Goal: Task Accomplishment & Management: Use online tool/utility

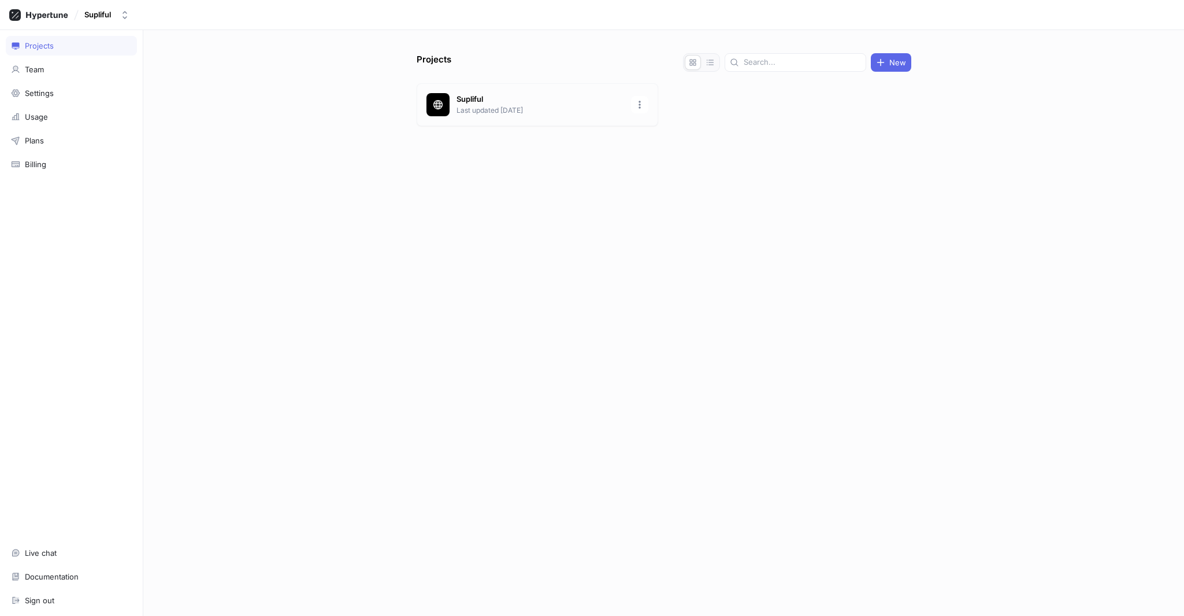
click at [496, 107] on p "Last updated [DATE]" at bounding box center [541, 110] width 168 height 10
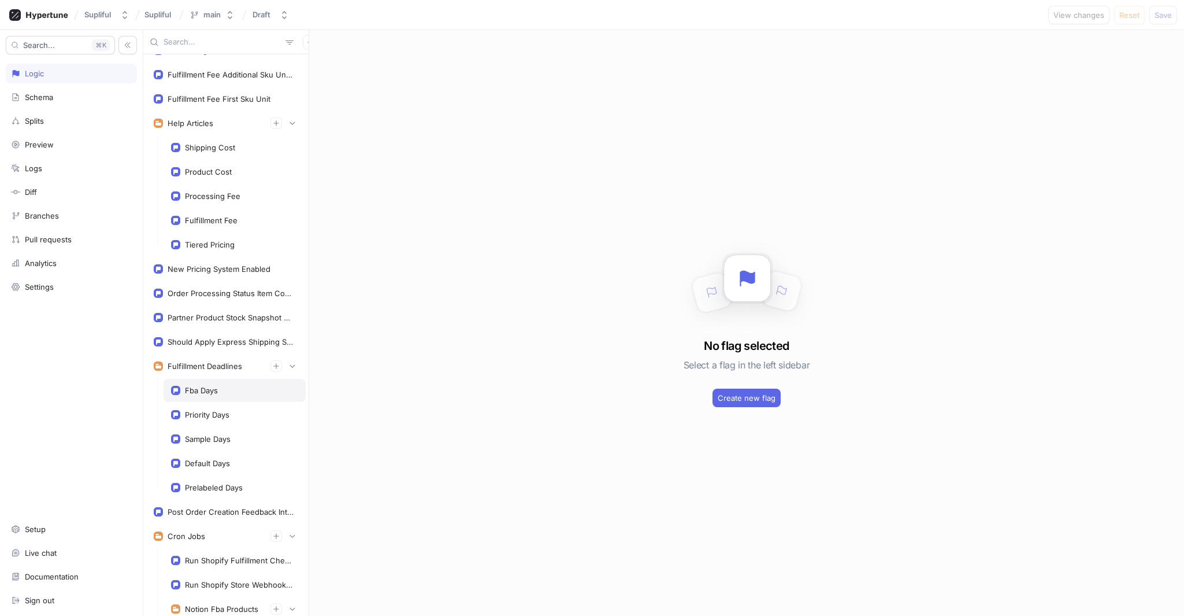
scroll to position [315, 0]
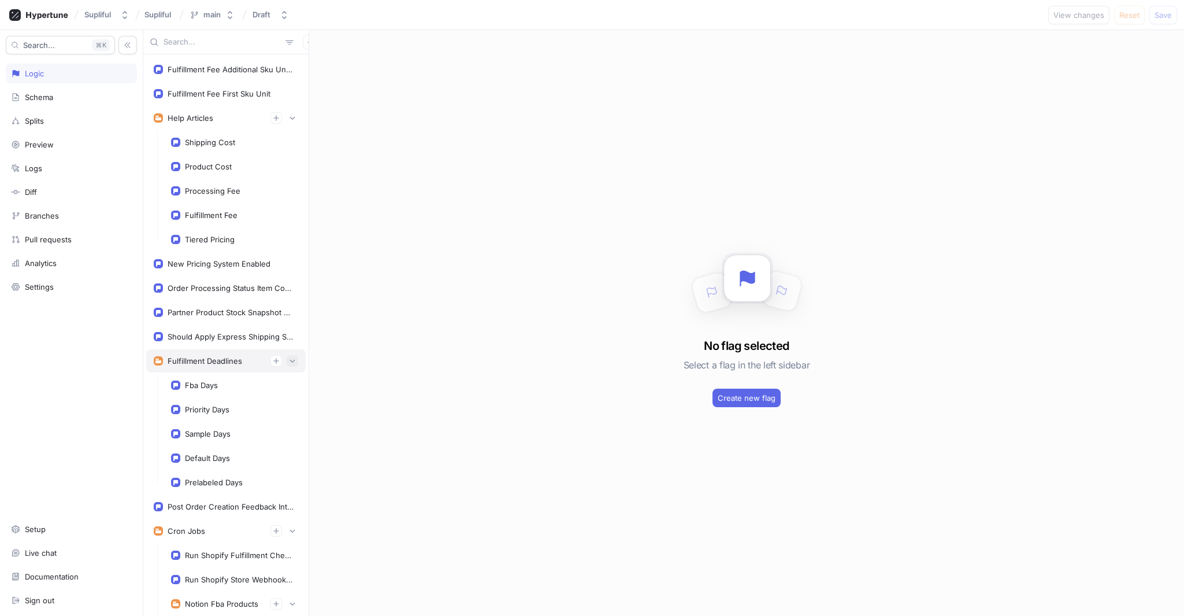
click at [288, 363] on button "button" at bounding box center [293, 361] width 12 height 12
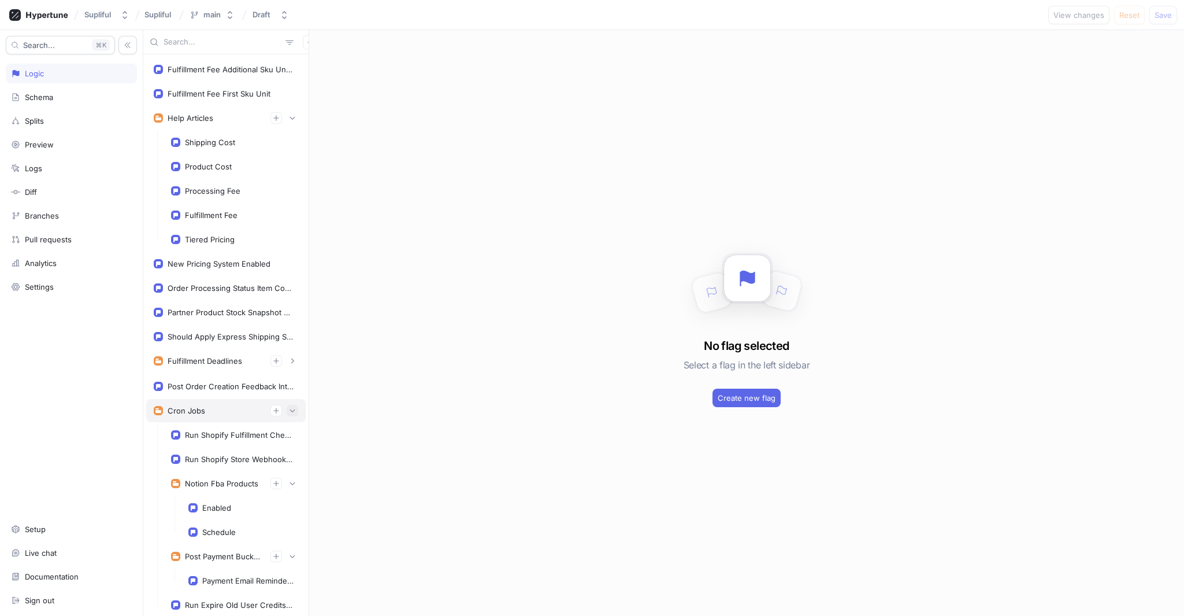
click at [289, 410] on icon "button" at bounding box center [292, 410] width 7 height 7
click at [291, 410] on icon "button" at bounding box center [292, 410] width 3 height 5
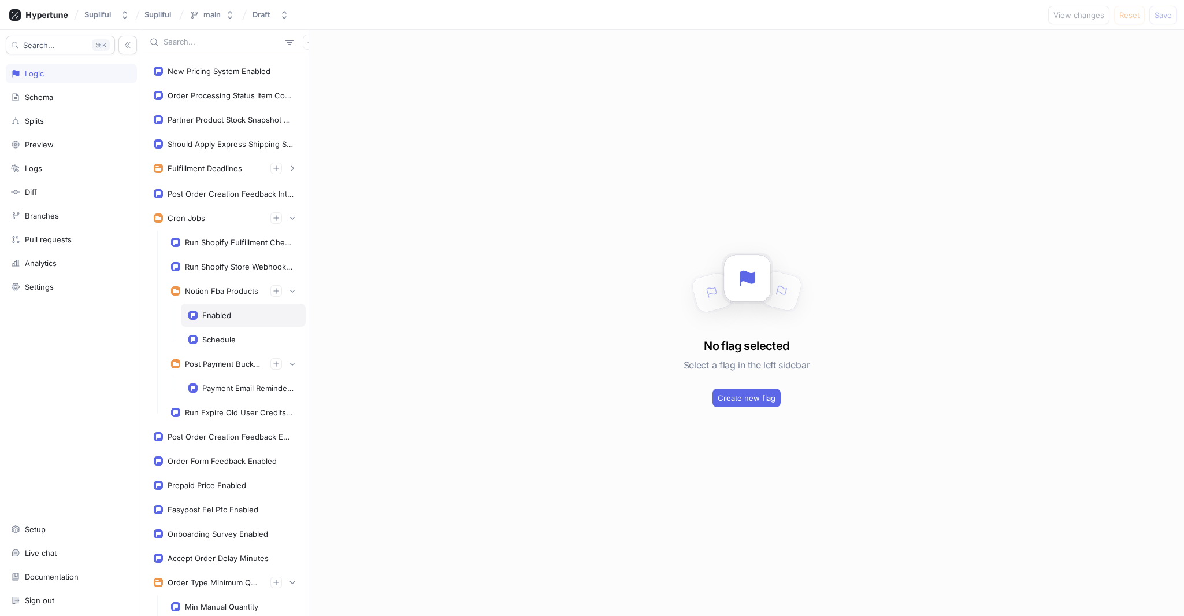
scroll to position [442, 0]
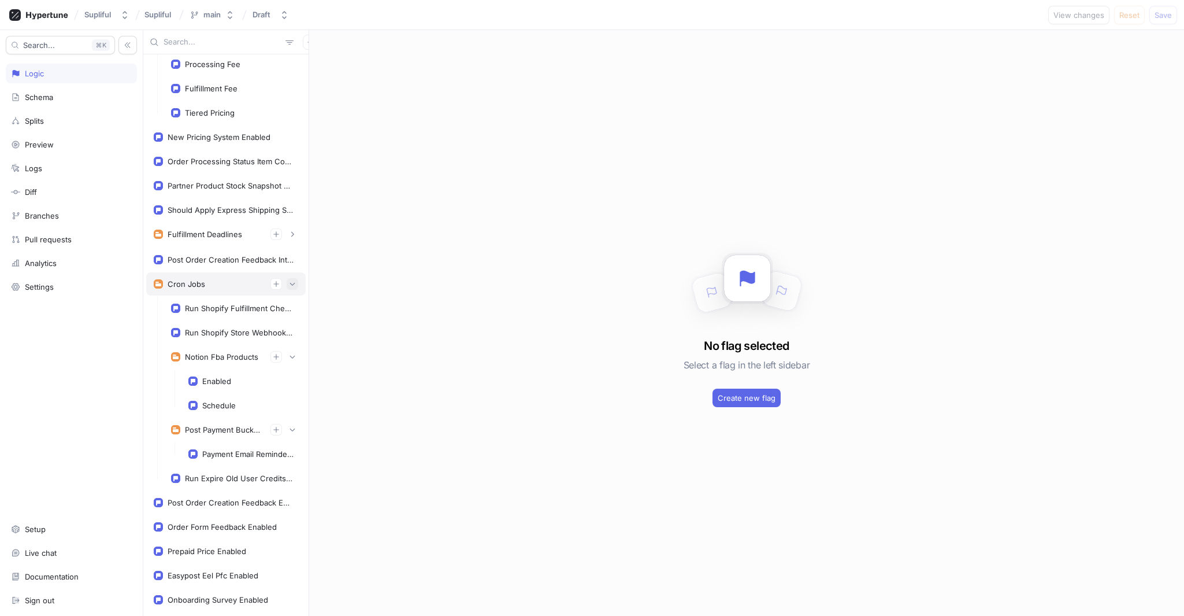
click at [287, 283] on button "button" at bounding box center [293, 284] width 12 height 12
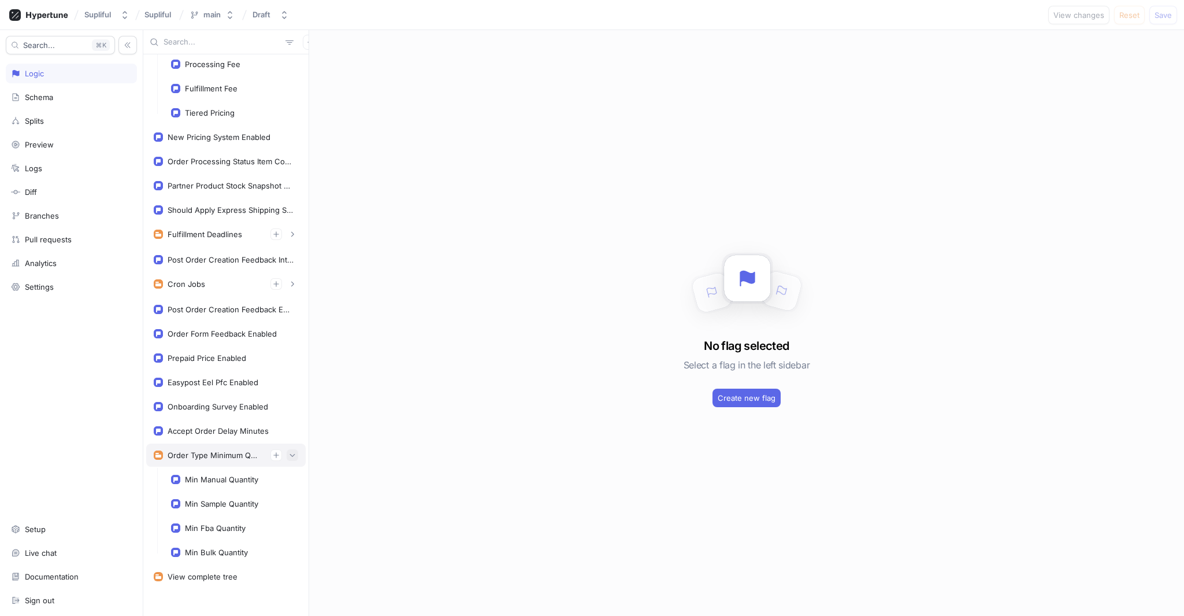
click at [289, 455] on icon "button" at bounding box center [292, 454] width 7 height 7
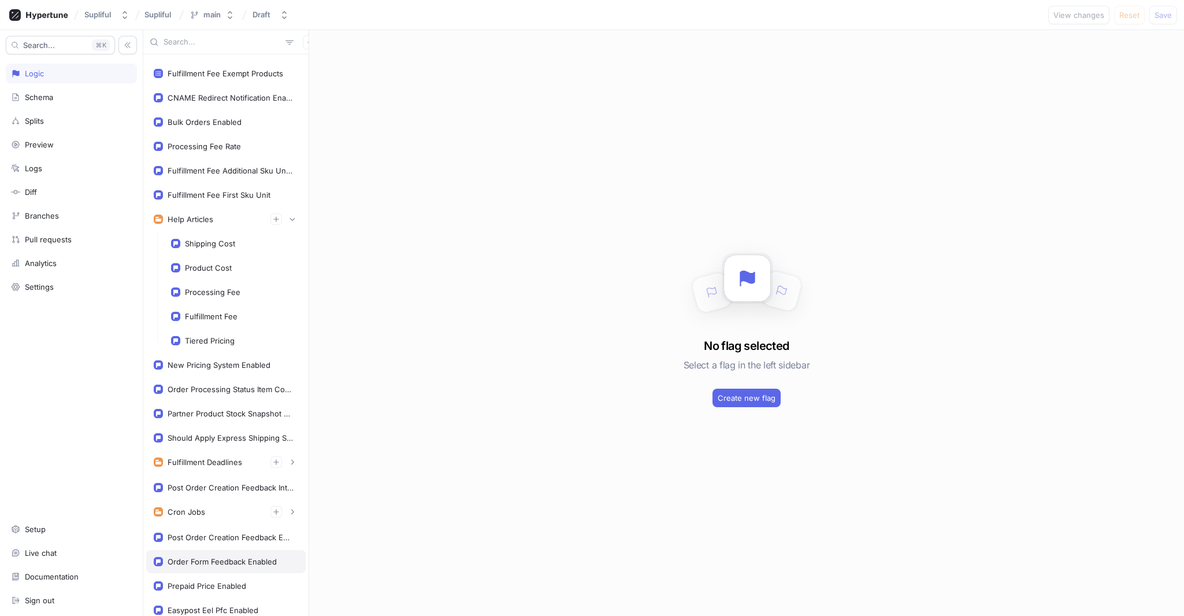
scroll to position [86, 0]
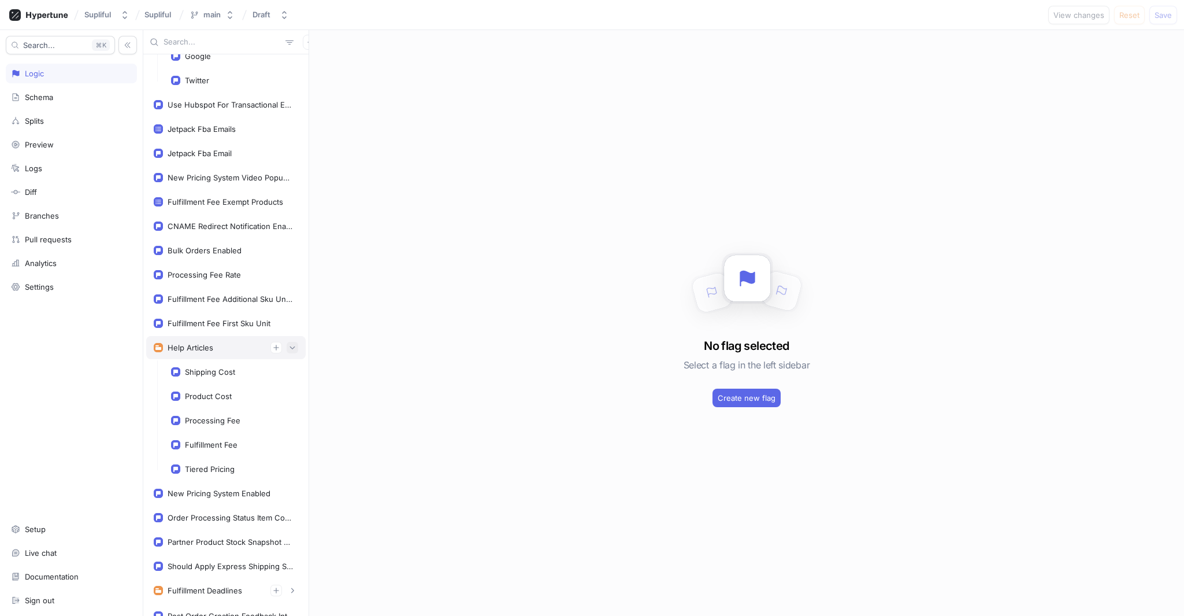
click at [287, 342] on button "button" at bounding box center [293, 348] width 12 height 12
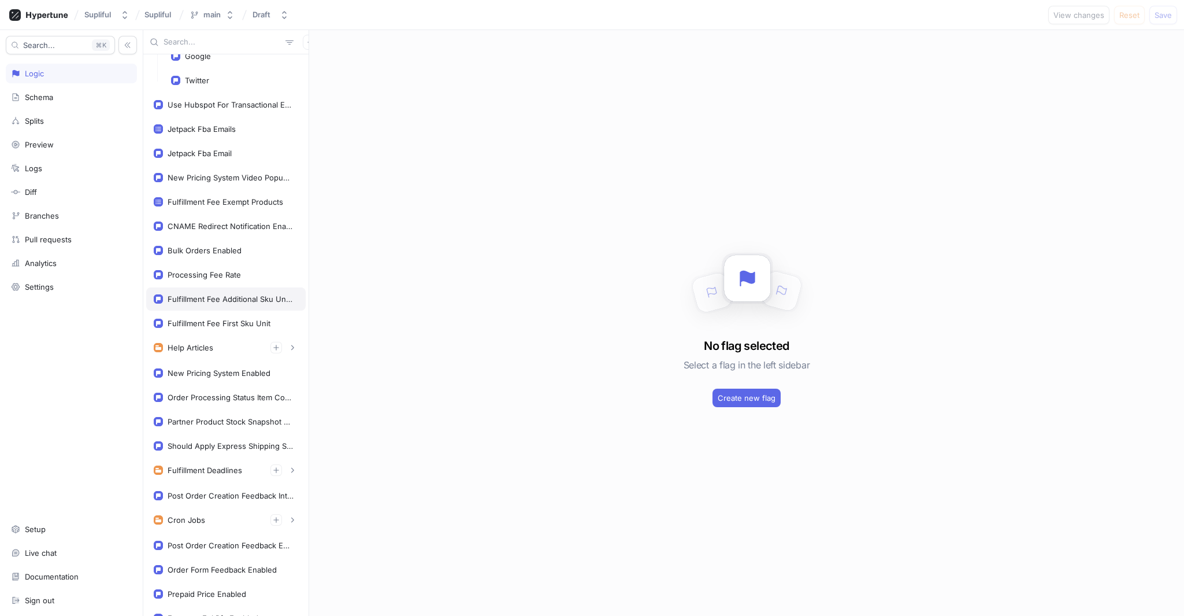
scroll to position [0, 0]
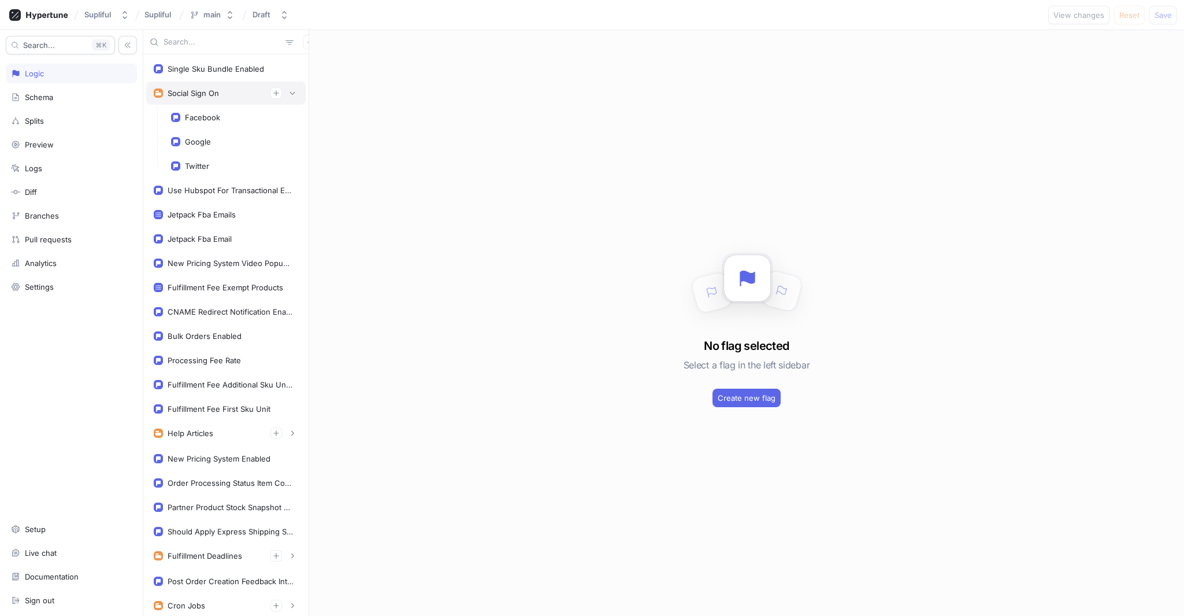
click at [291, 95] on div "Social Sign On" at bounding box center [226, 92] width 160 height 23
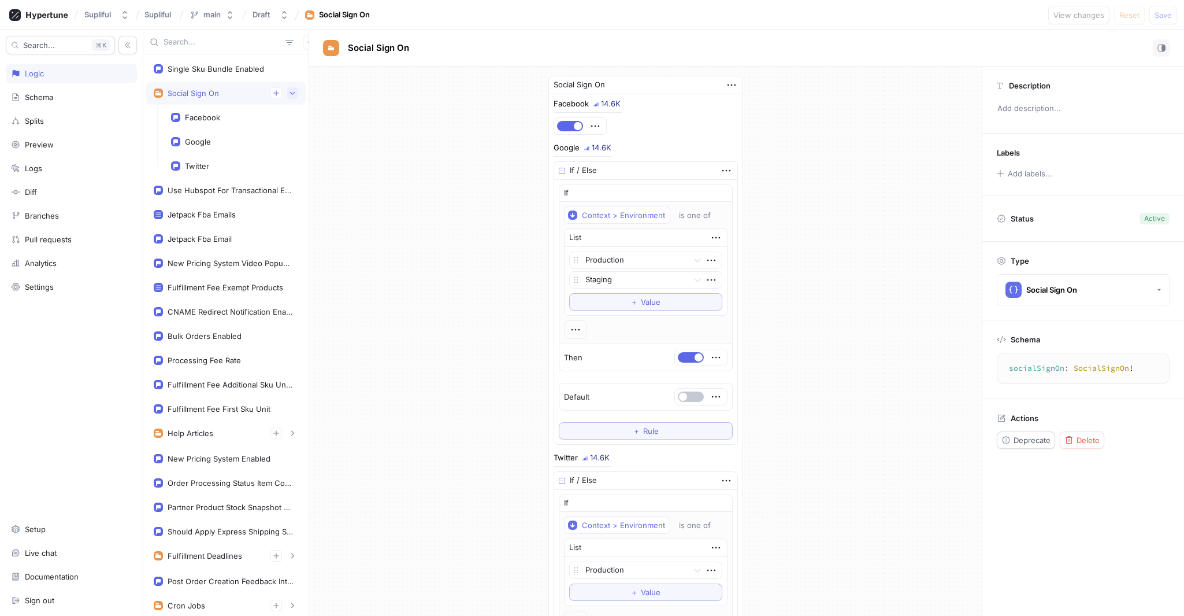
click at [288, 94] on button "button" at bounding box center [293, 93] width 12 height 12
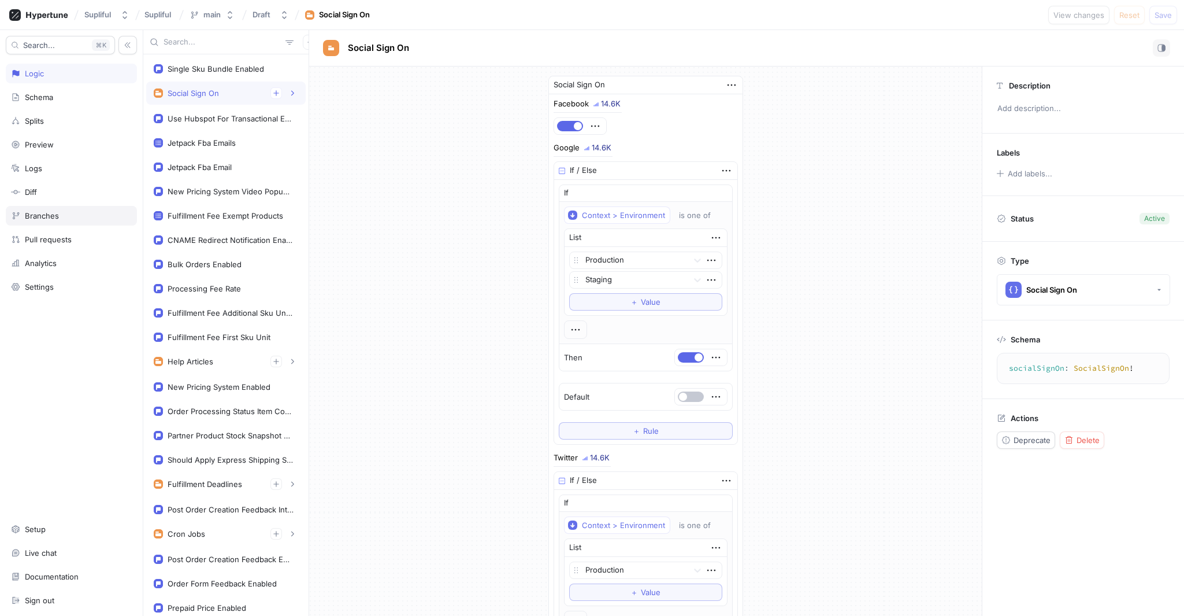
click at [55, 220] on div "Branches" at bounding box center [42, 215] width 34 height 9
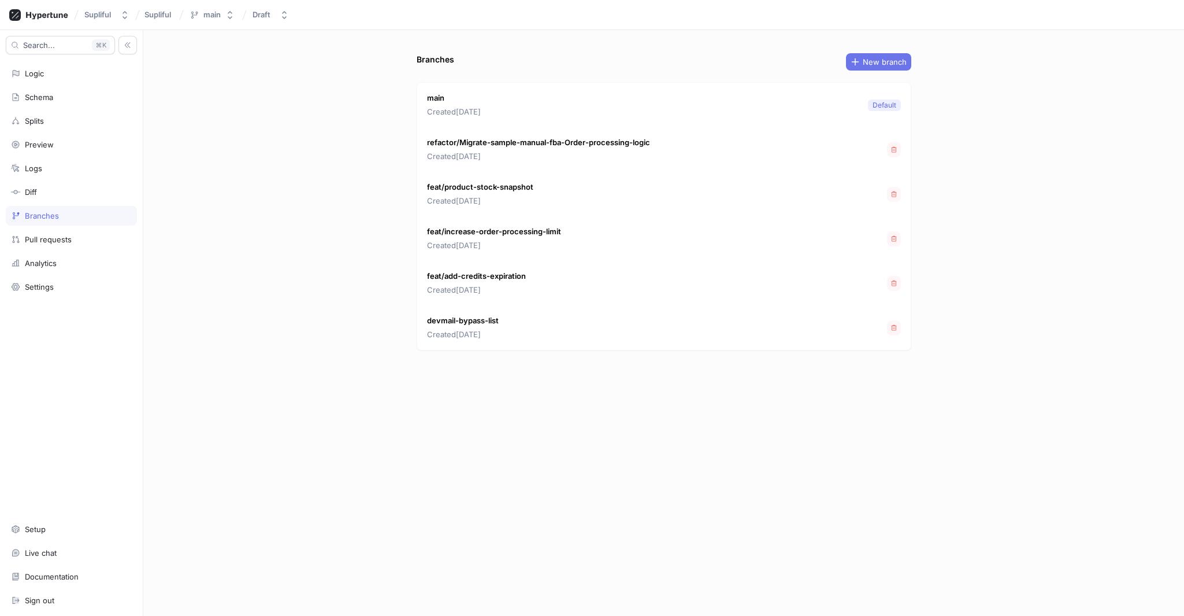
click at [886, 64] on span "New branch" at bounding box center [885, 61] width 44 height 7
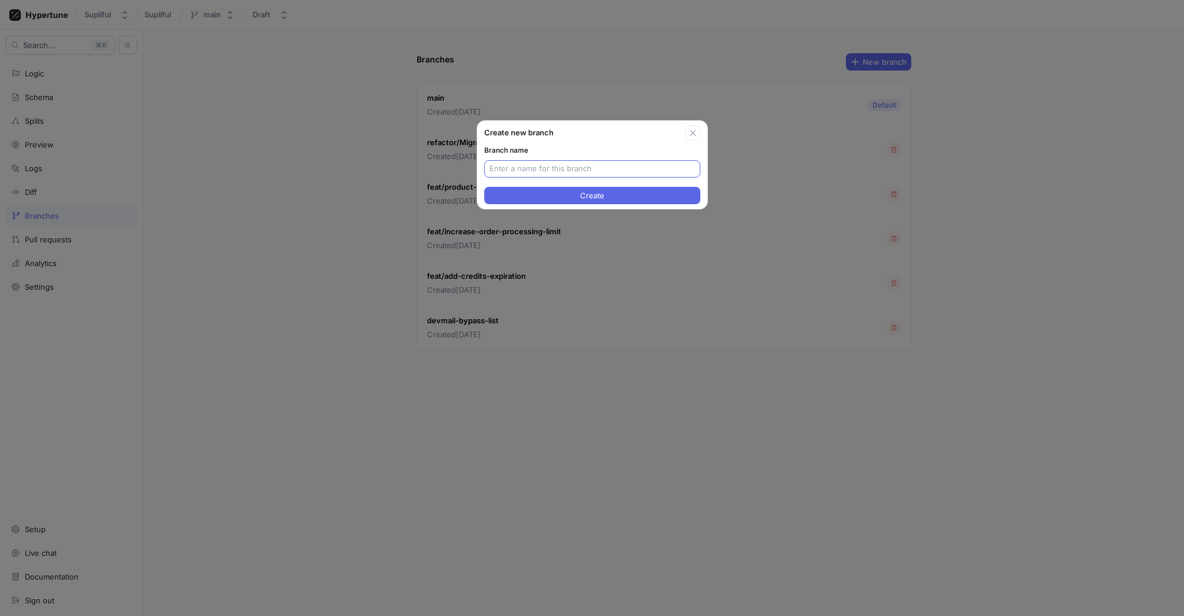
click at [580, 173] on input "text" at bounding box center [593, 169] width 206 height 12
type input "user-based-fulfillment-fee"
click at [598, 165] on input "user-based-fulfillment-fee" at bounding box center [593, 169] width 206 height 12
click at [607, 199] on button "Create" at bounding box center [592, 195] width 216 height 17
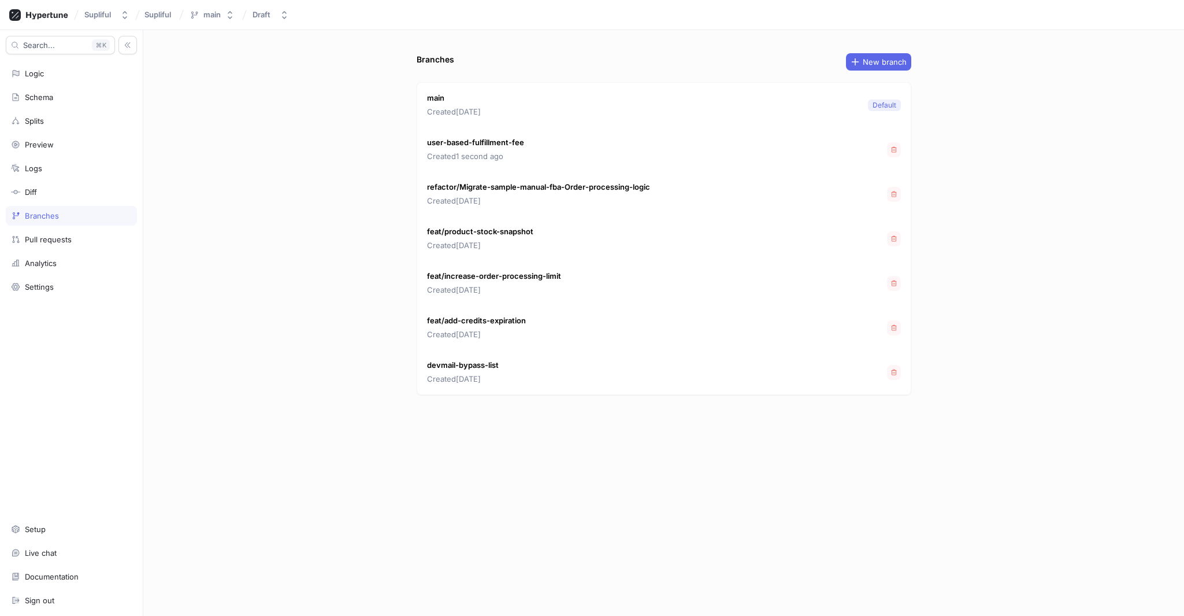
click at [273, 117] on div "Branches New branch main Created [DATE] Default user-based-fulfillment-fee Crea…" at bounding box center [663, 322] width 1041 height 585
click at [435, 142] on p "user-based-fulfillment-fee" at bounding box center [475, 143] width 97 height 12
drag, startPoint x: 435, startPoint y: 142, endPoint x: 514, endPoint y: 142, distance: 78.6
click at [514, 142] on p "user-based-fulfillment-fee" at bounding box center [475, 143] width 97 height 12
copy p "user-based-fulfillment-fee"
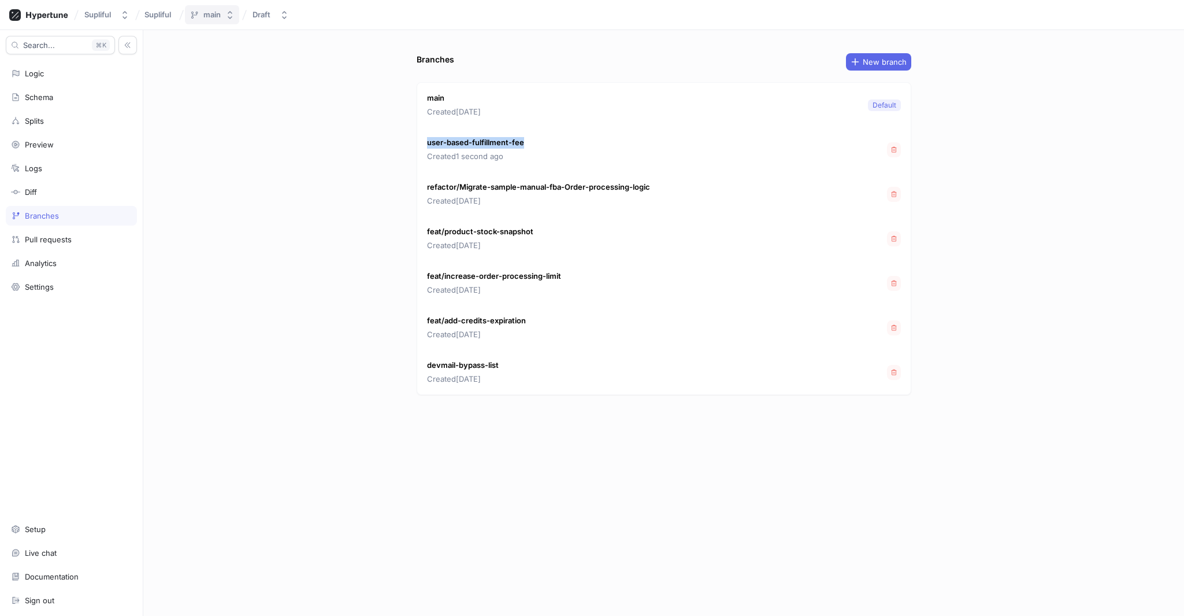
click at [217, 10] on div "main" at bounding box center [211, 15] width 17 height 10
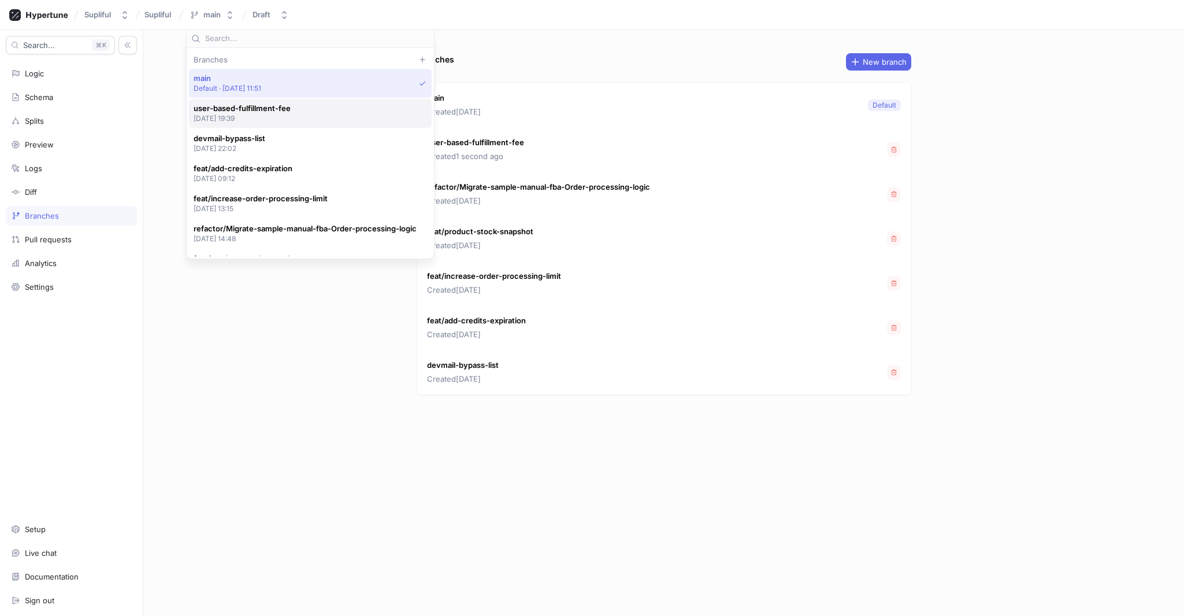
click at [266, 114] on p "[DATE] 19:39" at bounding box center [242, 118] width 97 height 10
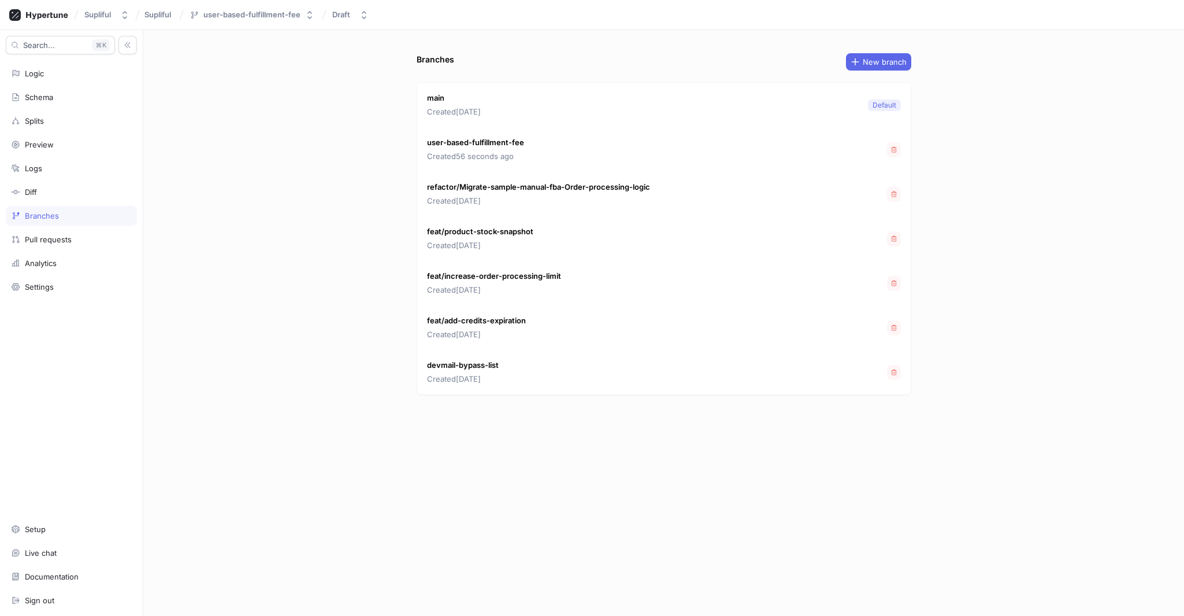
click at [279, 181] on div "Branches New branch main Created [DATE] Default user-based-fulfillment-fee Crea…" at bounding box center [663, 322] width 1041 height 585
click at [41, 76] on div "Logic" at bounding box center [34, 73] width 19 height 9
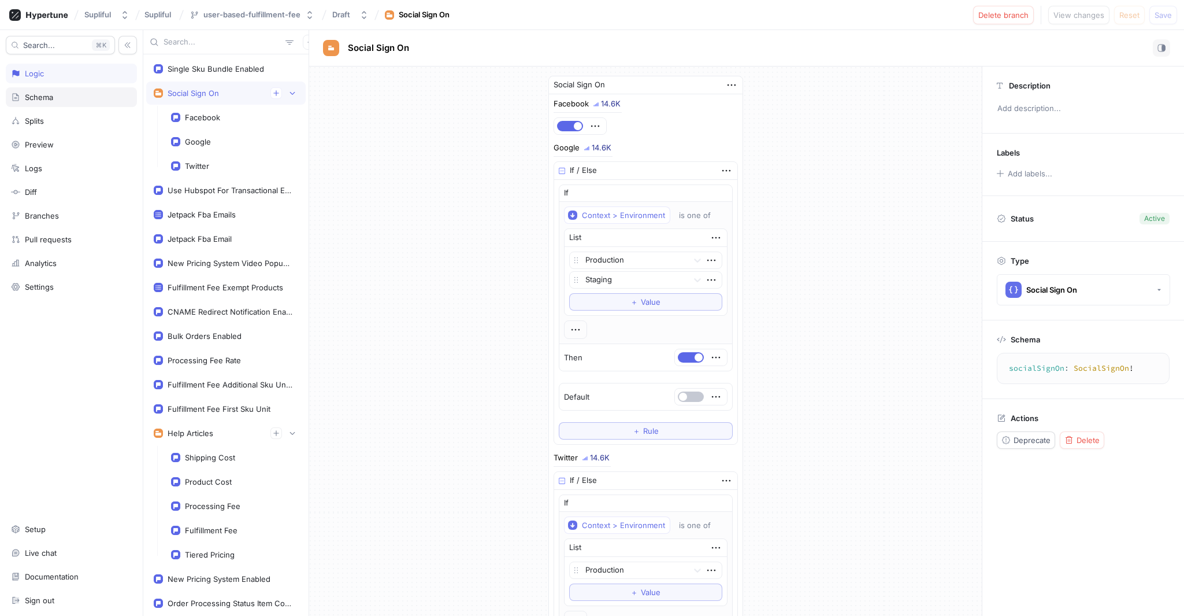
click at [53, 97] on div "Schema" at bounding box center [39, 96] width 28 height 9
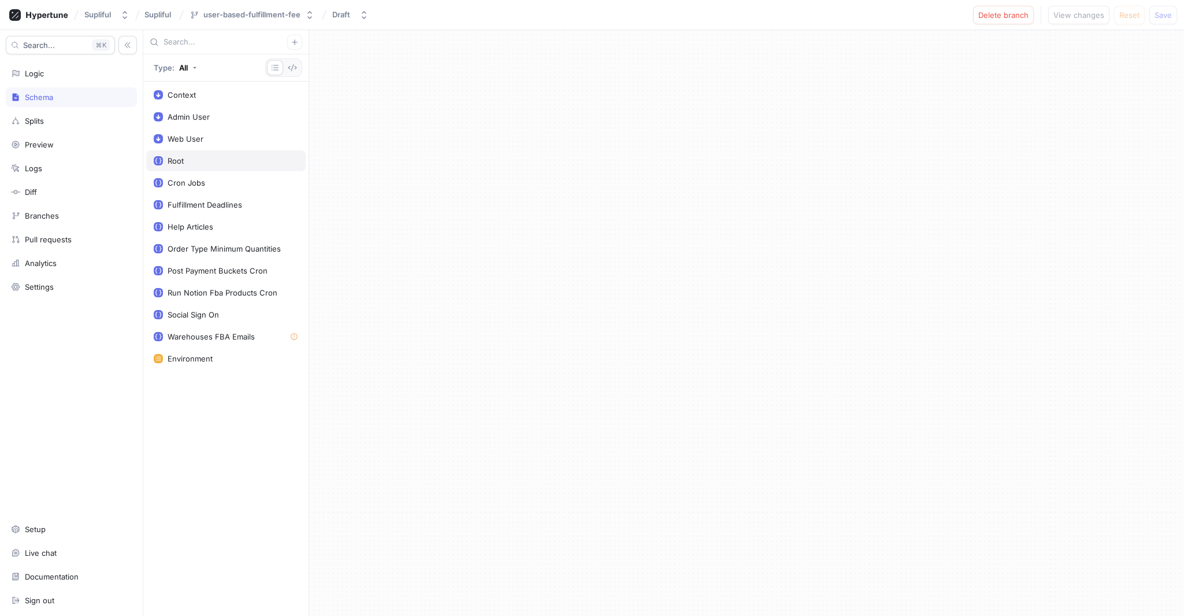
click at [204, 161] on div "Root" at bounding box center [226, 160] width 144 height 9
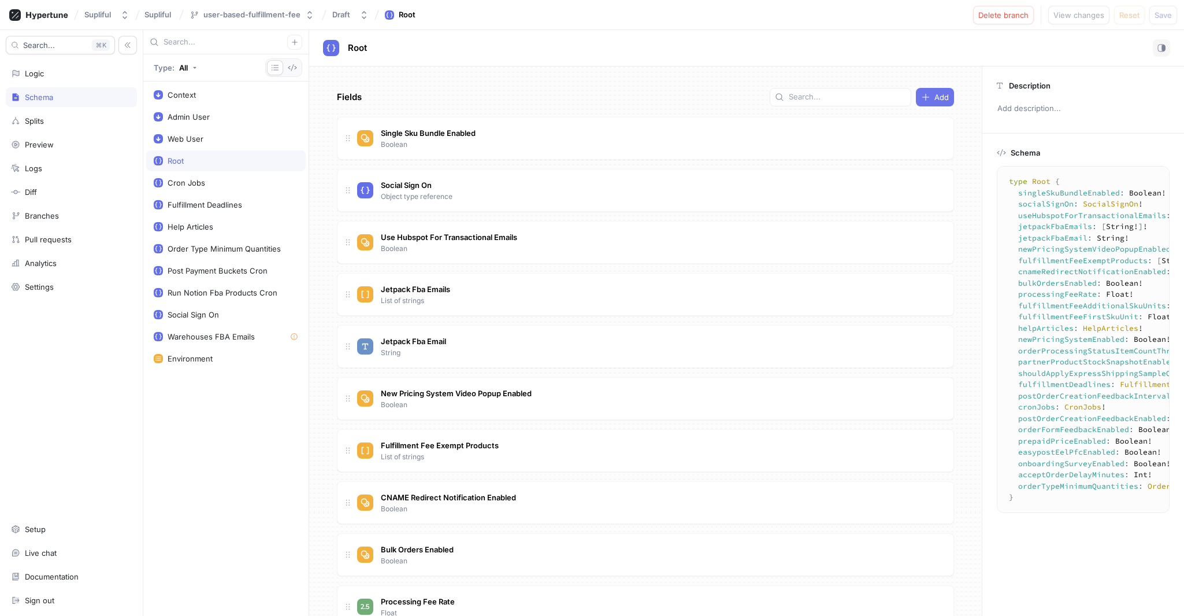
click at [936, 94] on span "Add" at bounding box center [942, 97] width 14 height 7
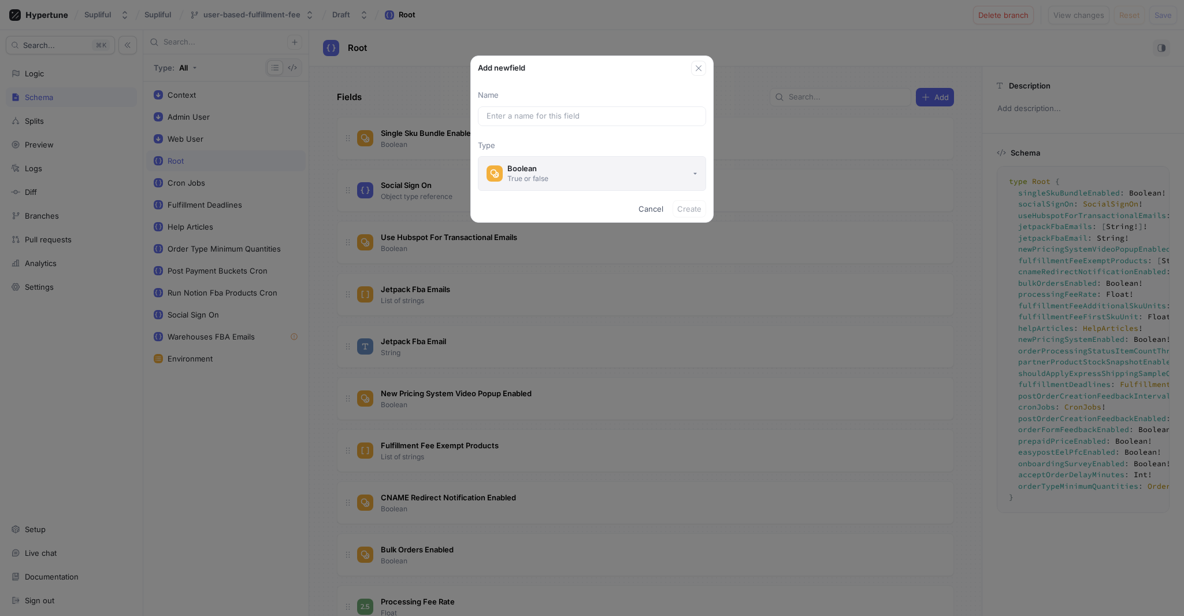
click at [568, 176] on button "Boolean True or false" at bounding box center [592, 173] width 228 height 35
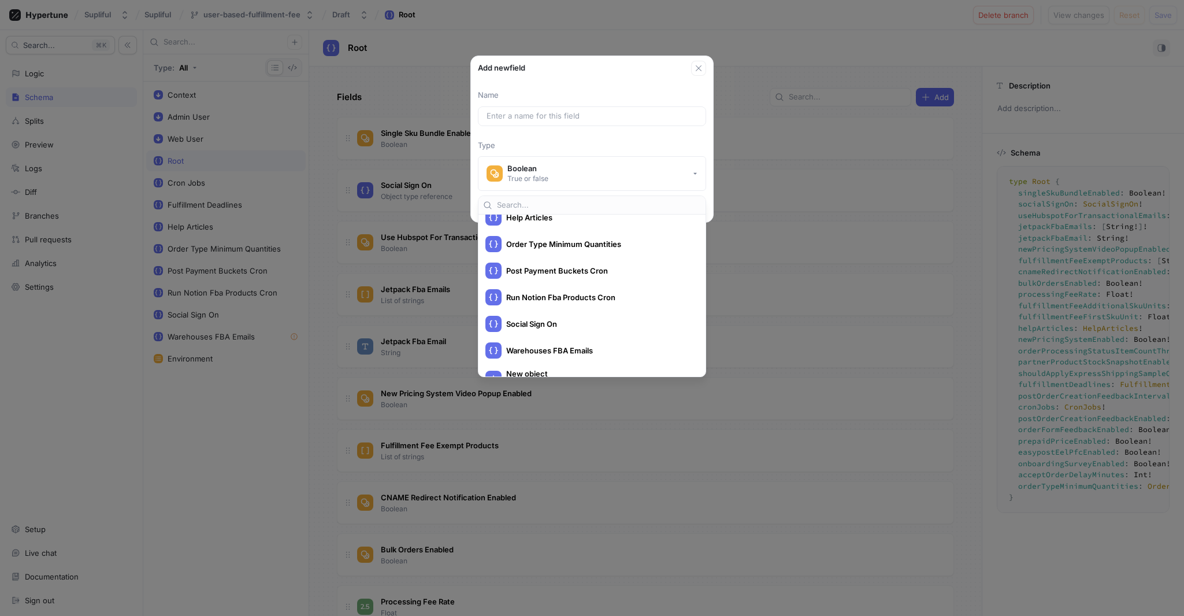
scroll to position [466, 0]
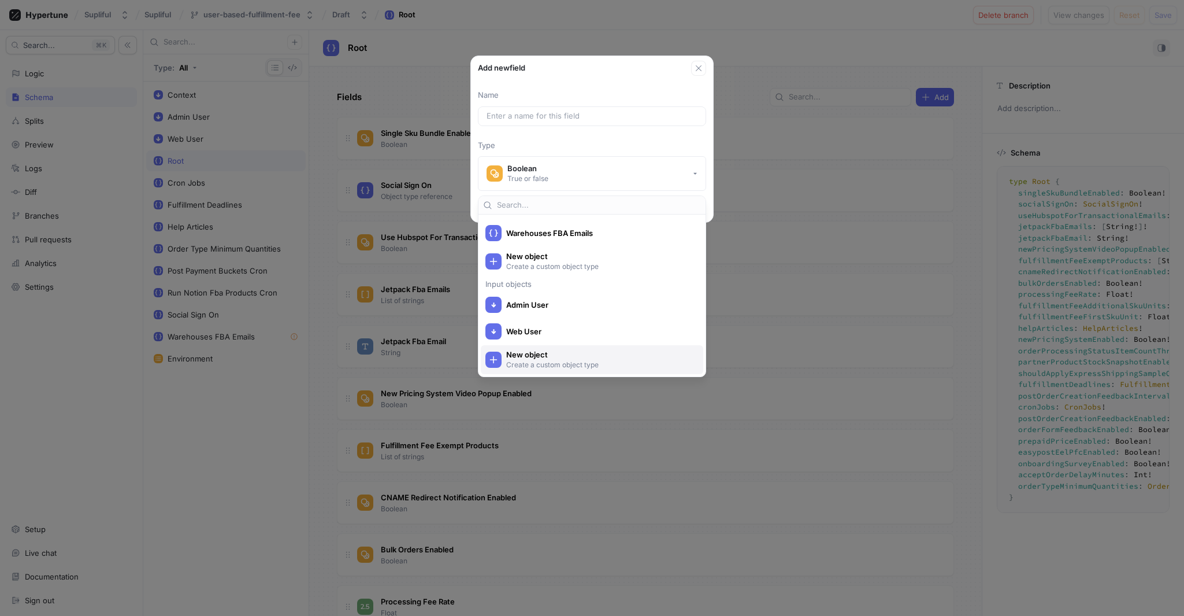
click at [533, 358] on span "New object" at bounding box center [599, 355] width 187 height 10
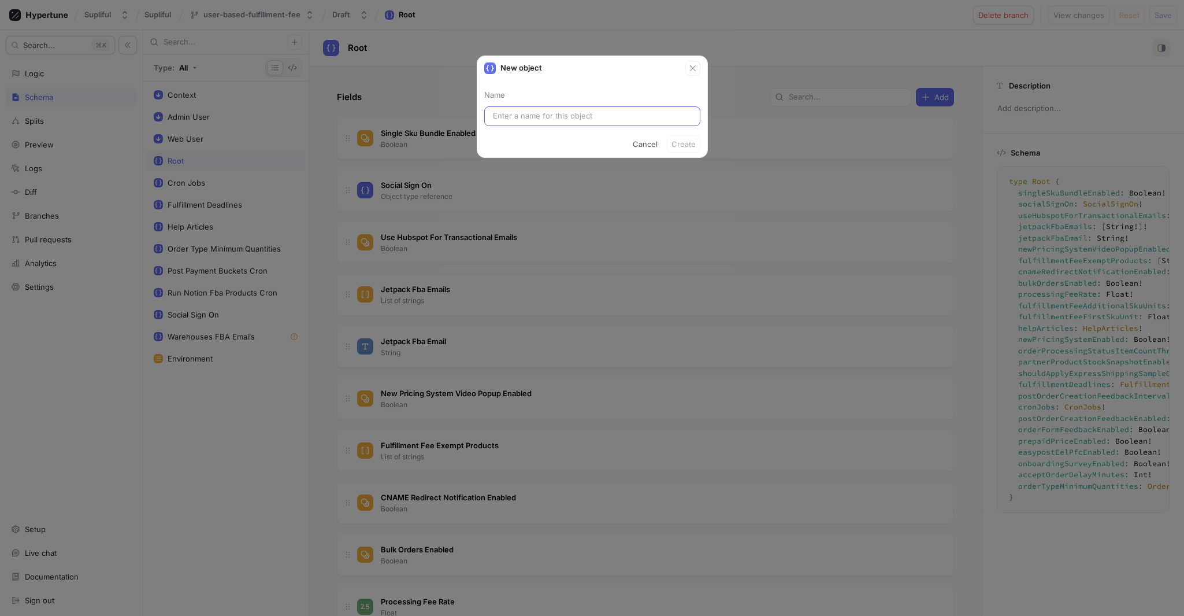
click at [546, 116] on input "text" at bounding box center [592, 116] width 199 height 12
type input "Fu"
type input "Ful"
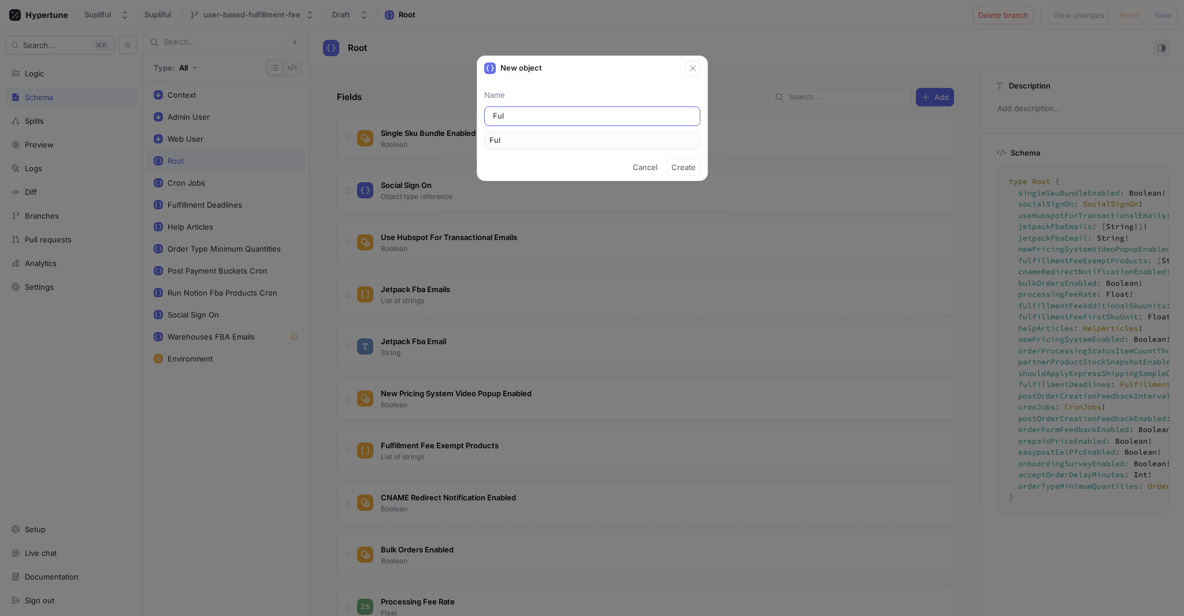
type input "Fulf"
type input "Fulfi"
type input "Fulfil"
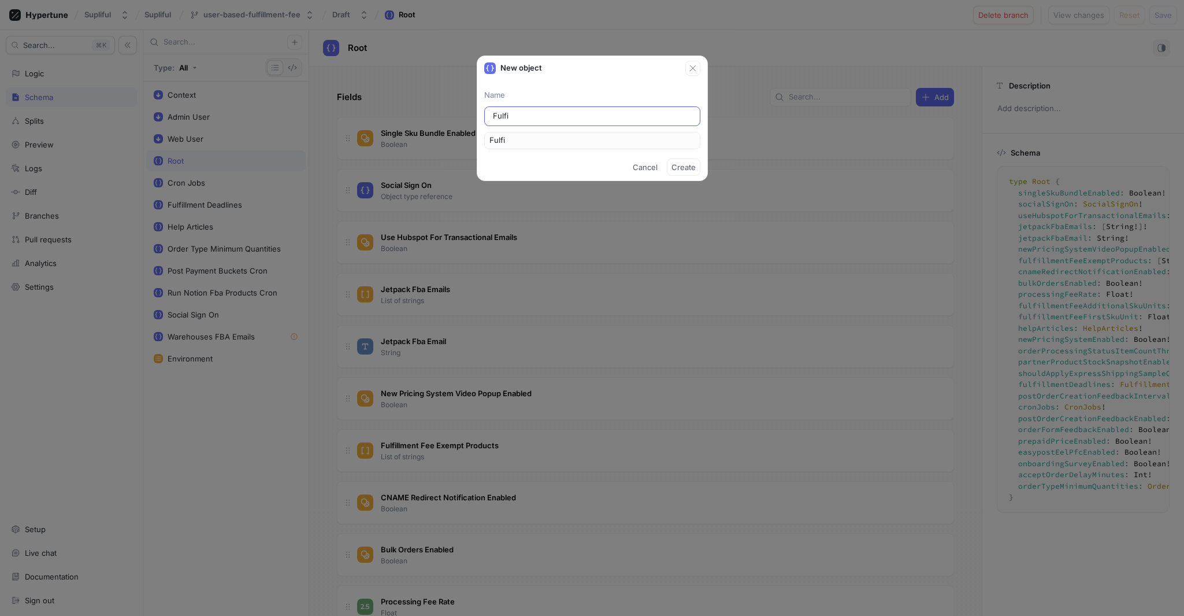
type input "Fulfil"
type input "Fulfill"
type input "Fulfillm"
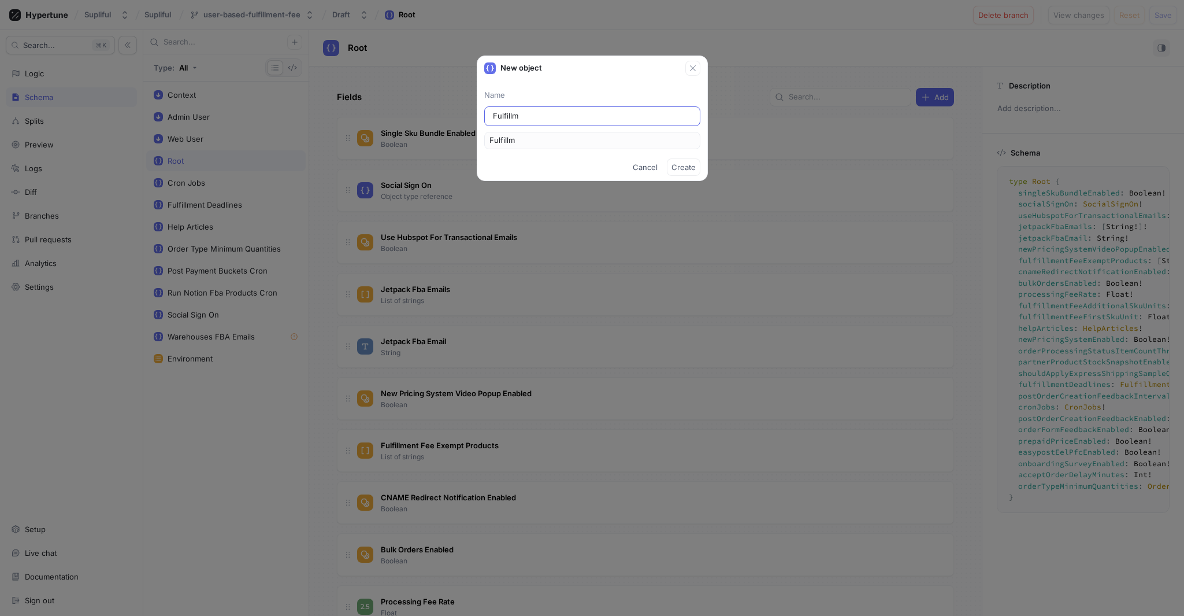
type input "Fulfillme"
type input "Fulfillmen"
type input "Fulfillment"
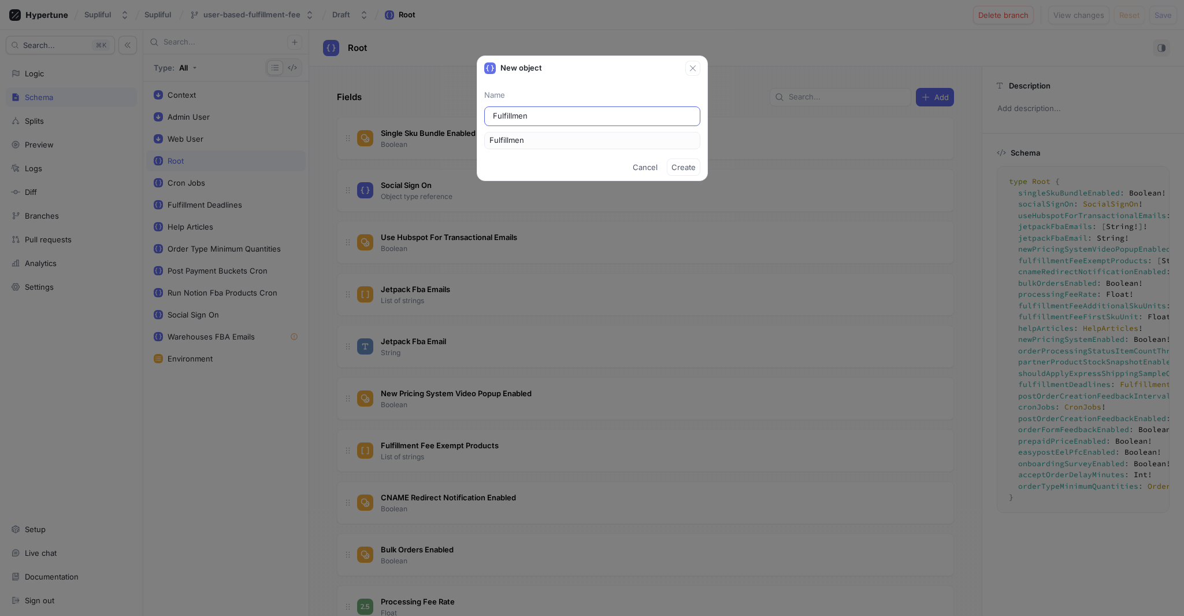
type input "Fulfillment"
type input "Fulfillment F"
type input "FulfillmentF"
type input "Fulfillment Fe"
type input "FulfillmentFe"
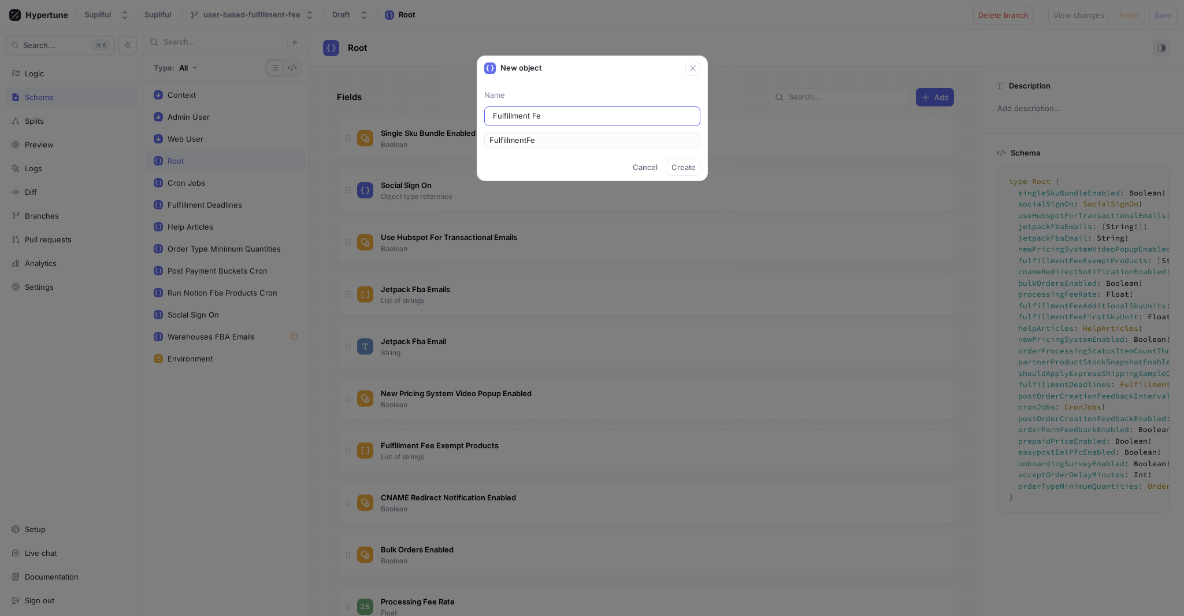
type input "Fulfillment Fee"
type input "FulfillmentFee"
type input "Fulfillment Fees"
type input "FulfillmentFees"
type input "Fulfillment Fees"
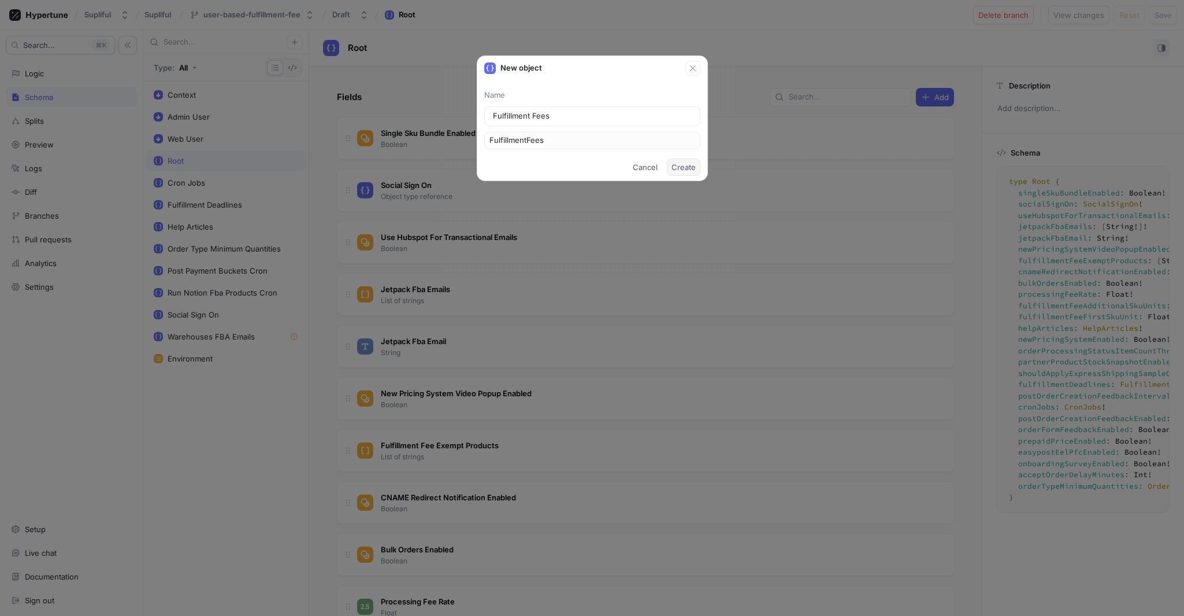
click at [683, 168] on span "Create" at bounding box center [684, 167] width 24 height 7
type textarea "type FulfillmentFees"
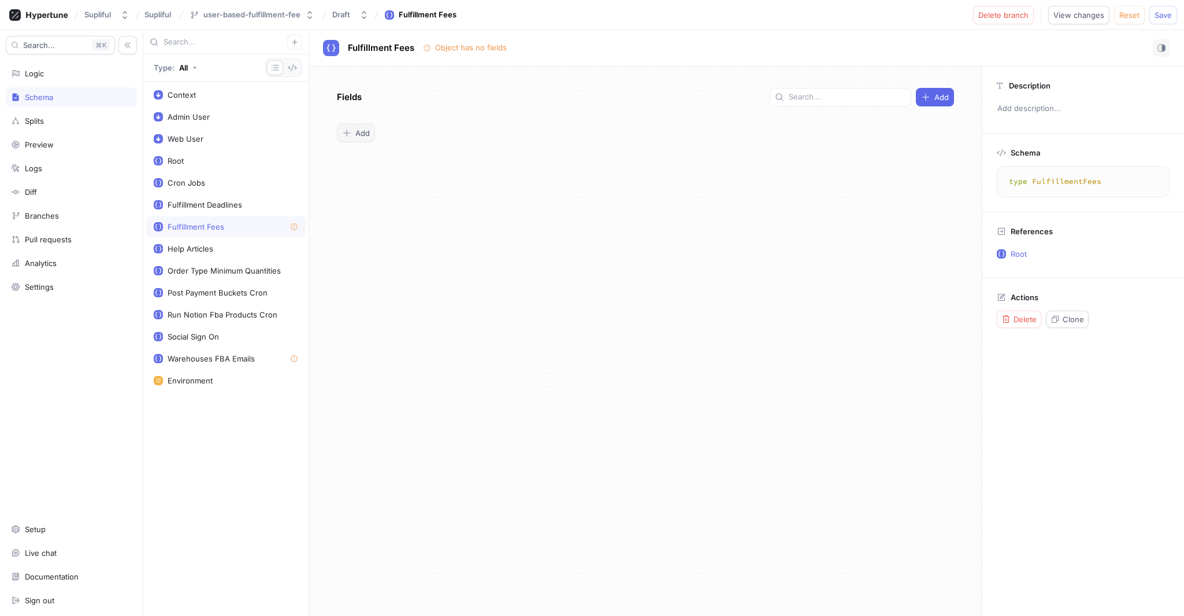
click at [357, 132] on span "Add" at bounding box center [362, 132] width 14 height 7
click at [368, 132] on span "Add" at bounding box center [362, 132] width 14 height 7
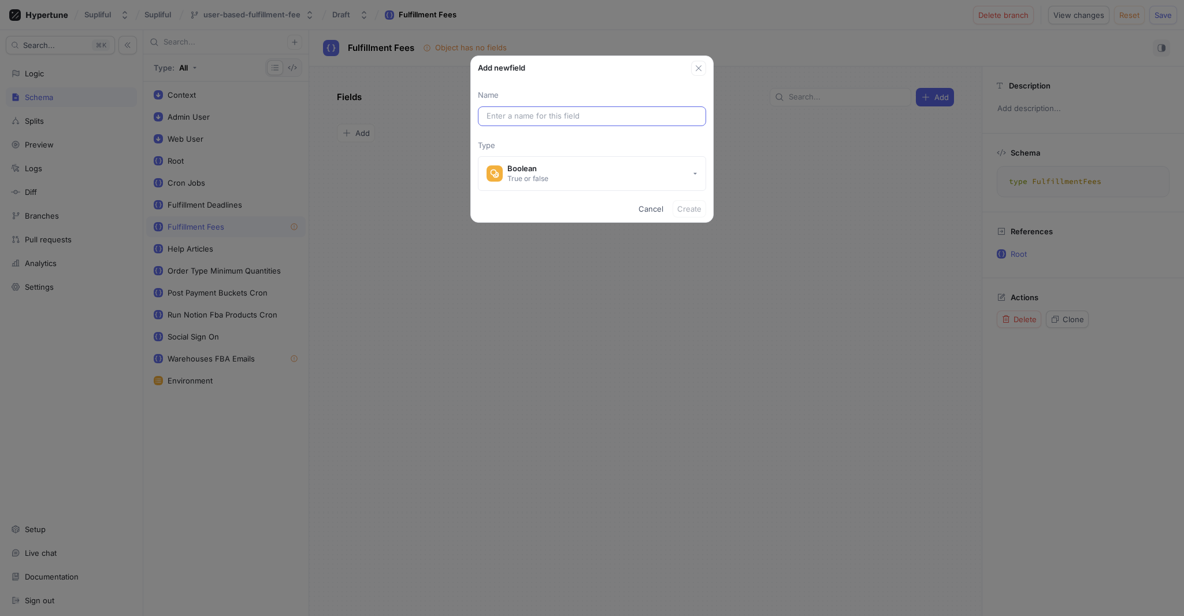
click at [562, 122] on div at bounding box center [592, 116] width 228 height 20
click at [564, 119] on input "text" at bounding box center [592, 116] width 211 height 12
paste input "userFulfillmentFeeFirstSkuUnit"
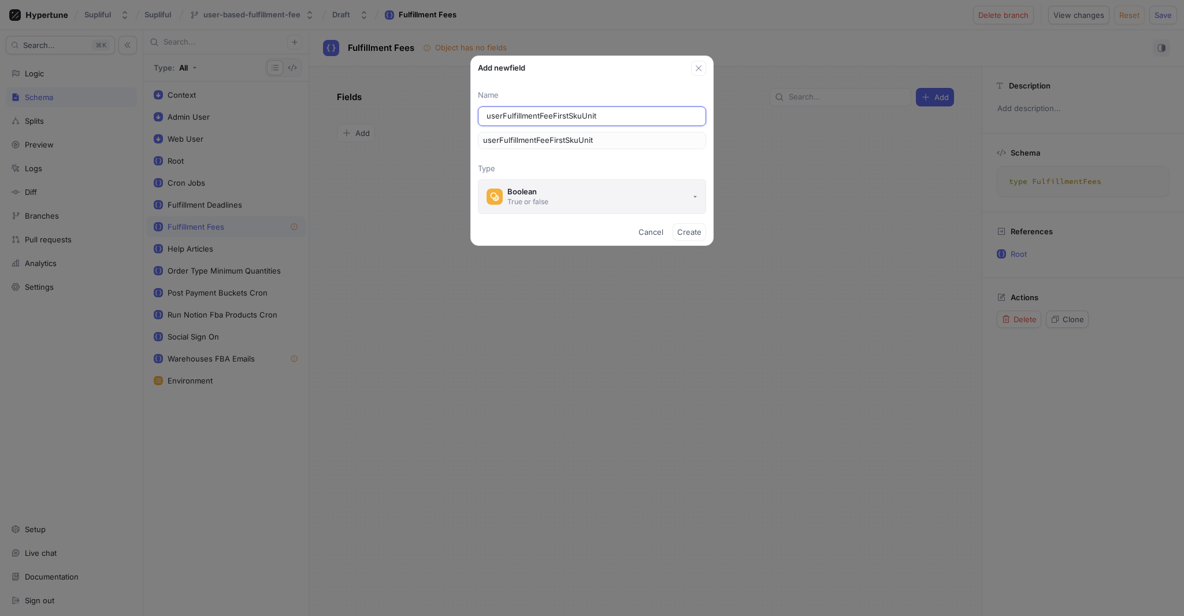
click at [663, 195] on button "Boolean True or false" at bounding box center [592, 196] width 228 height 35
type input "userFulfillmentFeeFirstSkuUnit"
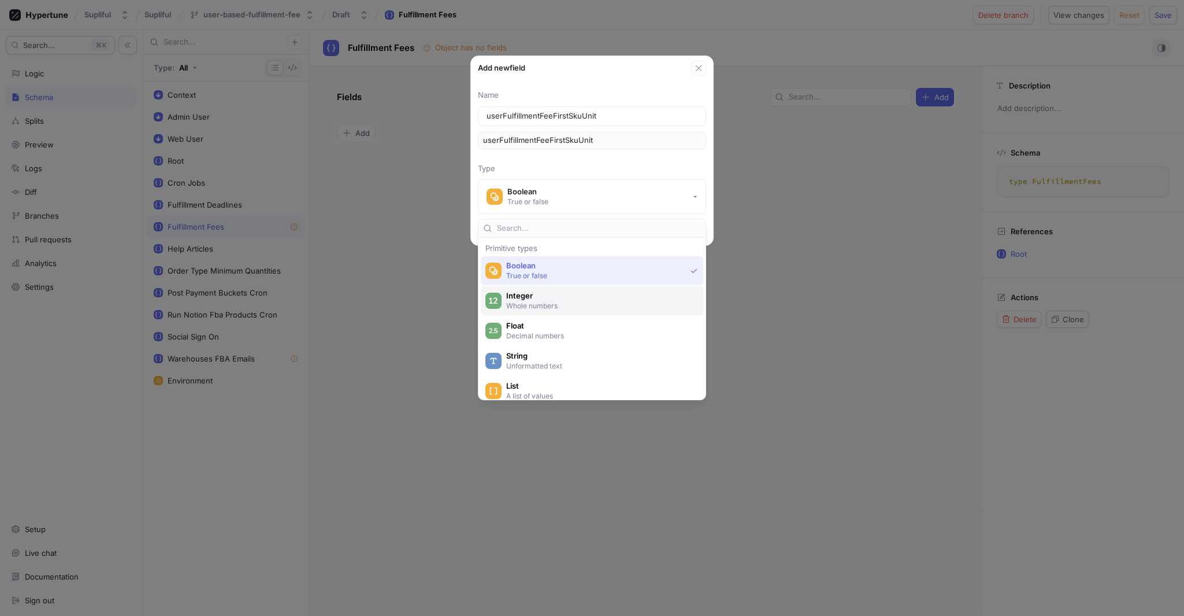
click at [547, 303] on p "Whole numbers" at bounding box center [598, 306] width 185 height 10
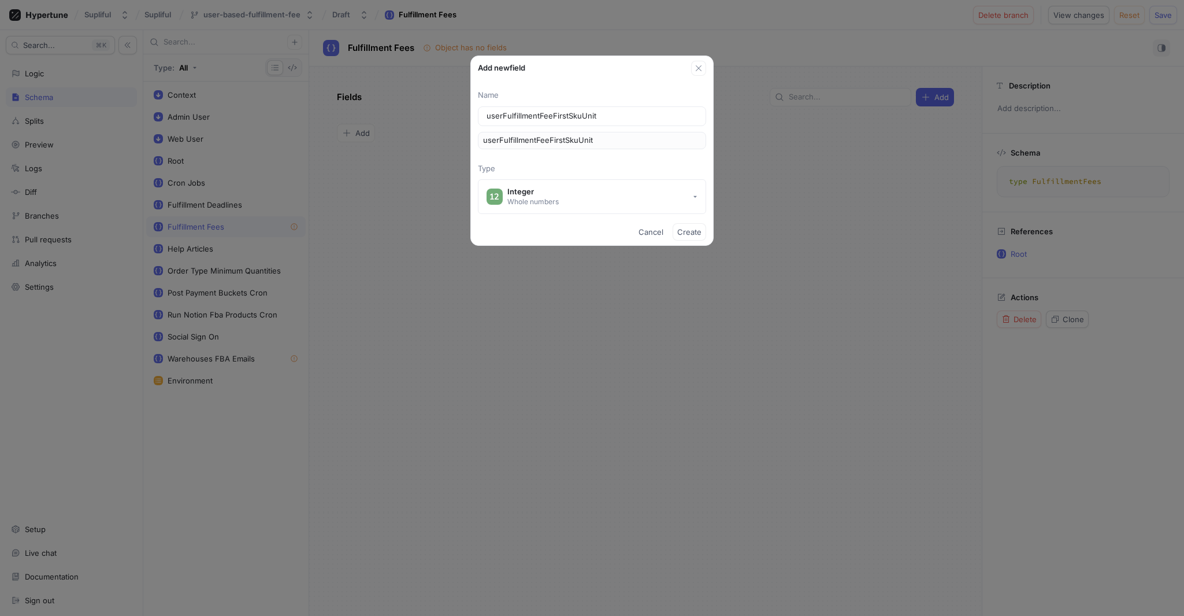
click at [408, 322] on div "Add new field Name userFulfillmentFeeFirstSkuUnit userFulfillmentFeeFirstSkuUni…" at bounding box center [592, 308] width 1184 height 616
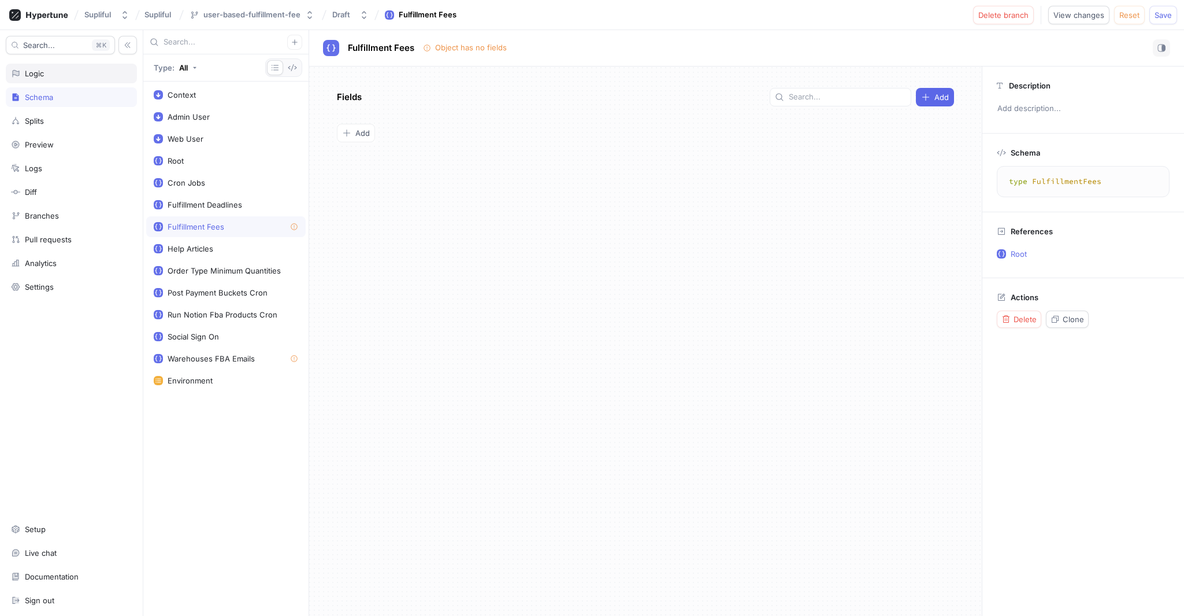
click at [49, 79] on div "Logic" at bounding box center [71, 74] width 131 height 20
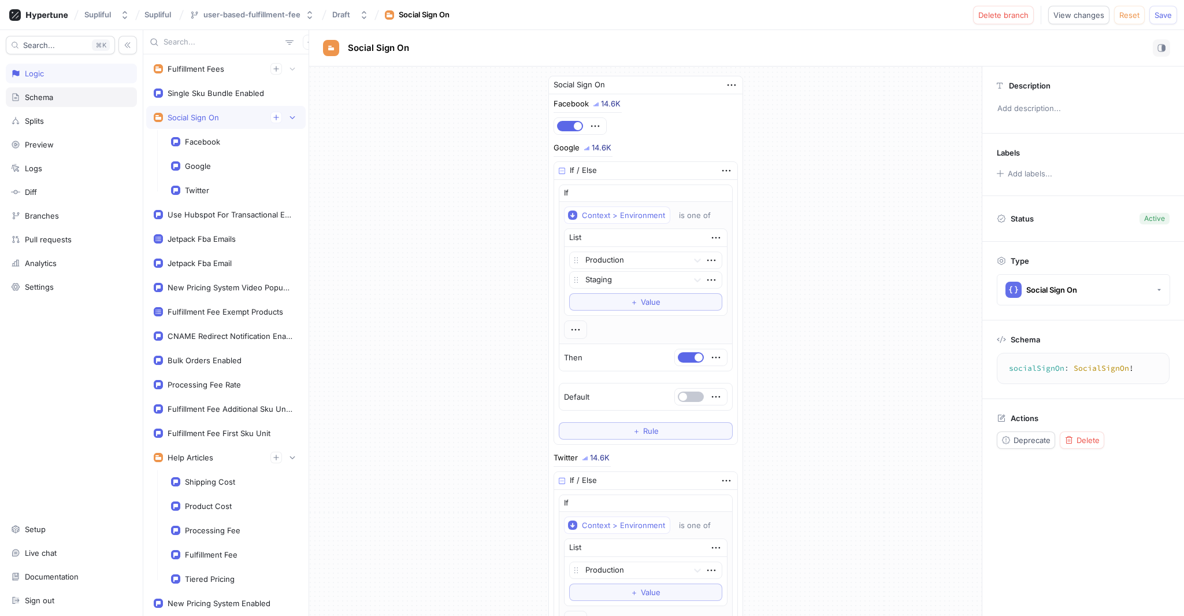
click at [47, 99] on div "Schema" at bounding box center [39, 96] width 28 height 9
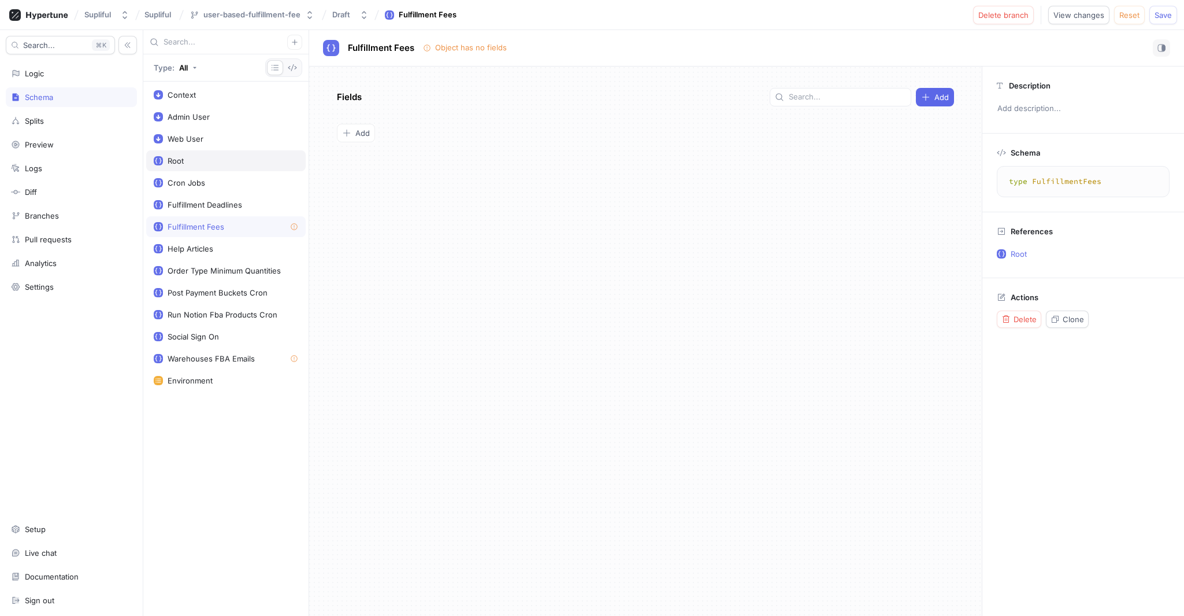
click at [225, 157] on div "Root" at bounding box center [226, 160] width 144 height 9
type textarea "type Root { fulfillmentFees: FulfillmentFees! singleSkuBundleEnabled: Boolean! …"
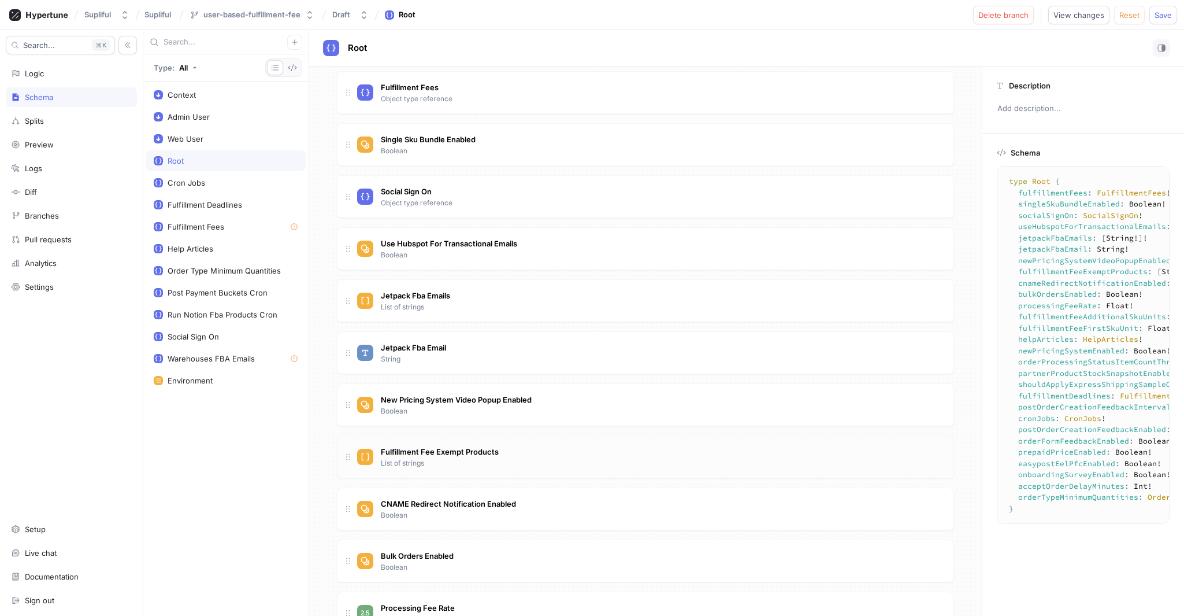
scroll to position [47, 0]
click at [505, 457] on div "Fulfillment Fee Exempt Products List of strings" at bounding box center [650, 455] width 587 height 23
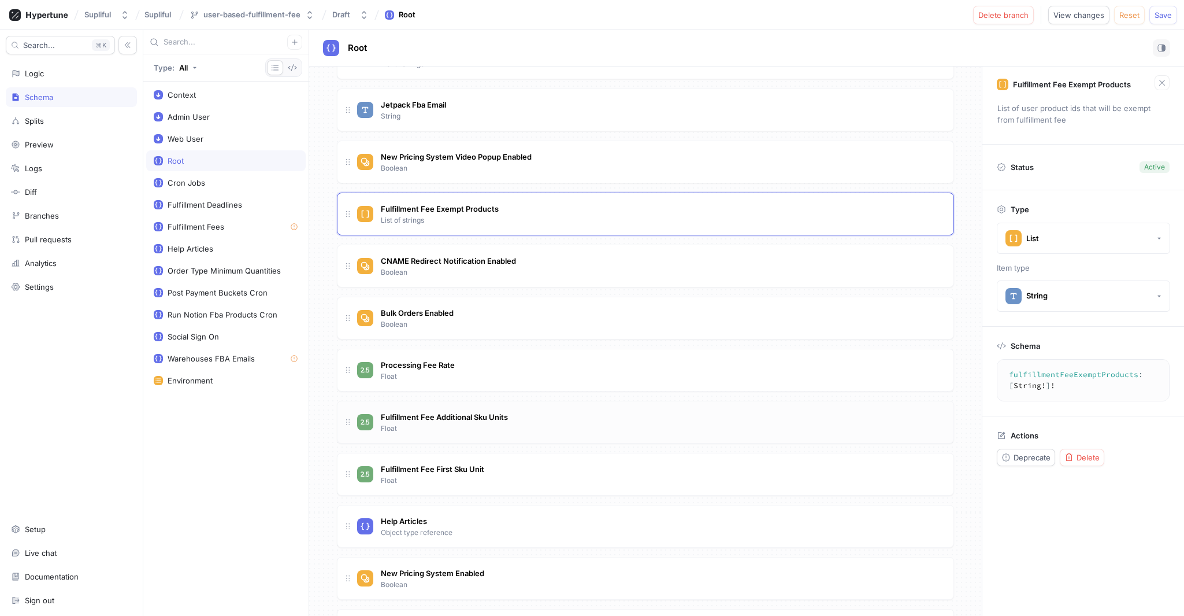
scroll to position [290, 0]
click at [504, 417] on span "Fulfillment Fee Additional Sku Units" at bounding box center [444, 415] width 127 height 9
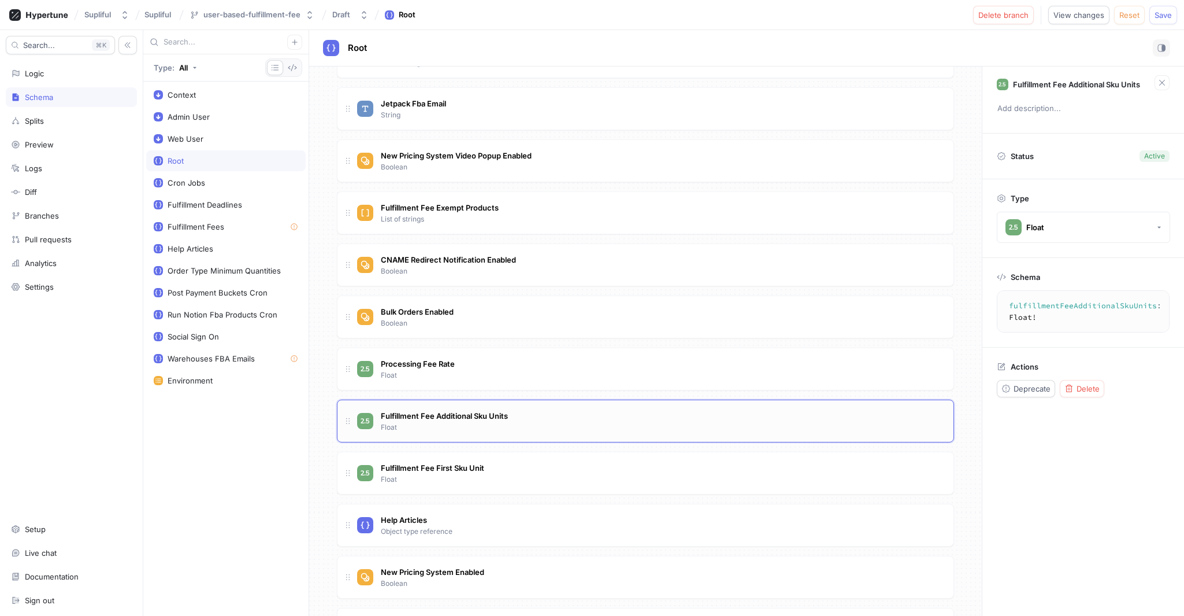
click at [581, 414] on div "Fulfillment Fee Additional Sku Units Float" at bounding box center [650, 420] width 587 height 23
click at [548, 451] on div "Fulfillment Fee First Sku Unit Float" at bounding box center [645, 472] width 617 height 43
click at [544, 425] on div "Fulfillment Fee Additional Sku Units Float" at bounding box center [650, 420] width 587 height 23
click at [524, 475] on div "Fulfillment Fee First Sku Unit Float" at bounding box center [650, 472] width 587 height 23
click at [548, 417] on div "Fulfillment Fee Additional Sku Units Float" at bounding box center [650, 420] width 587 height 23
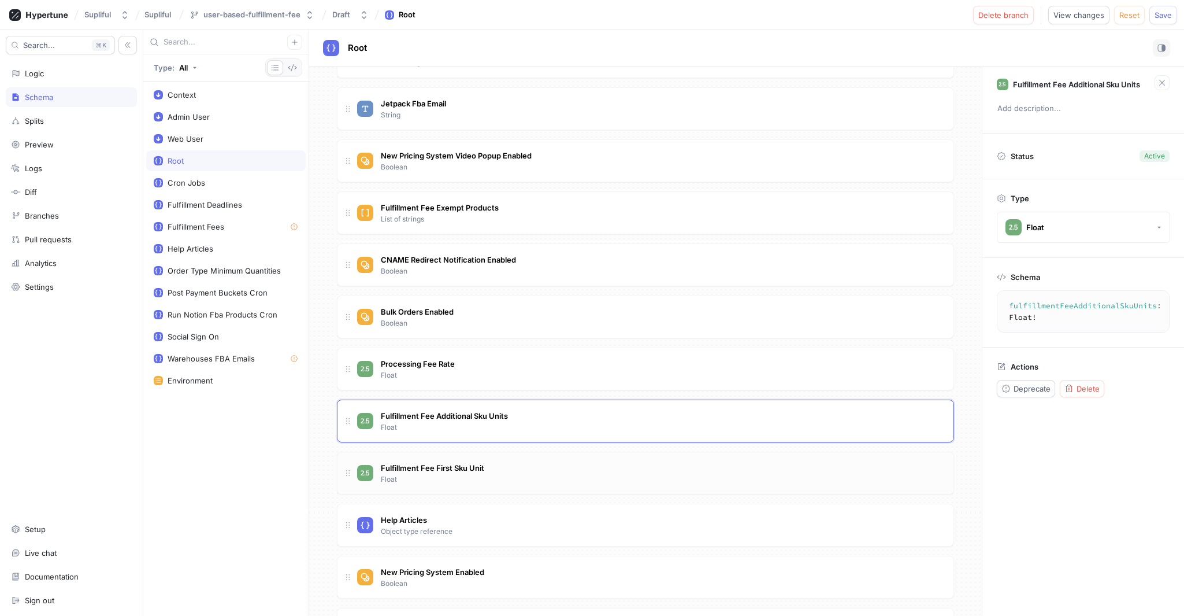
click at [557, 466] on div "Fulfillment Fee First Sku Unit Float" at bounding box center [650, 472] width 587 height 23
click at [542, 418] on div "Fulfillment Fee Additional Sku Units Float" at bounding box center [650, 420] width 587 height 23
click at [543, 460] on div "Fulfillment Fee First Sku Unit Float" at bounding box center [645, 472] width 617 height 43
click at [551, 427] on div "Fulfillment Fee Additional Sku Units Float" at bounding box center [650, 420] width 587 height 23
click at [561, 474] on div "Fulfillment Fee First Sku Unit Float" at bounding box center [650, 472] width 587 height 23
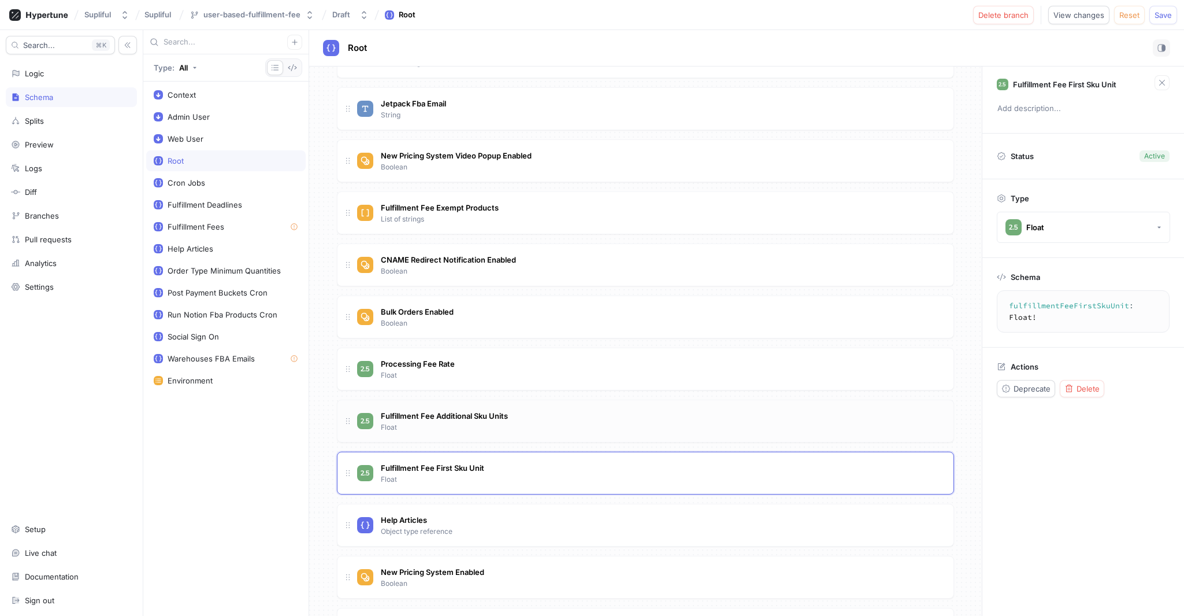
click at [567, 425] on div "Fulfillment Fee Additional Sku Units Float" at bounding box center [650, 420] width 587 height 23
click at [558, 454] on div "Fulfillment Fee First Sku Unit Float" at bounding box center [645, 472] width 617 height 43
click at [572, 416] on div "Fulfillment Fee Additional Sku Units Float" at bounding box center [650, 420] width 587 height 23
drag, startPoint x: 558, startPoint y: 454, endPoint x: 568, endPoint y: 423, distance: 32.2
click at [558, 454] on div "Fulfillment Fee First Sku Unit Float" at bounding box center [645, 472] width 617 height 43
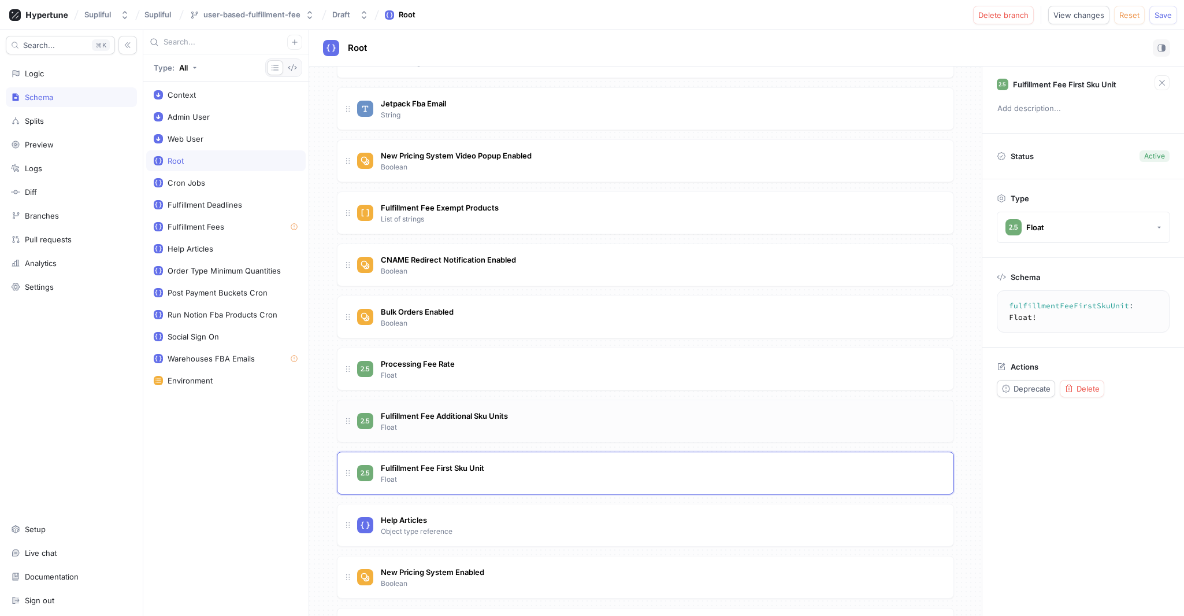
click at [549, 420] on div "Fulfillment Fee Additional Sku Units Float" at bounding box center [650, 420] width 587 height 23
click at [528, 466] on div "Fulfillment Fee First Sku Unit Float" at bounding box center [650, 472] width 587 height 23
click at [536, 426] on div "Fulfillment Fee Additional Sku Units Float" at bounding box center [650, 420] width 587 height 23
drag, startPoint x: 531, startPoint y: 477, endPoint x: 531, endPoint y: 442, distance: 35.3
click at [531, 476] on div "Fulfillment Fee First Sku Unit Float" at bounding box center [650, 472] width 587 height 23
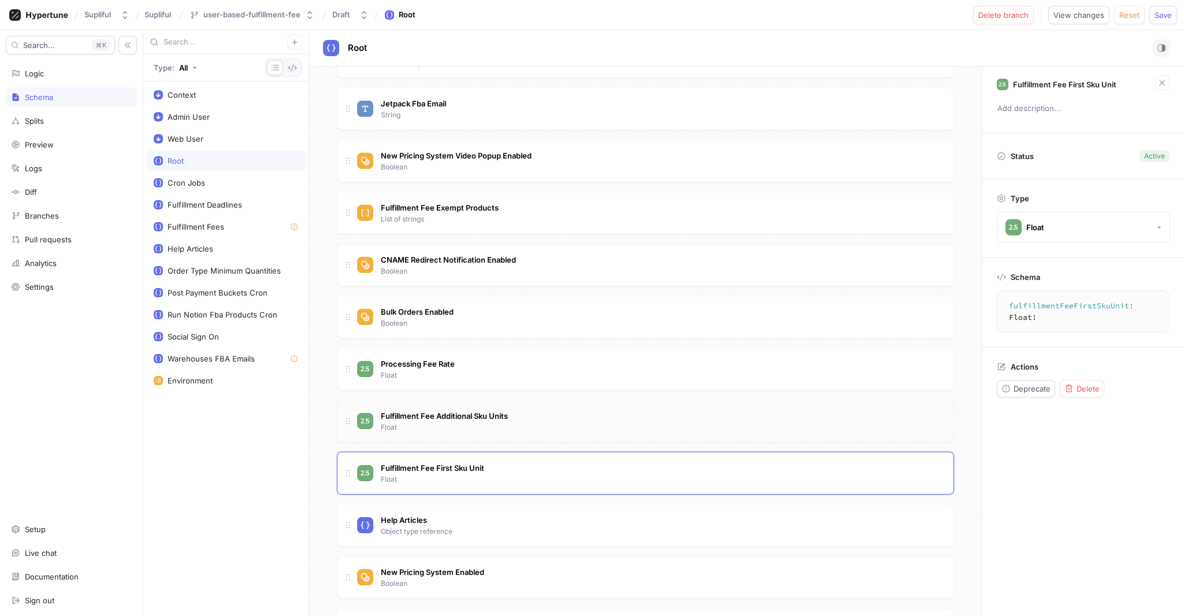
type textarea "fulfillmentFeeAdditionalSkuUnits: Float!"
click at [532, 429] on div "Fulfillment Fee Additional Sku Units Float" at bounding box center [650, 420] width 587 height 23
type textarea "fulfillmentFeeAdditionalSkuUnits: Float!"
click at [49, 98] on div "Schema" at bounding box center [39, 96] width 28 height 9
drag, startPoint x: 213, startPoint y: 161, endPoint x: 274, endPoint y: 180, distance: 63.6
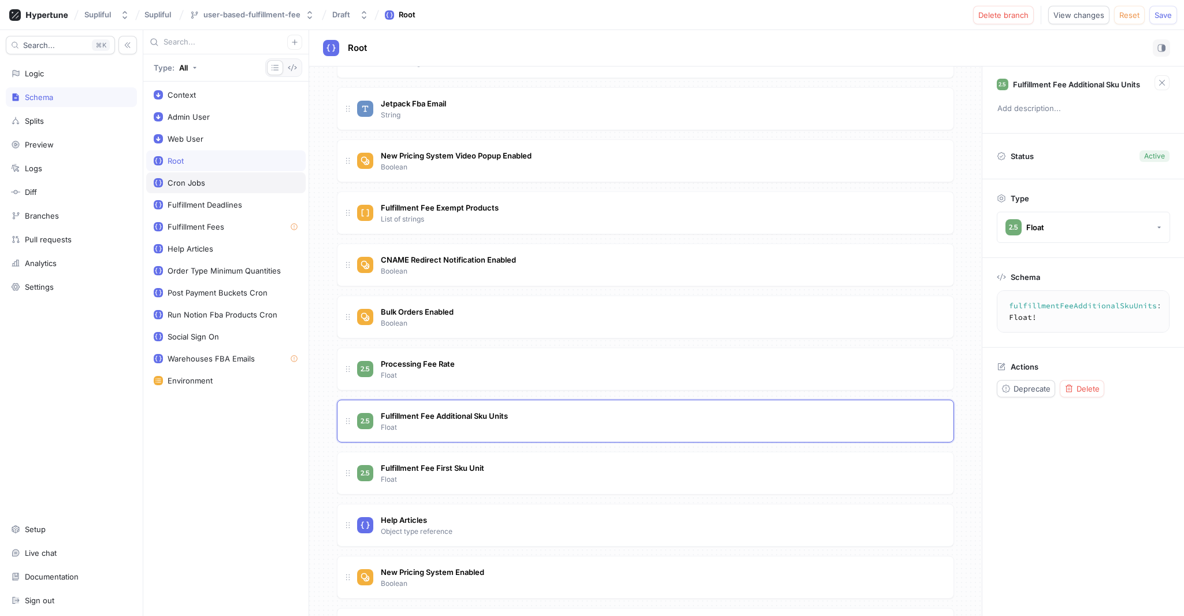
click at [213, 161] on div "Root" at bounding box center [226, 160] width 144 height 9
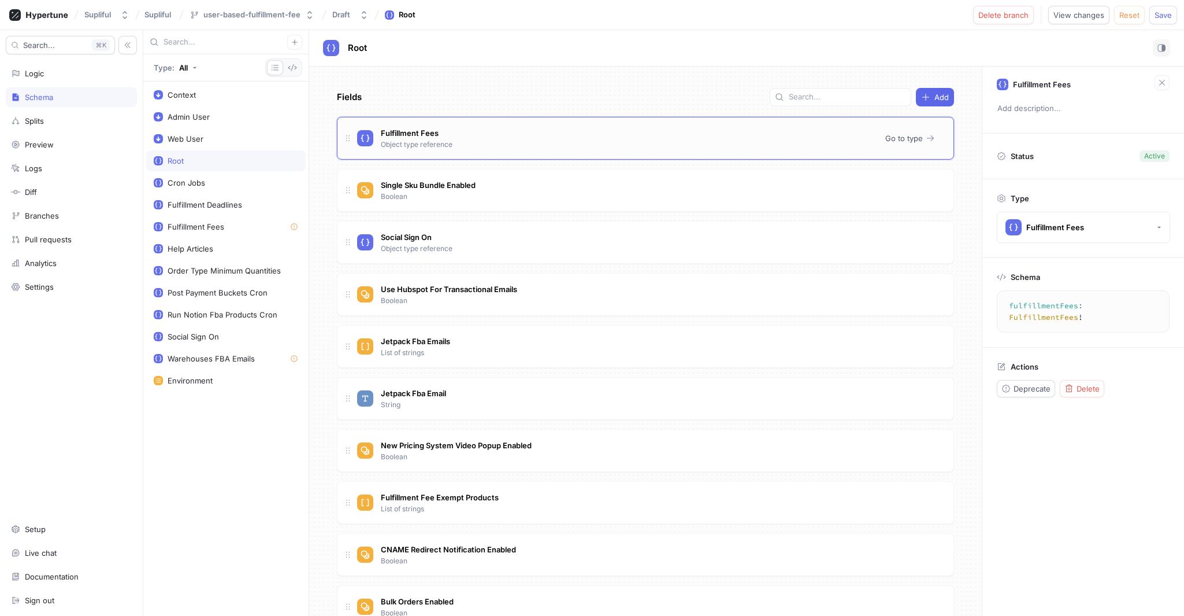
click at [484, 129] on div "Fulfillment Fees Object type reference" at bounding box center [616, 138] width 519 height 23
click at [887, 139] on span "Go to type" at bounding box center [904, 138] width 38 height 7
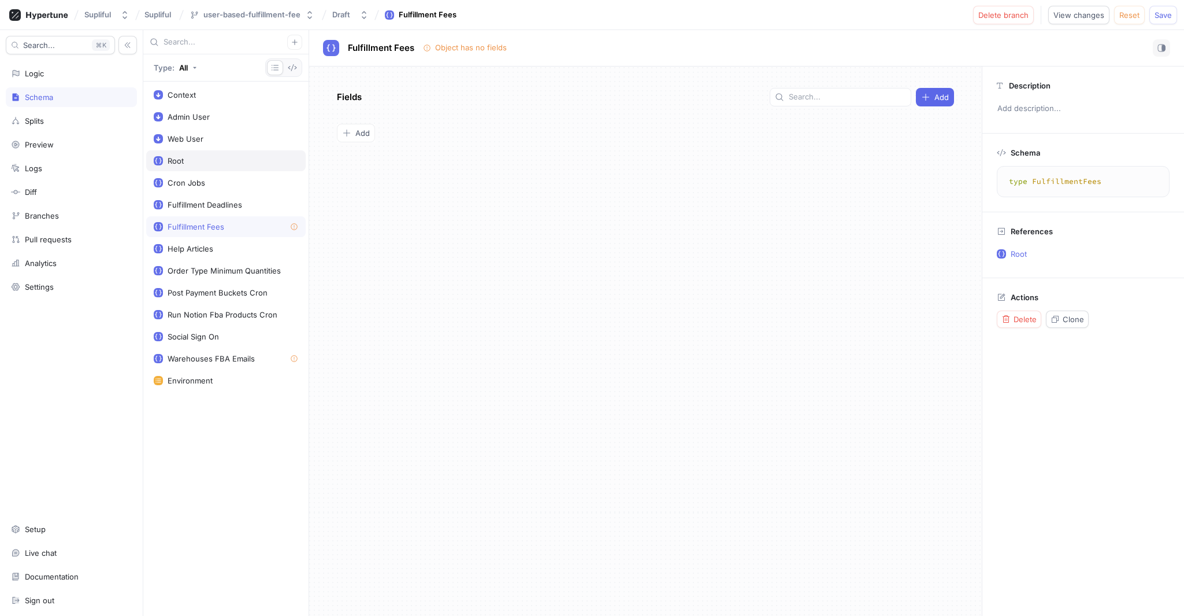
click at [179, 151] on div "Root" at bounding box center [226, 160] width 160 height 21
type textarea "type Root { fulfillmentFees: FulfillmentFees! singleSkuBundleEnabled: Boolean! …"
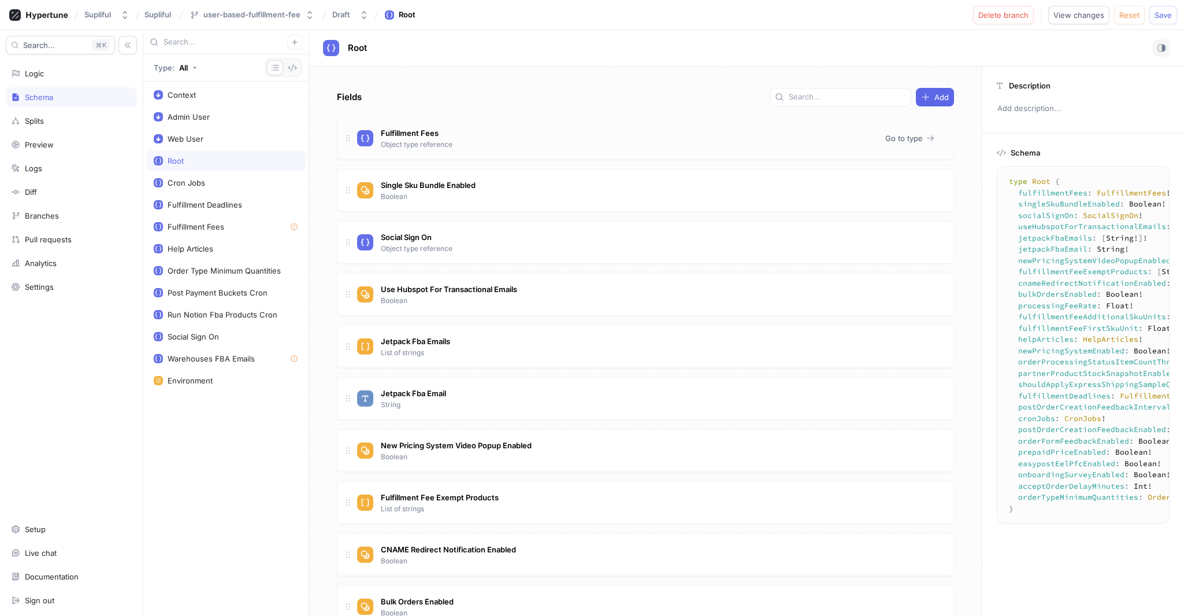
click at [459, 128] on div "Fulfillment Fees Object type reference" at bounding box center [616, 138] width 519 height 23
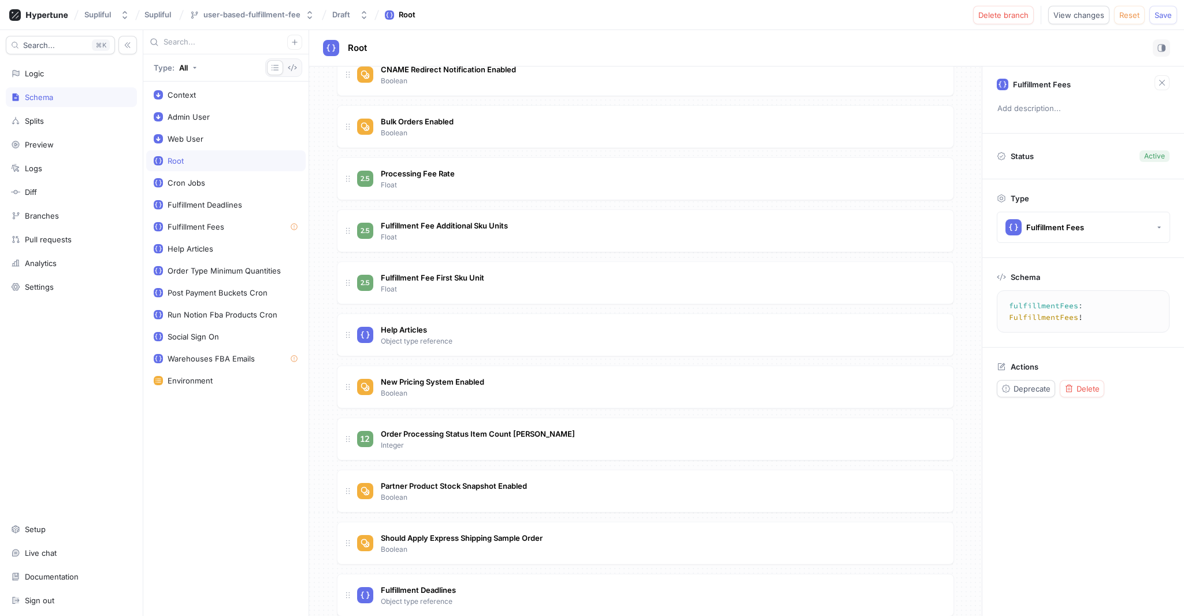
scroll to position [436, 0]
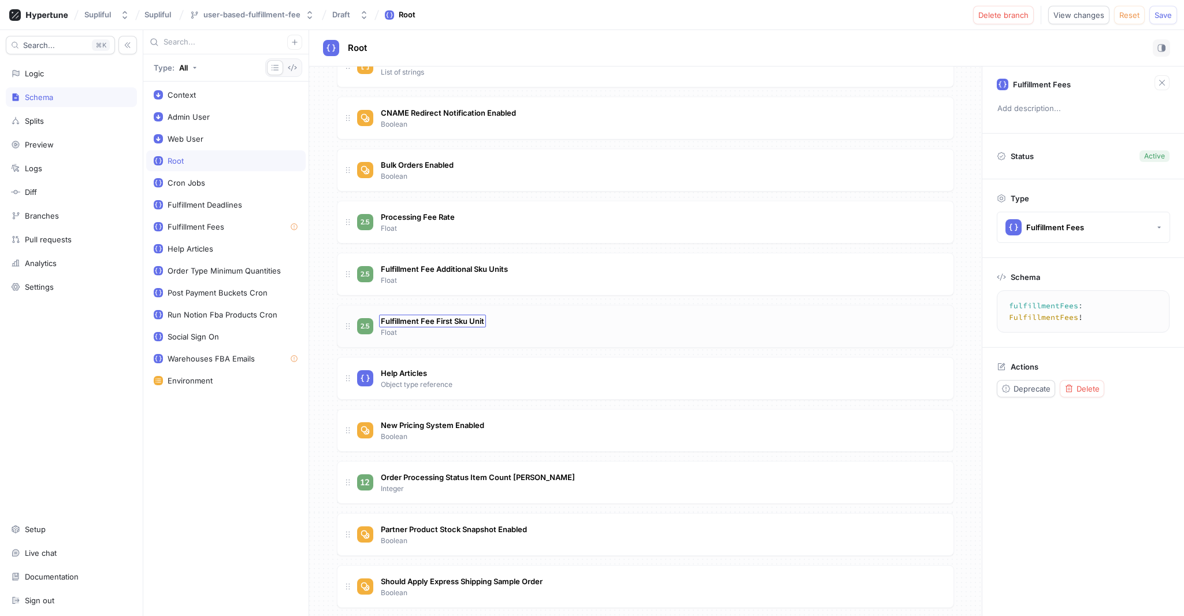
click at [451, 318] on span "Fulfillment Fee First Sku Unit" at bounding box center [432, 320] width 103 height 9
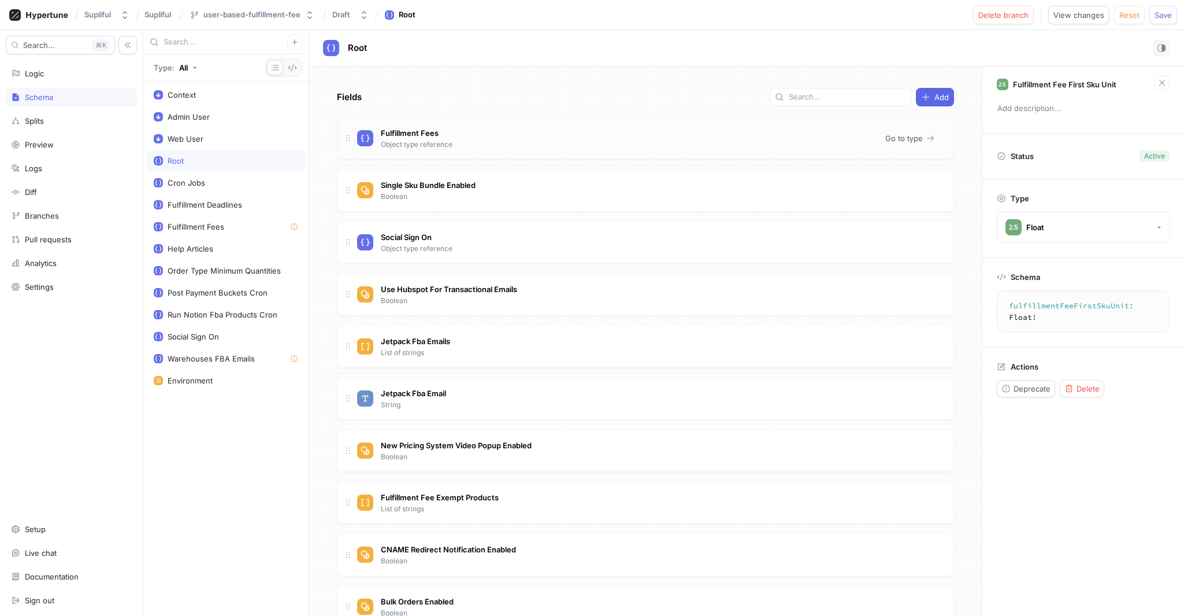
type textarea "fulfillmentFees: FulfillmentFees!"
click at [455, 135] on div "Fulfillment Fees Object type reference" at bounding box center [616, 138] width 519 height 23
click at [902, 140] on span "Go to type" at bounding box center [904, 138] width 38 height 7
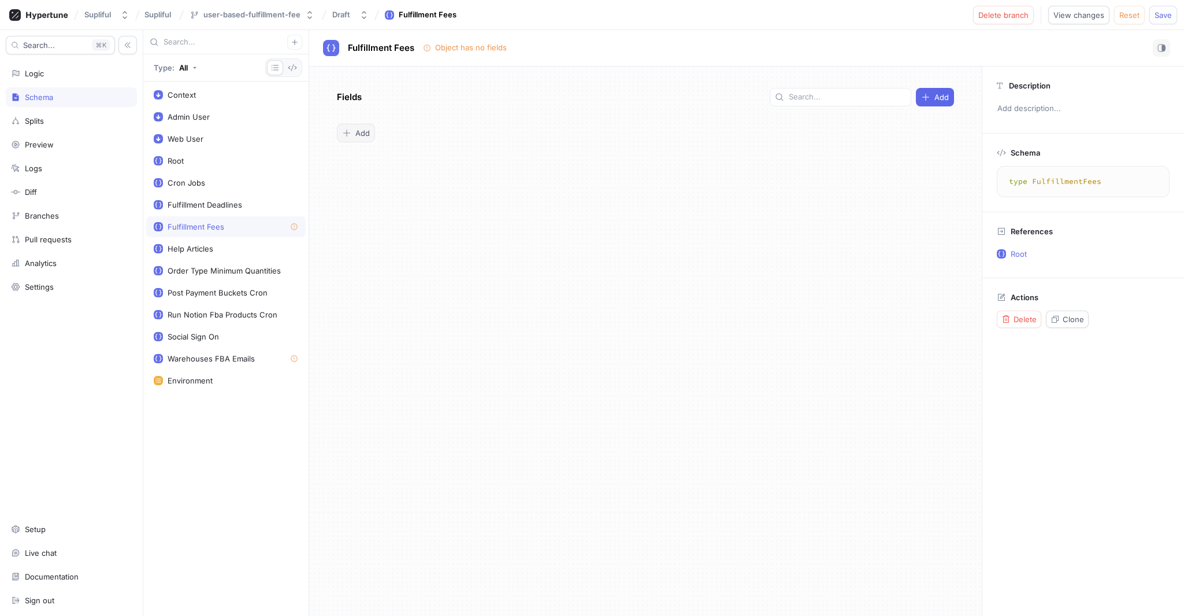
click at [357, 138] on button "Add" at bounding box center [356, 133] width 38 height 18
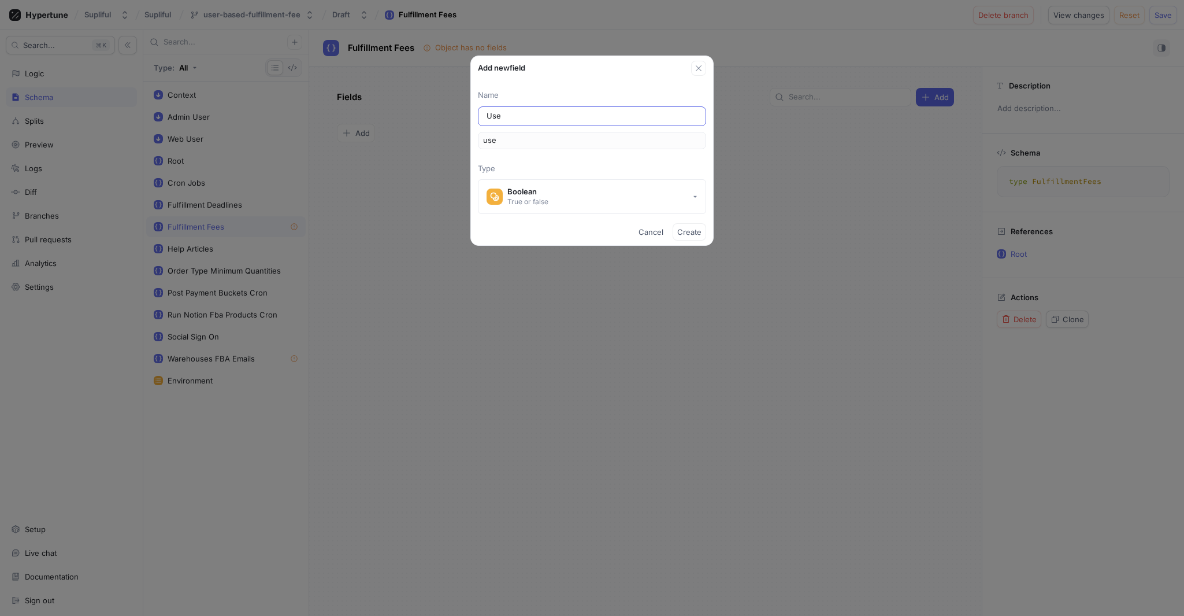
type input "User"
type input "user"
type input "User Fulfillment Fee First Sku Unit"
type input "userFulfillmentFeeFirstSkuUnit"
click at [632, 117] on input "User Fulfillment Fee First Sku Unit" at bounding box center [592, 116] width 211 height 12
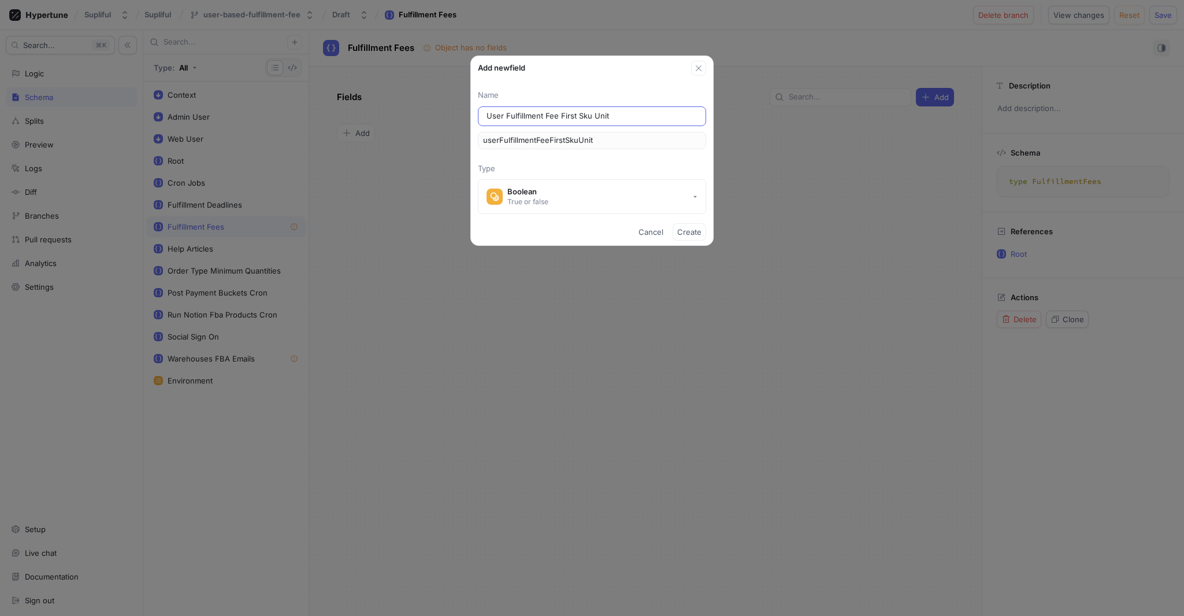
type input "User Fulfillment Fee First Sku Unit"
click at [547, 201] on div "True or false" at bounding box center [527, 201] width 41 height 10
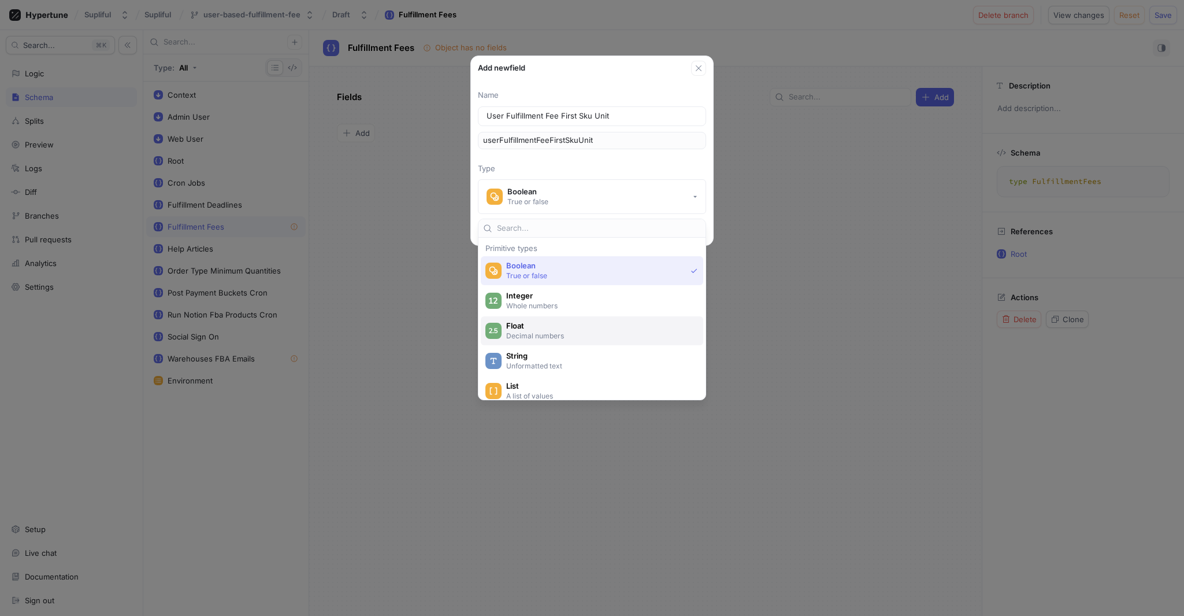
click at [546, 335] on p "Decimal numbers" at bounding box center [598, 336] width 185 height 10
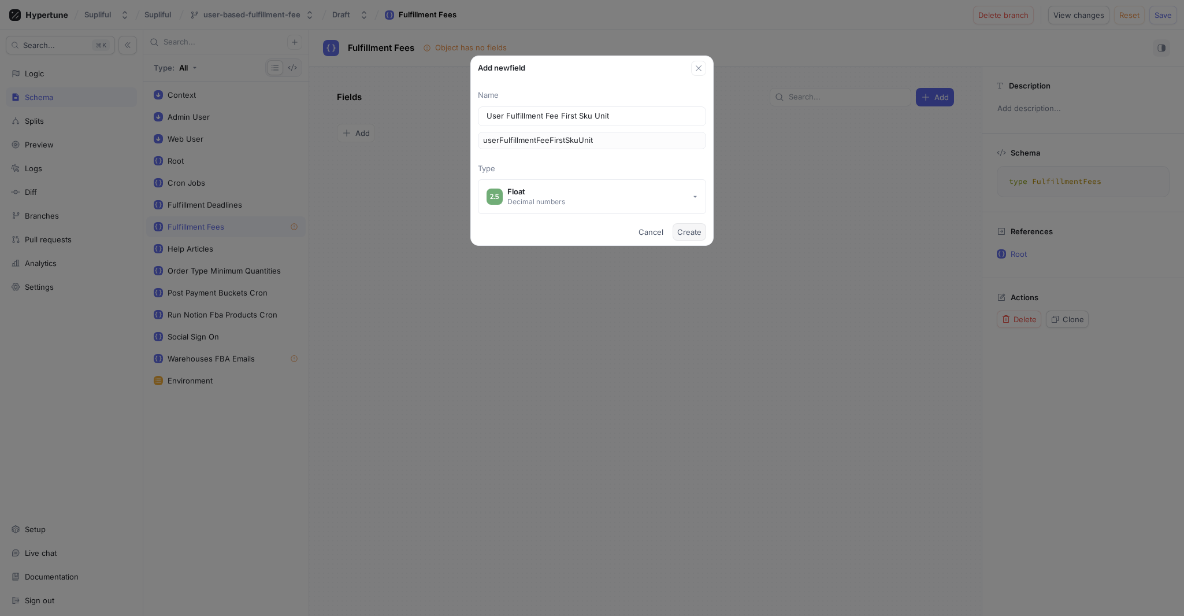
click at [697, 233] on span "Create" at bounding box center [689, 231] width 24 height 7
type textarea "type FulfillmentFees { userFulfillmentFeeFirstSkuUnit: Float! }"
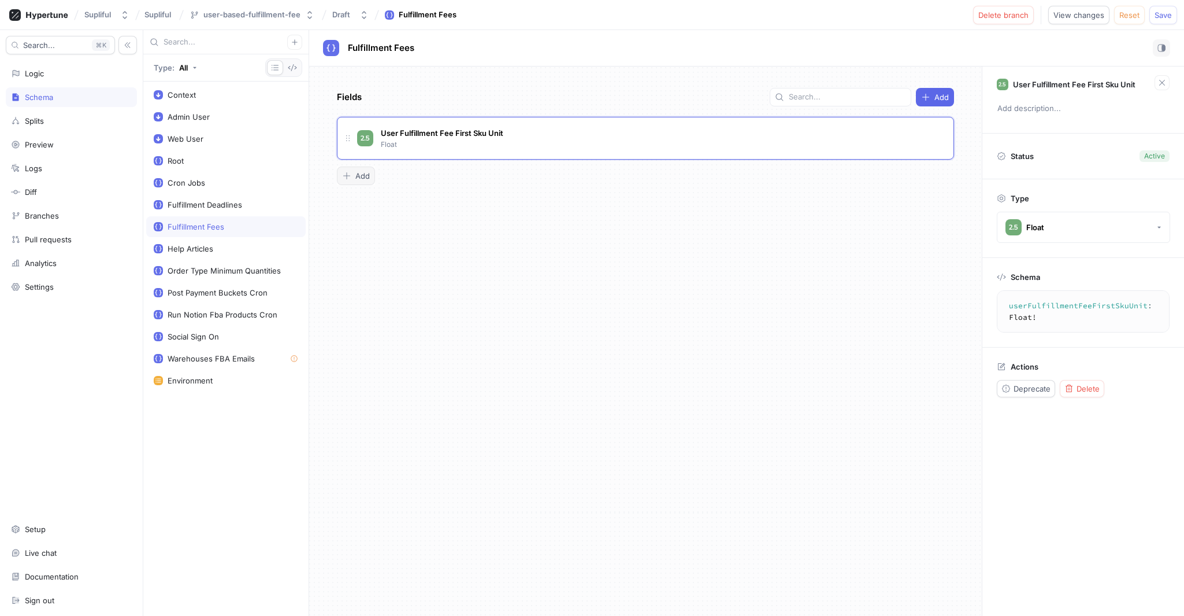
click at [354, 179] on div "Add" at bounding box center [356, 175] width 28 height 9
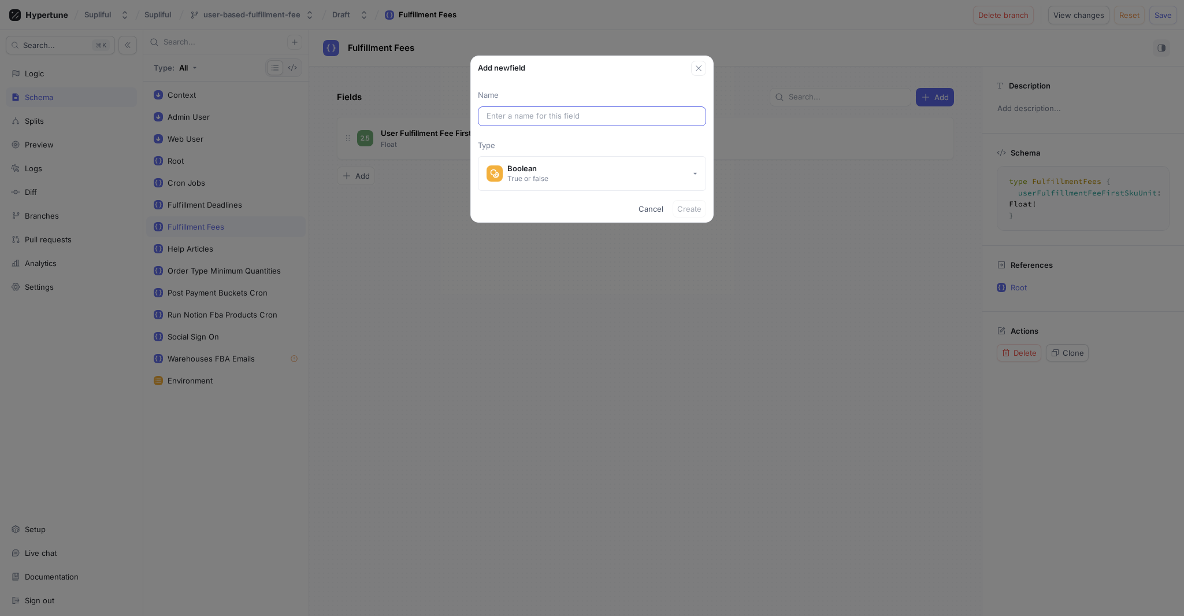
click at [529, 116] on input "text" at bounding box center [592, 116] width 211 height 12
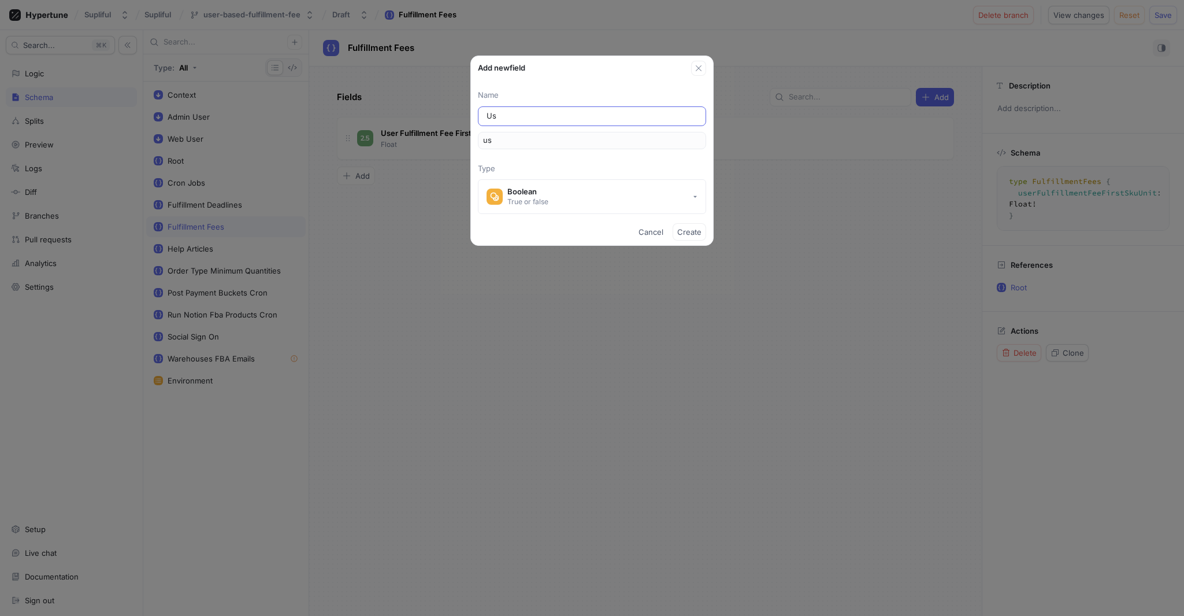
type input "Use"
type input "use"
type input "User"
type input "user"
type input "User Fulfillment Fee First Sku Unit"
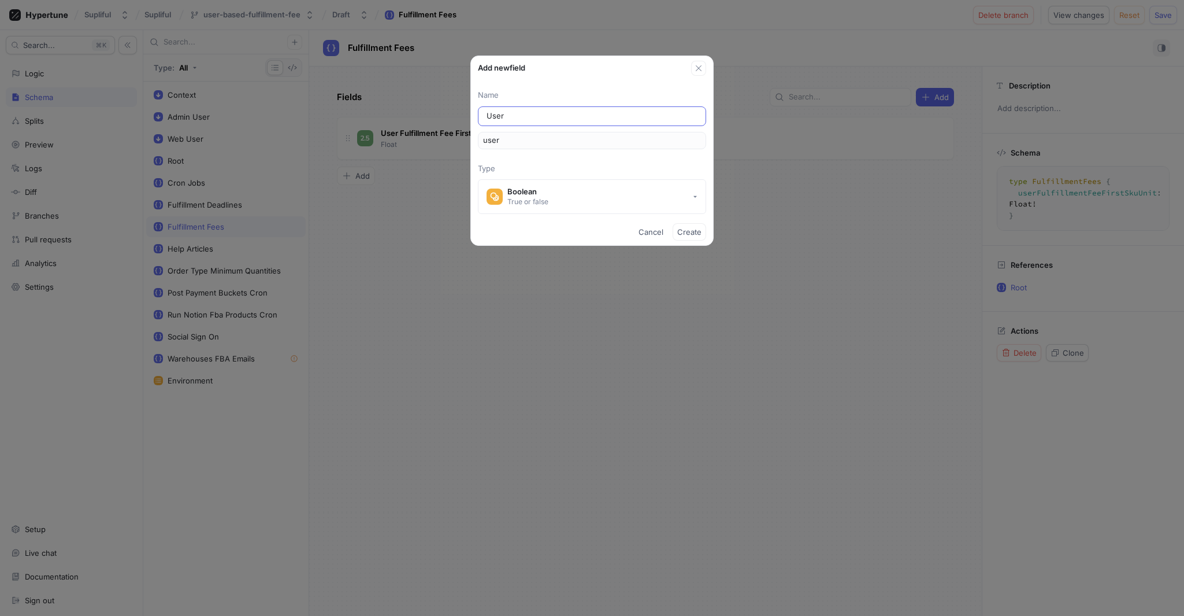
type input "userFulfillmentFeeFirstSkuUnit"
type input "User Fulfillment Fee First Sku Units"
type input "userFulfillmentFeeFirstSkuUnits"
click at [566, 114] on input "User Fulfillment Fee First Sku Units" at bounding box center [592, 116] width 211 height 12
drag, startPoint x: 566, startPoint y: 114, endPoint x: 629, endPoint y: 149, distance: 72.4
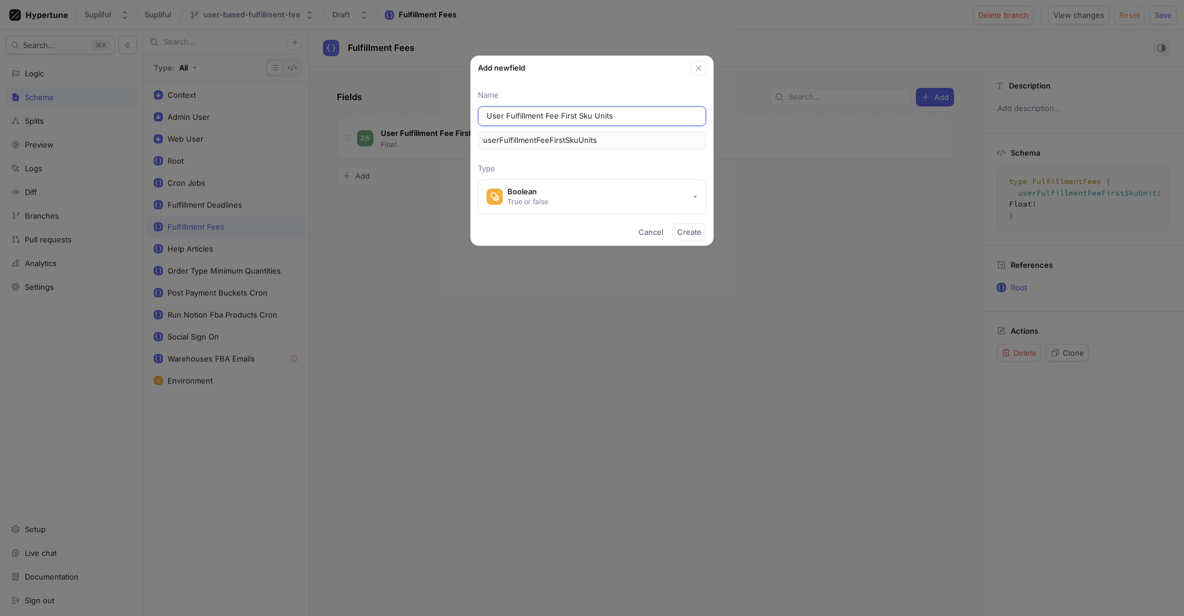
click at [568, 114] on input "User Fulfillment Fee First Sku Units" at bounding box center [592, 116] width 211 height 12
type input "User Fulfillment Fee A Sku Units"
type input "userFulfillmentFeeASkuUnits"
type input "User Fulfillment Fee Ad Sku Units"
type input "userFulfillmentFeeAdSkuUnits"
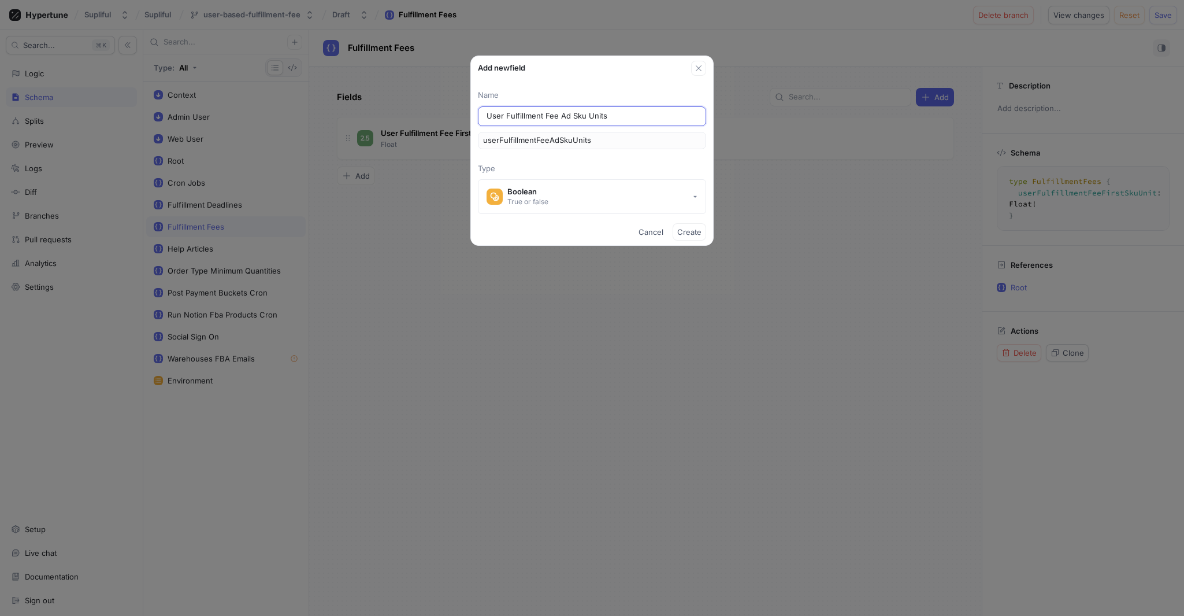
type input "User Fulfillment Fee Add Sku Units"
type input "userFulfillmentFeeAddSkuUnits"
type input "User Fulfillment Fee Addi Sku Units"
type input "userFulfillmentFeeAddiSkuUnits"
type input "User Fulfillment Fee Addit Sku Units"
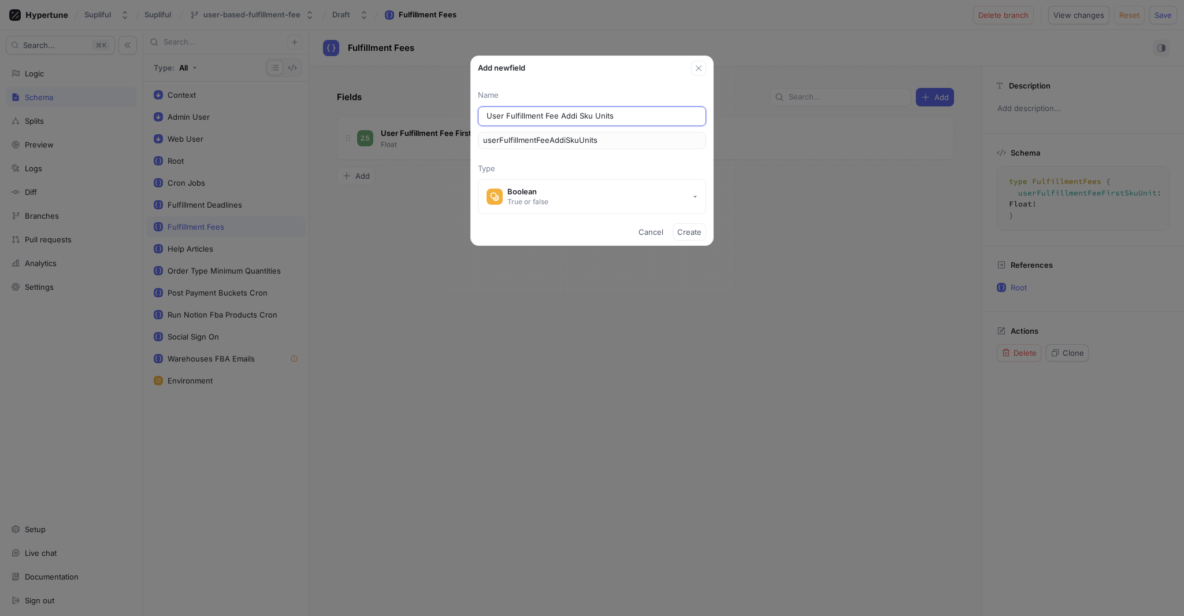
type input "userFulfillmentFeeAdditSkuUnits"
type input "User Fulfillment Fee [PERSON_NAME] Sku Units"
type input "userFulfillmentFeeAdditiSkuUnits"
type input "User Fulfillment Fee Additio Sku Units"
type input "userFulfillmentFeeAdditioSkuUnits"
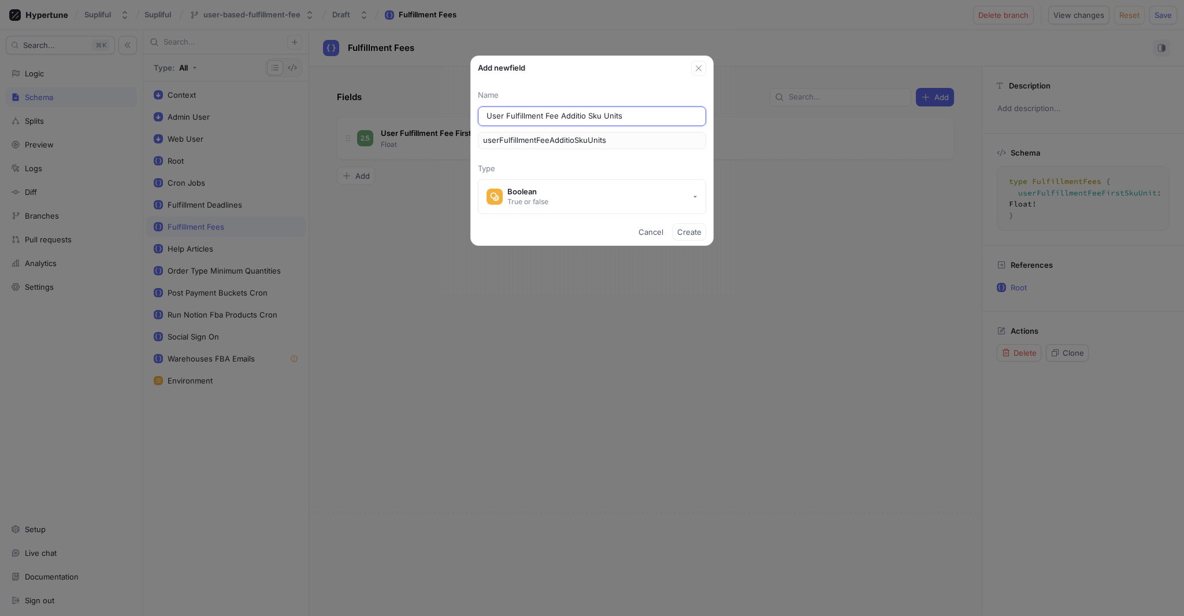
type input "User Fulfillment Fee Addition Sku Units"
type input "userFulfillmentFeeAdditionSkuUnits"
type input "User Fulfillment Fee Additiona Sku Units"
type input "userFulfillmentFeeAdditionaSkuUnits"
type input "User Fulfillment Fee Additional Sku Units"
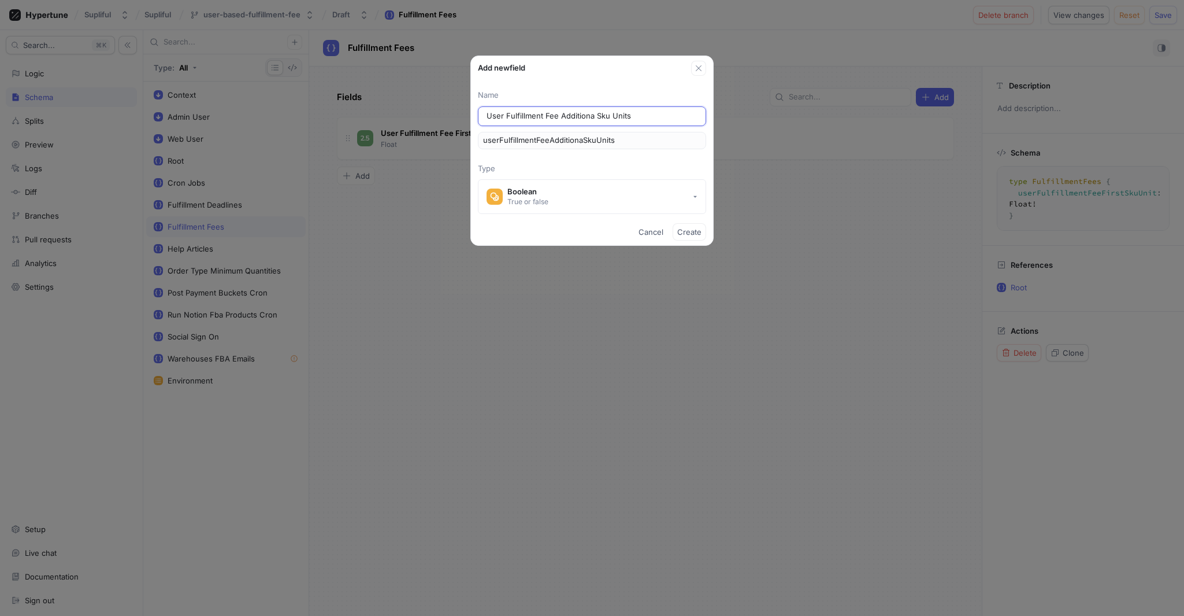
type input "userFulfillmentFeeAdditionalSkuUnits"
click at [641, 112] on input "User Fulfillment Fee Additional Sku Units" at bounding box center [592, 116] width 211 height 12
type input "User Fulfillment Fee Additional Sku Units"
click at [700, 231] on span "Create" at bounding box center [689, 231] width 24 height 7
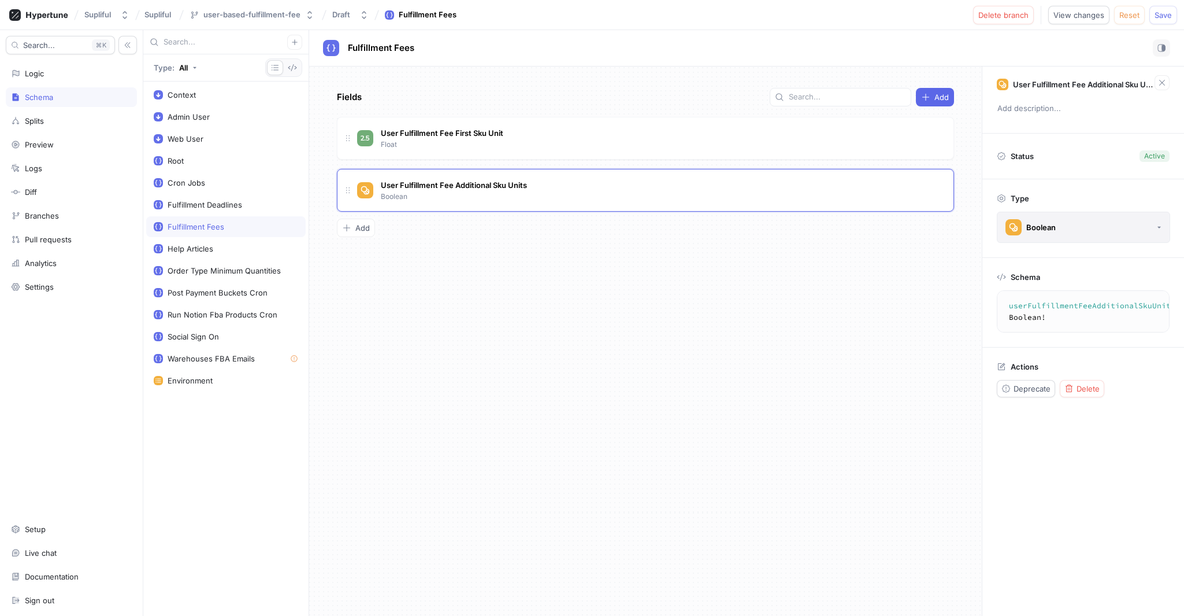
click at [1084, 228] on button "Boolean" at bounding box center [1083, 227] width 173 height 31
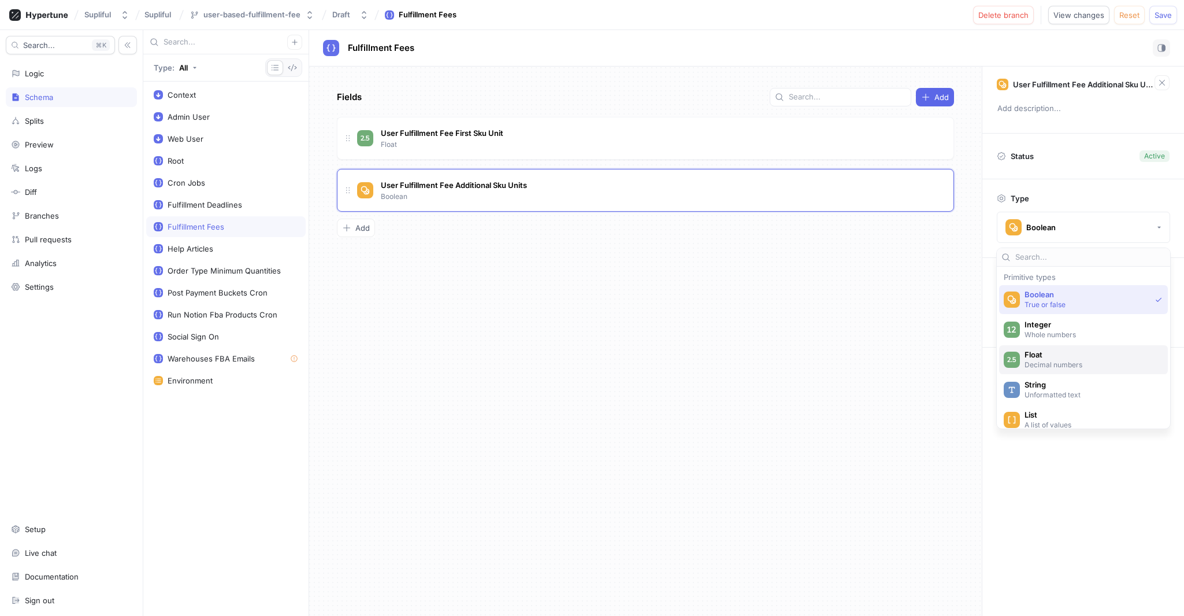
click at [1068, 357] on span "Float" at bounding box center [1091, 355] width 133 height 10
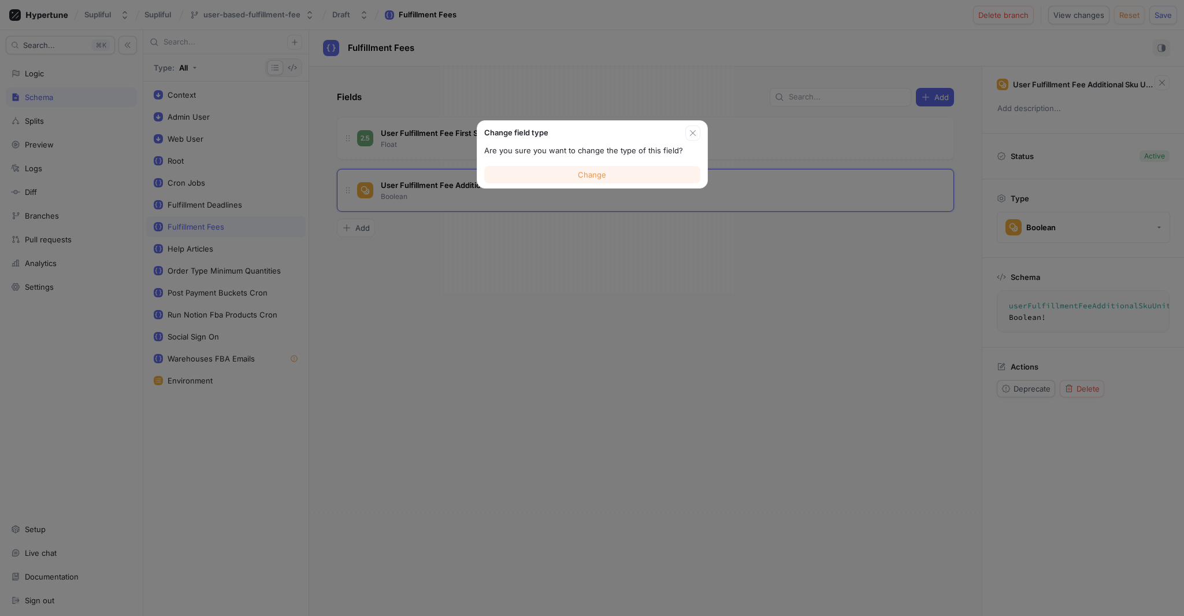
click at [594, 172] on span "Change" at bounding box center [592, 174] width 28 height 7
type textarea "userFulfillmentFeeAdditionalSkuUnits: Float!"
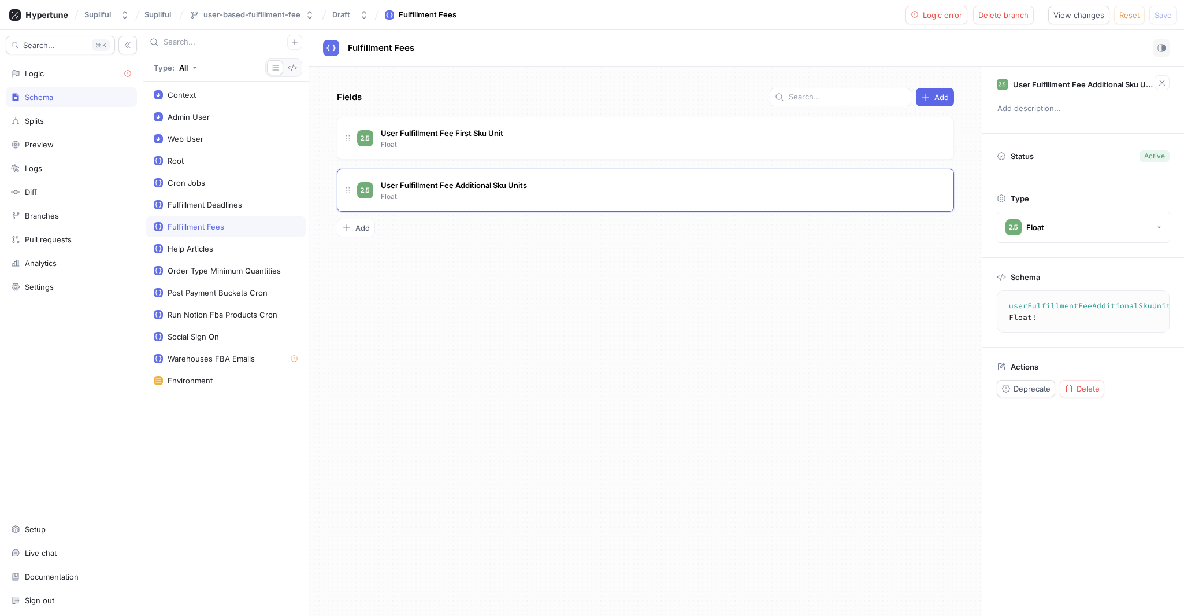
click at [1069, 484] on div "User Fulfillment Fee Additional Sku Units Add description... Status Active Type…" at bounding box center [1083, 340] width 202 height 549
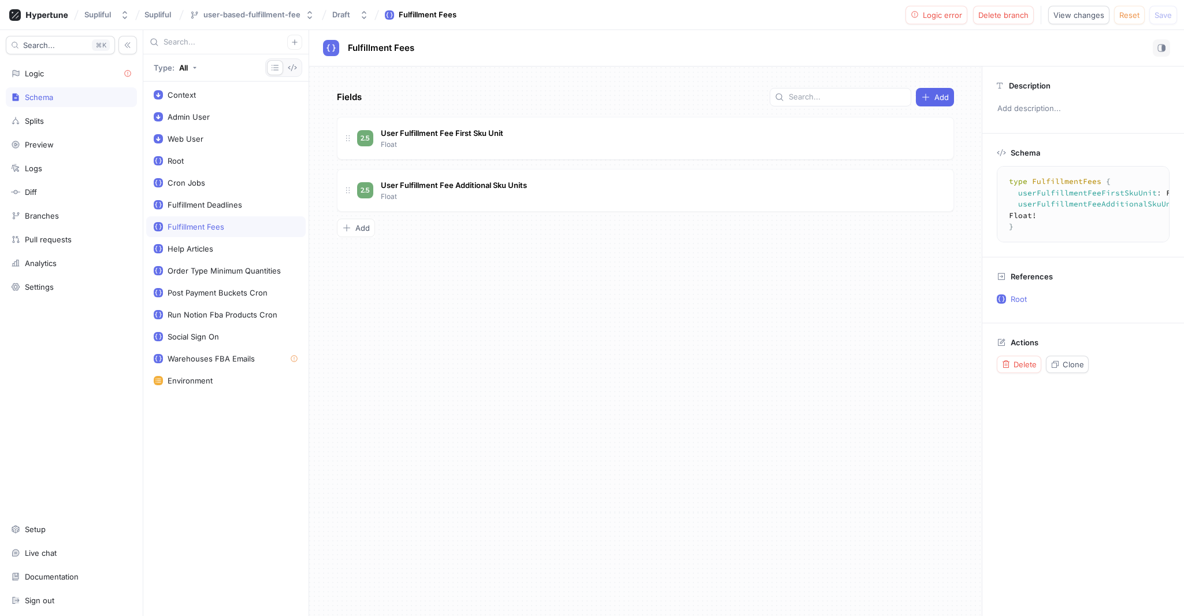
click at [771, 395] on div "Fields Add User Fulfillment Fee First Sku Unit Float User Fulfillment Fee Addit…" at bounding box center [645, 340] width 673 height 549
click at [530, 132] on div "User Fulfillment Fee First Sku Unit Float" at bounding box center [650, 138] width 587 height 23
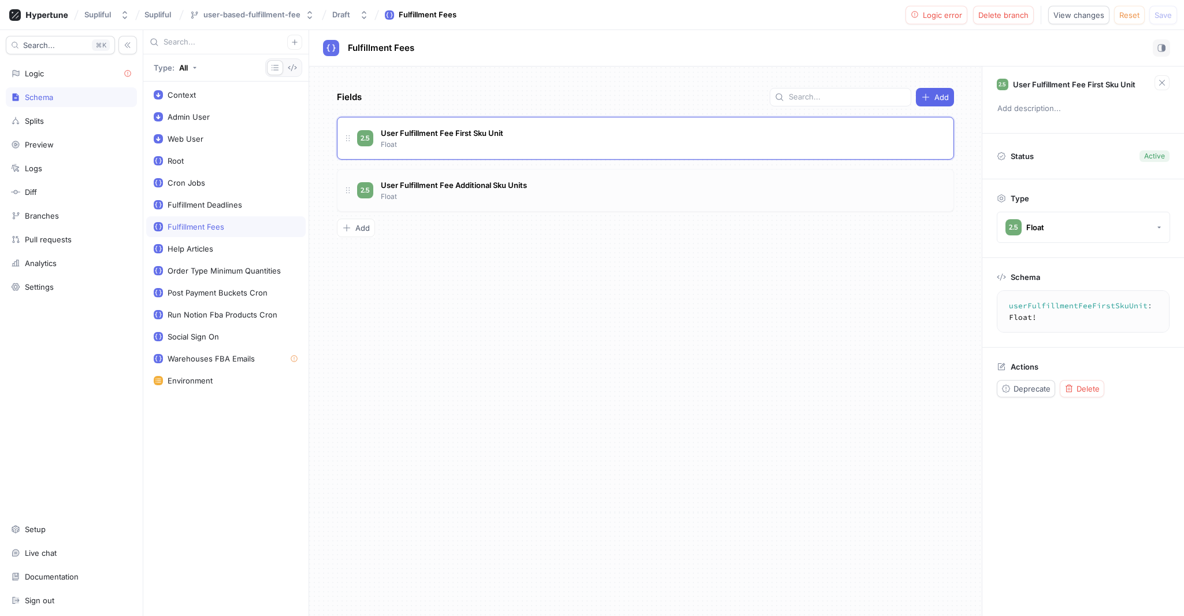
click at [577, 190] on div "User Fulfillment Fee Additional Sku Units Float" at bounding box center [650, 190] width 587 height 23
type textarea "userFulfillmentFeeFirstSkuUnit: Float!"
click at [587, 132] on div "User Fulfillment Fee First Sku Unit Float" at bounding box center [650, 138] width 587 height 23
click at [893, 255] on div "Fields Add User Fulfillment Fee First Sku Unit Float User Fulfillment Fee Addit…" at bounding box center [645, 340] width 673 height 549
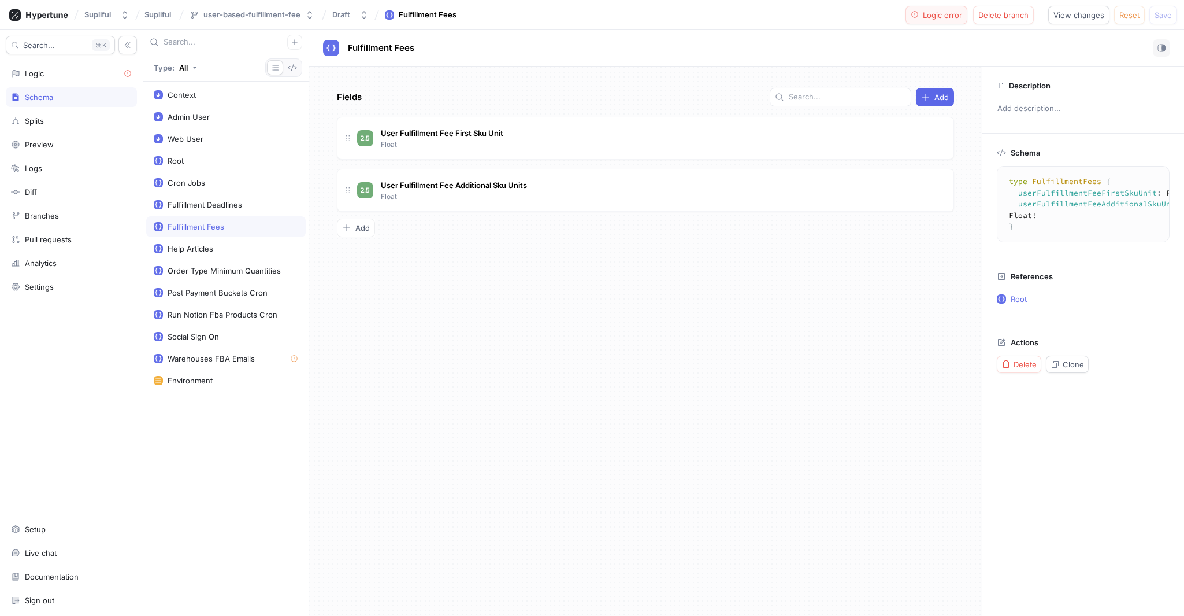
click at [938, 13] on span "Logic error" at bounding box center [942, 15] width 39 height 7
type textarea "userFulfillmentFeeAdditionalSkuUnits: Float!"
click at [796, 187] on div "User Fulfillment Fee Additional Sku Units Float" at bounding box center [650, 190] width 587 height 23
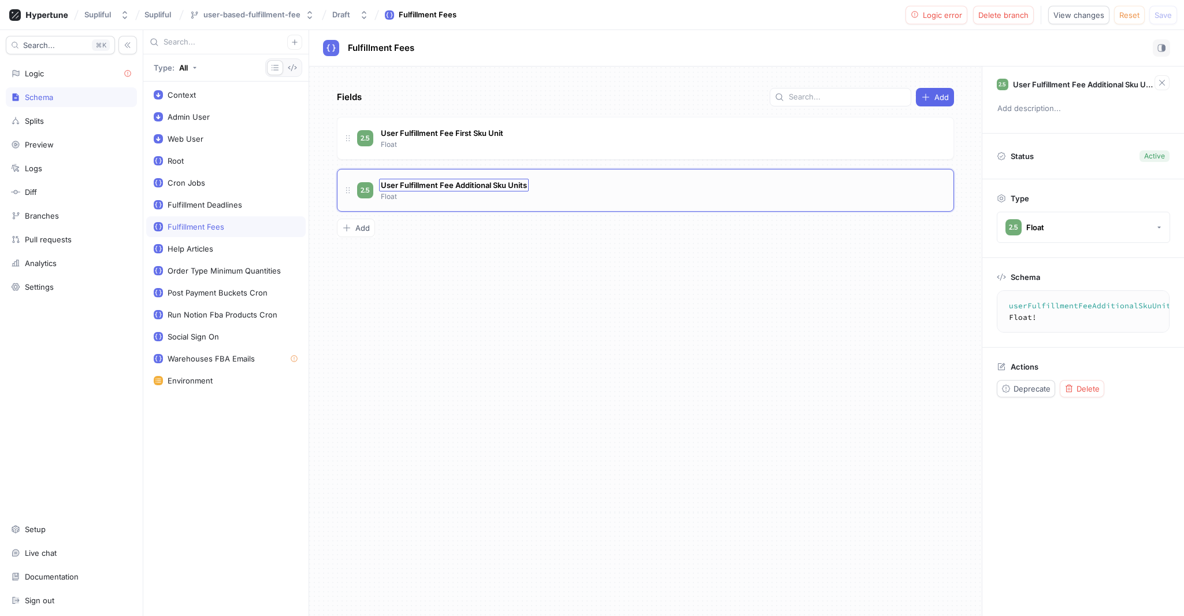
click at [495, 183] on span "User Fulfillment Fee Additional Sku Units" at bounding box center [454, 184] width 146 height 9
click at [1101, 382] on button "Delete" at bounding box center [1082, 388] width 45 height 17
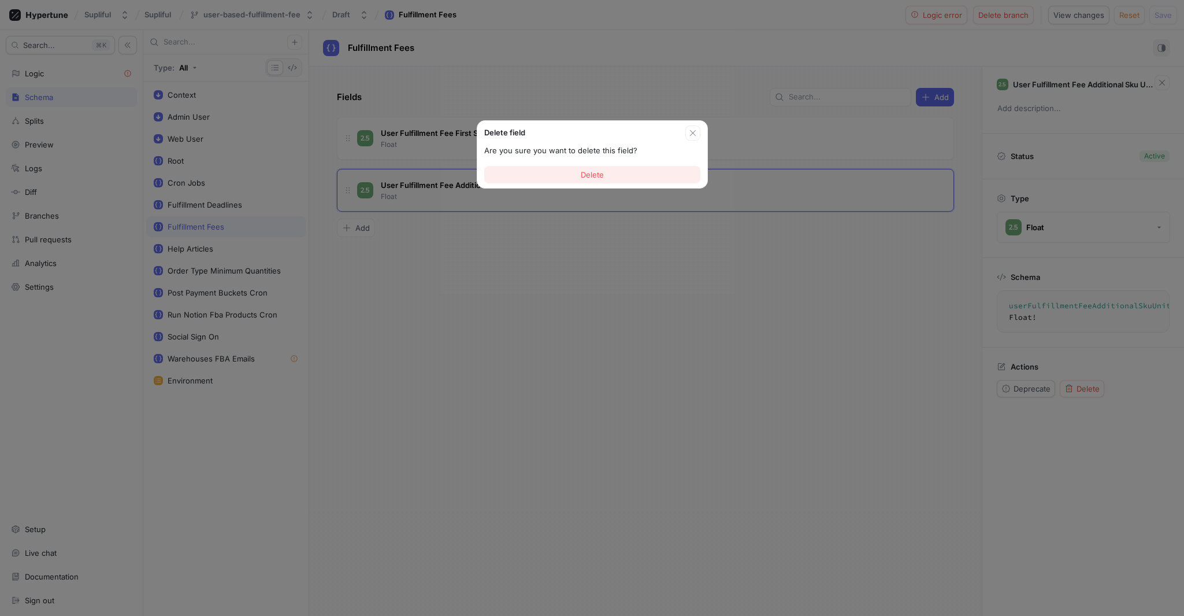
click at [601, 176] on span "Delete" at bounding box center [592, 174] width 23 height 7
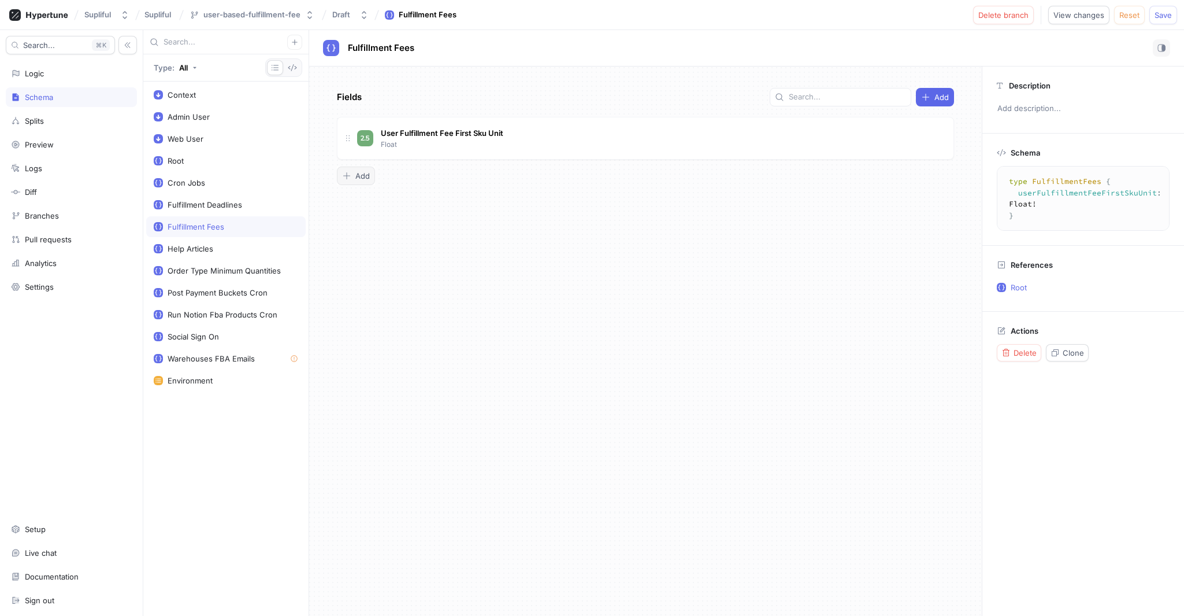
click at [358, 177] on span "Add" at bounding box center [362, 175] width 14 height 7
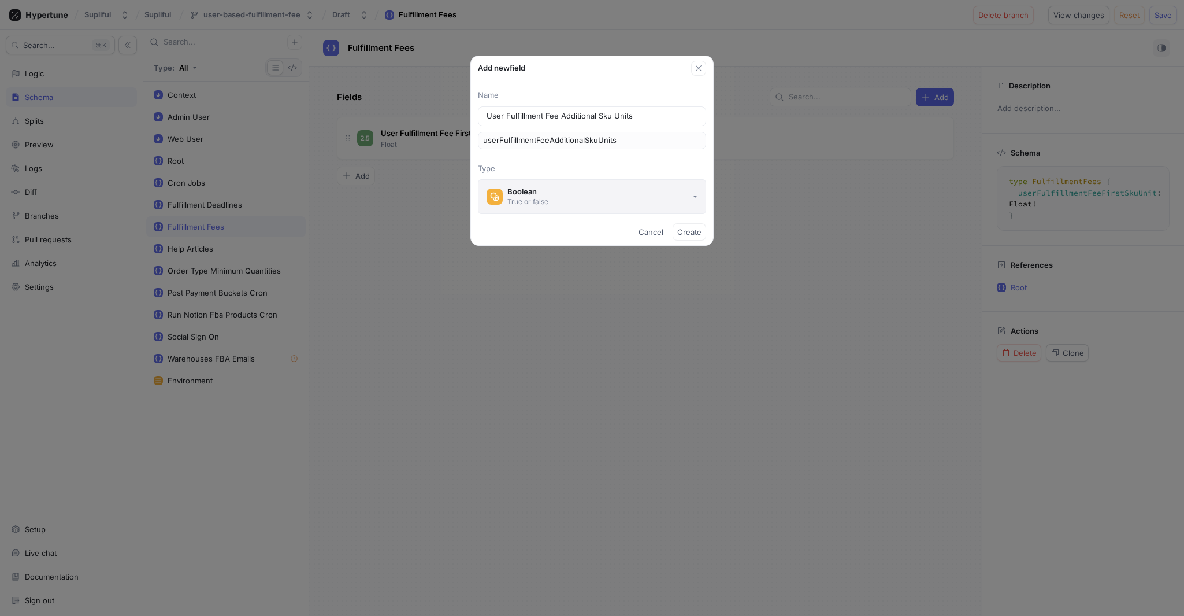
click at [542, 194] on div "Boolean" at bounding box center [527, 192] width 41 height 10
type input "User Fulfillment Fee Additional Sku Units"
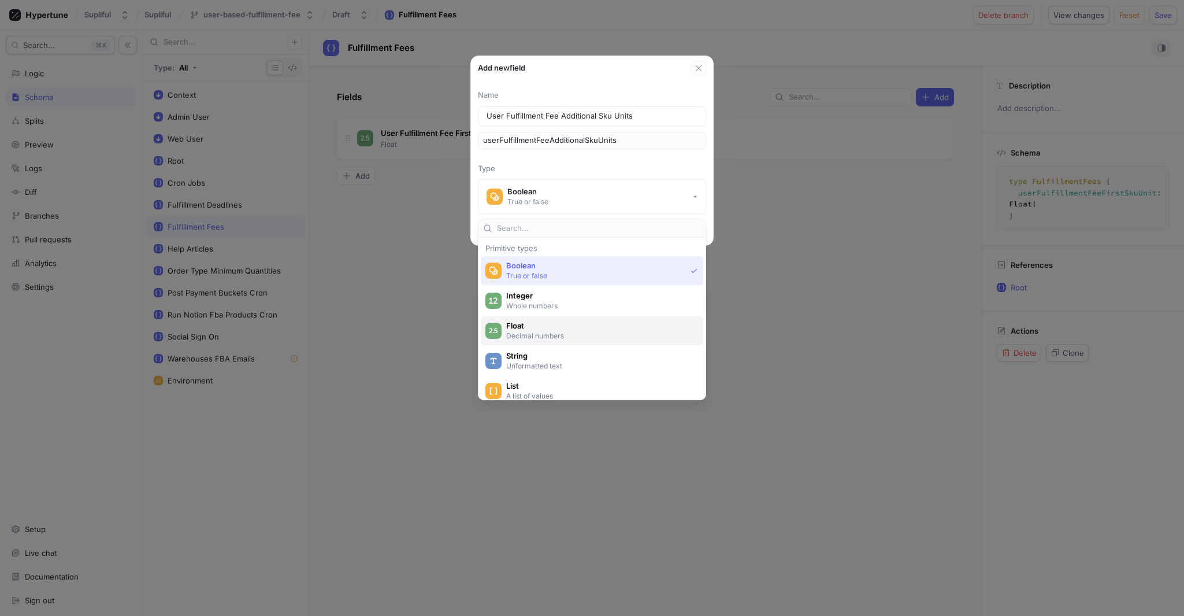
click at [545, 335] on p "Decimal numbers" at bounding box center [598, 336] width 185 height 10
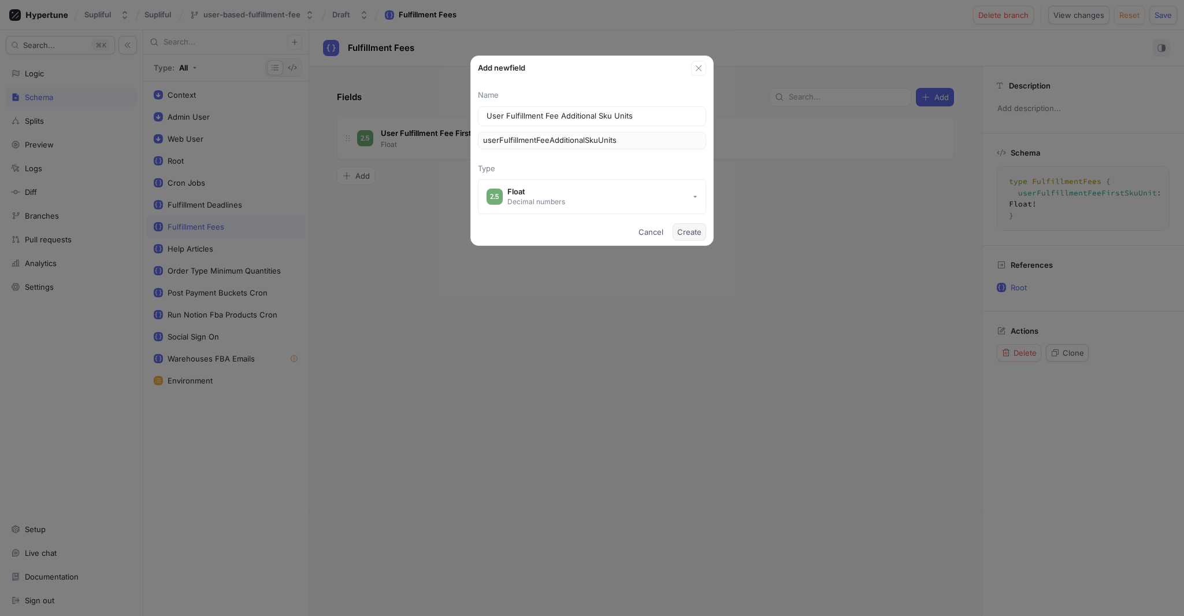
click at [689, 231] on span "Create" at bounding box center [689, 231] width 24 height 7
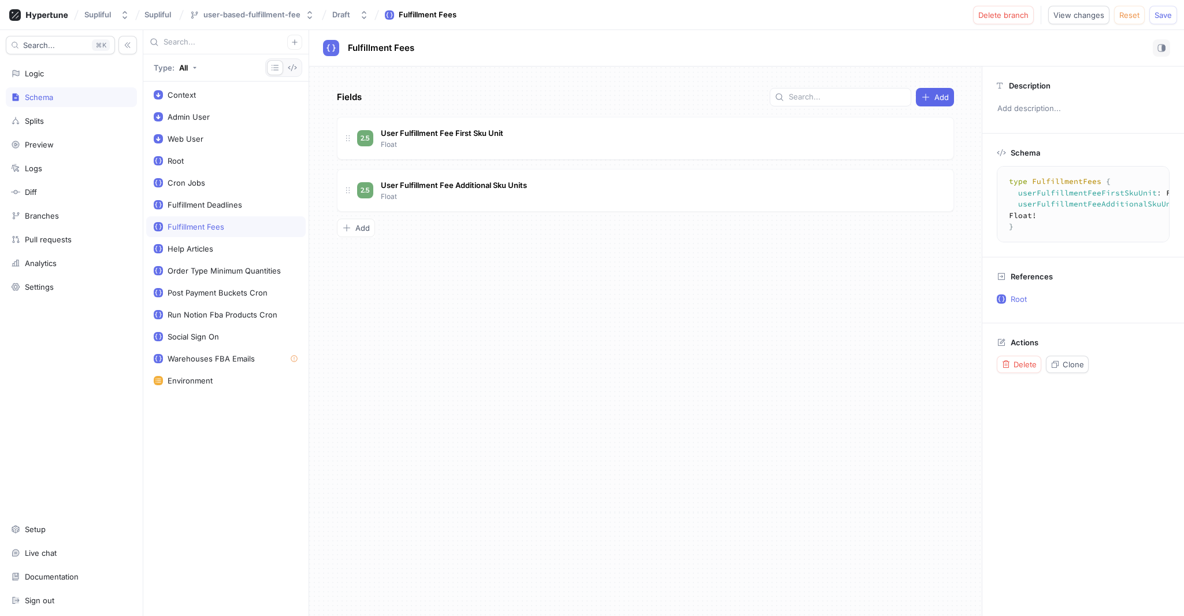
click at [707, 305] on div "Fields Add User Fulfillment Fee First Sku Unit Float User Fulfillment Fee Addit…" at bounding box center [645, 340] width 673 height 549
click at [566, 329] on div "Fields Add User Fulfillment Fee First Sku Unit Float User Fulfillment Fee Addit…" at bounding box center [645, 340] width 673 height 549
drag, startPoint x: 1018, startPoint y: 218, endPoint x: 999, endPoint y: 182, distance: 40.3
click at [999, 182] on div "type FulfillmentFees { userFulfillmentFeeFirstSkuUnit : Float ! userFulfillment…" at bounding box center [1083, 204] width 173 height 76
drag, startPoint x: 1073, startPoint y: 222, endPoint x: 1183, endPoint y: 31, distance: 220.9
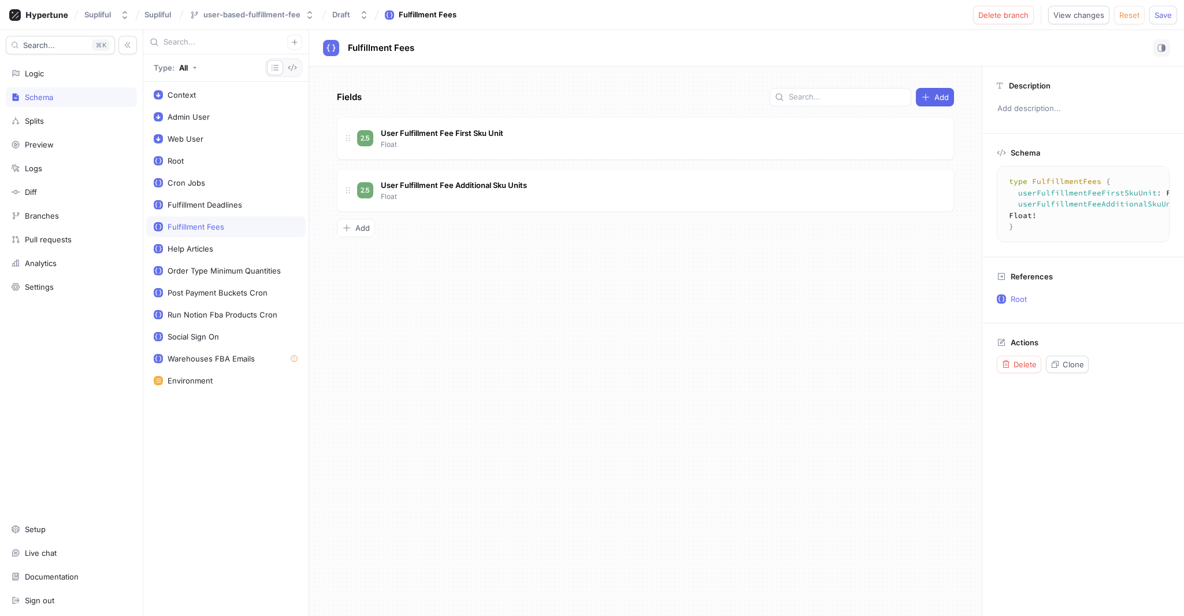
click at [1073, 221] on textarea "type FulfillmentFees { userFulfillmentFeeFirstSkuUnit: Float! userFulfillmentFe…" at bounding box center [1115, 204] width 226 height 66
click at [1167, 12] on span "Save" at bounding box center [1163, 15] width 17 height 7
click at [68, 79] on div "Logic" at bounding box center [71, 74] width 131 height 20
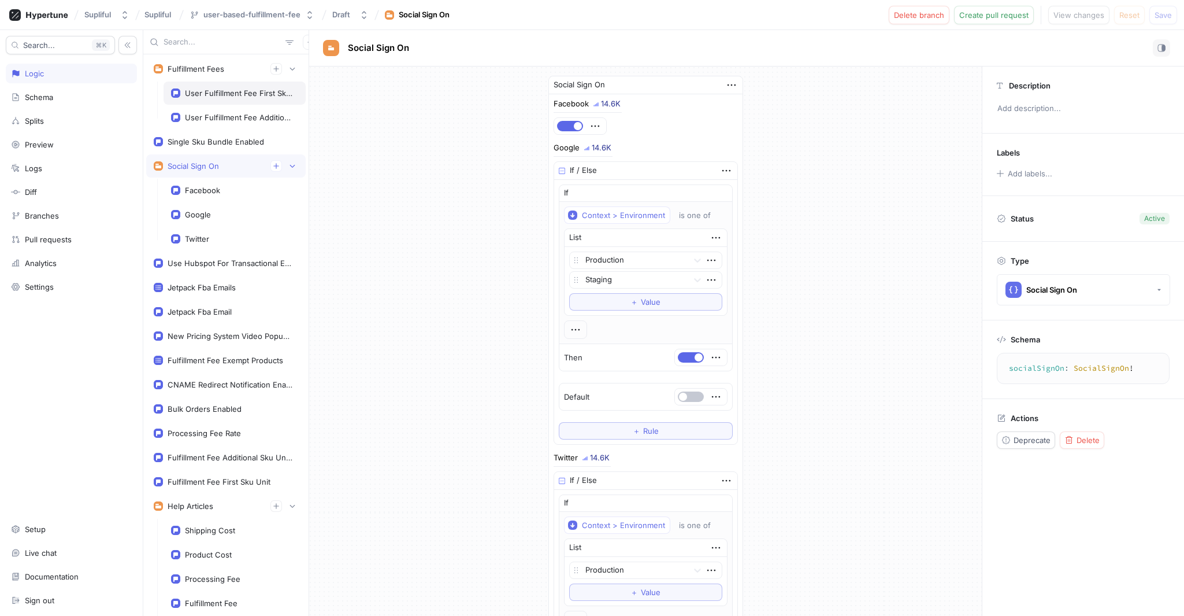
click at [213, 93] on div "User Fulfillment Fee First Sku Unit" at bounding box center [239, 92] width 109 height 9
type textarea "userFulfillmentFeeFirstSkuUnit: Float!"
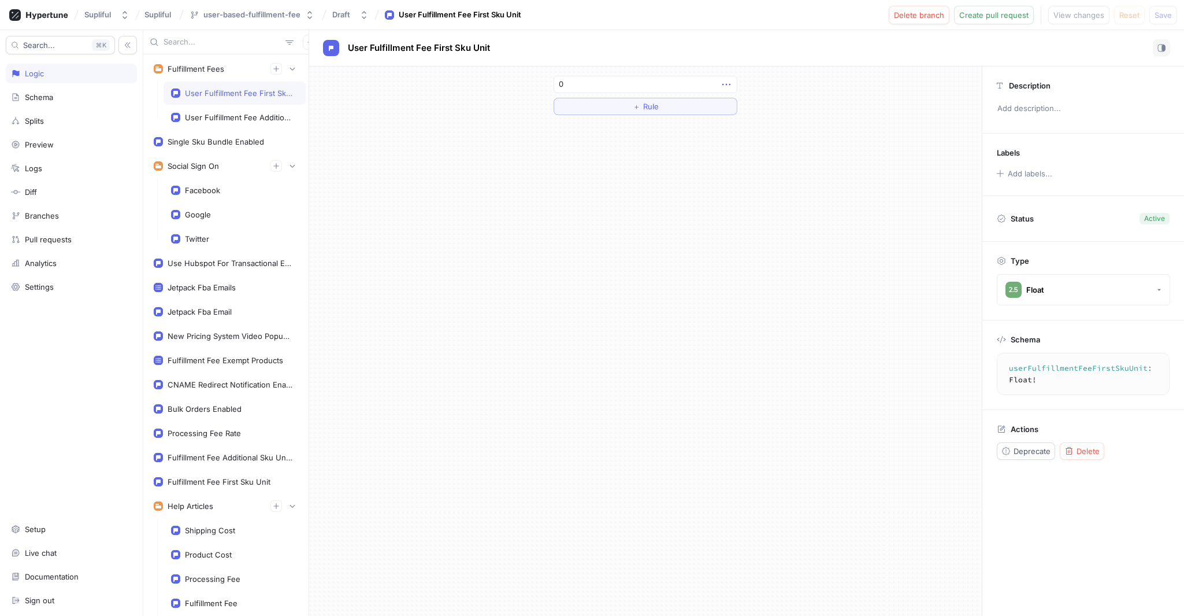
click at [726, 87] on icon "button" at bounding box center [726, 84] width 13 height 13
drag, startPoint x: 664, startPoint y: 162, endPoint x: 624, endPoint y: 97, distance: 76.5
click at [663, 161] on div "0 ＋ Rule" at bounding box center [645, 340] width 673 height 549
click at [614, 80] on input "0" at bounding box center [646, 84] width 184 height 17
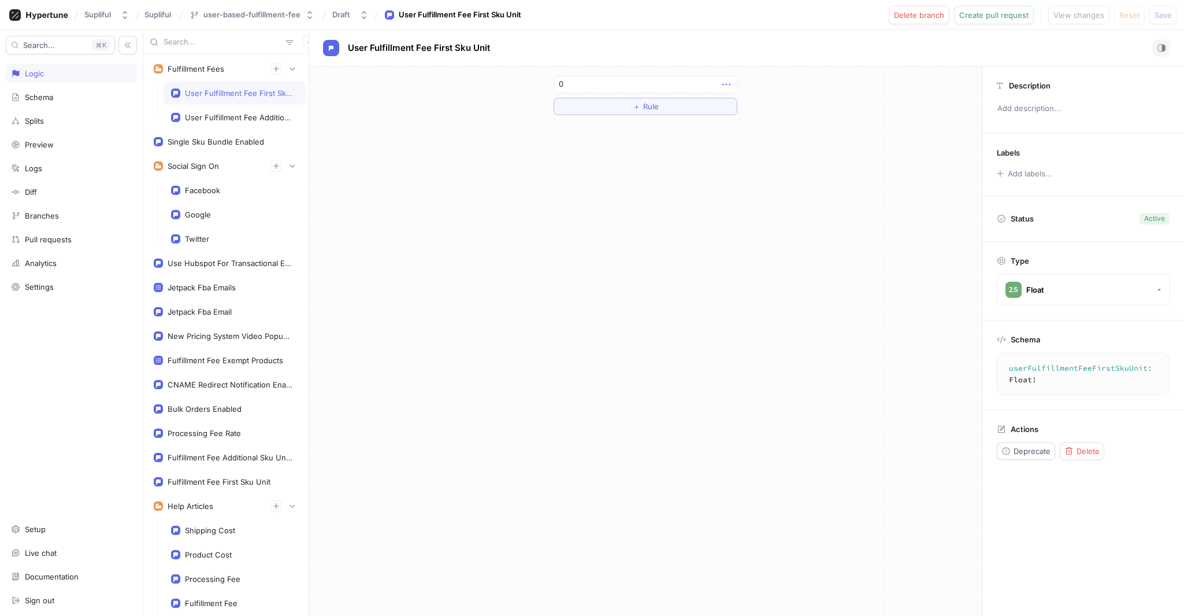
click at [726, 84] on icon "button" at bounding box center [726, 85] width 8 height 2
click at [628, 68] on div "0 ＋ Rule" at bounding box center [645, 95] width 202 height 58
click at [644, 84] on input "0" at bounding box center [646, 84] width 184 height 17
click at [669, 83] on input "0" at bounding box center [646, 84] width 184 height 17
click at [716, 83] on input "0" at bounding box center [646, 84] width 184 height 17
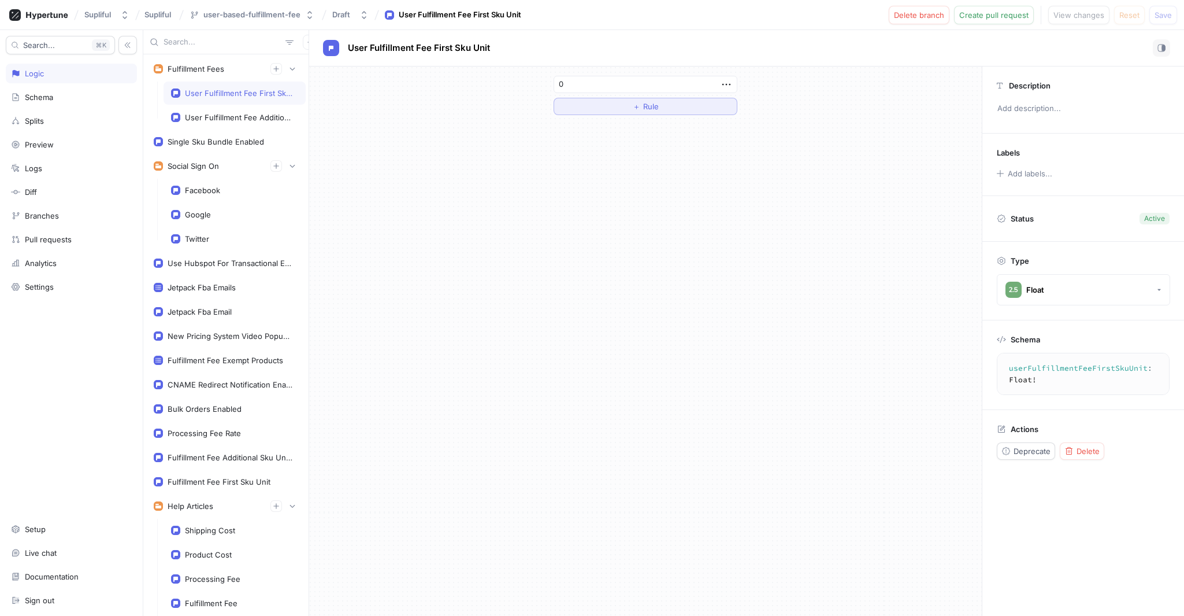
click at [628, 107] on button "＋ Rule" at bounding box center [646, 106] width 184 height 17
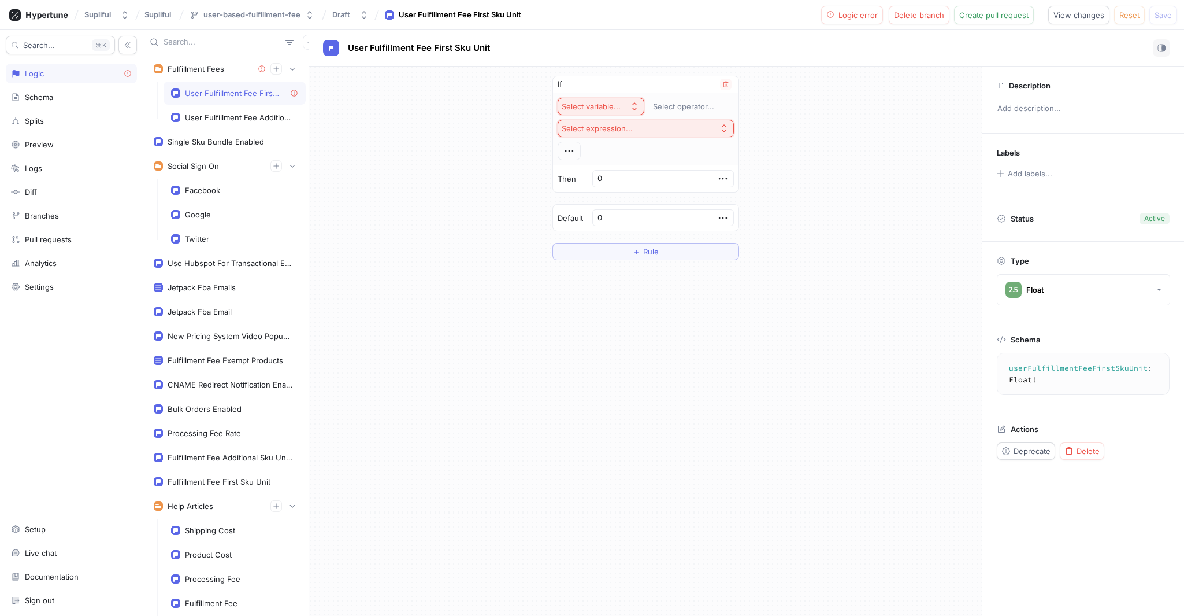
click at [630, 106] on button "Select variable..." at bounding box center [601, 106] width 87 height 17
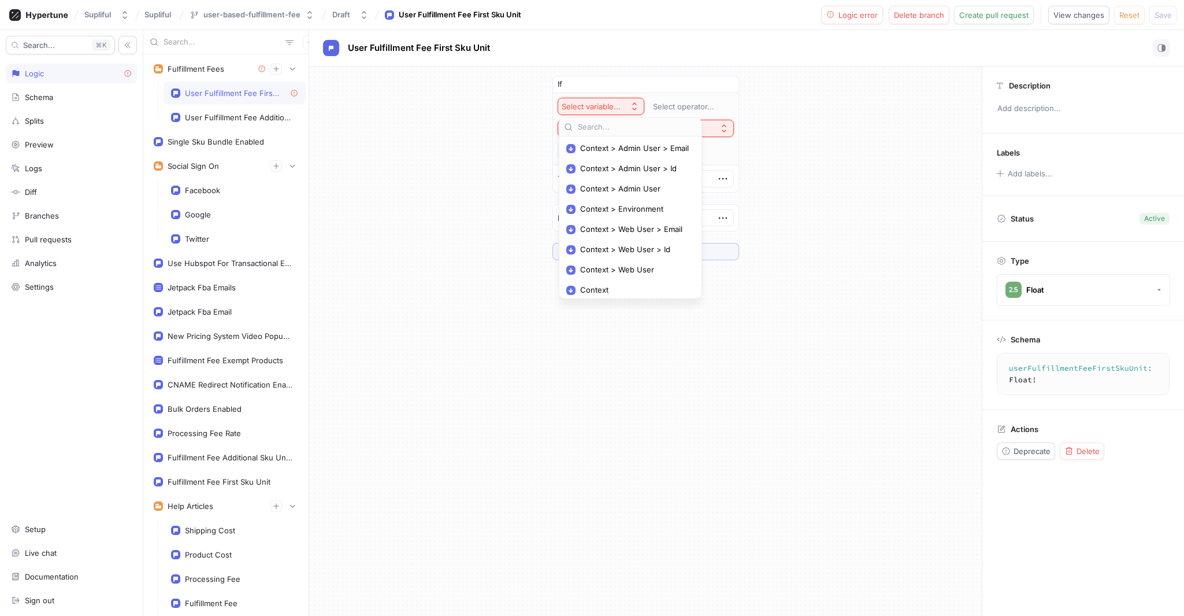
click at [649, 247] on span "Context > Web User > Id" at bounding box center [634, 249] width 109 height 10
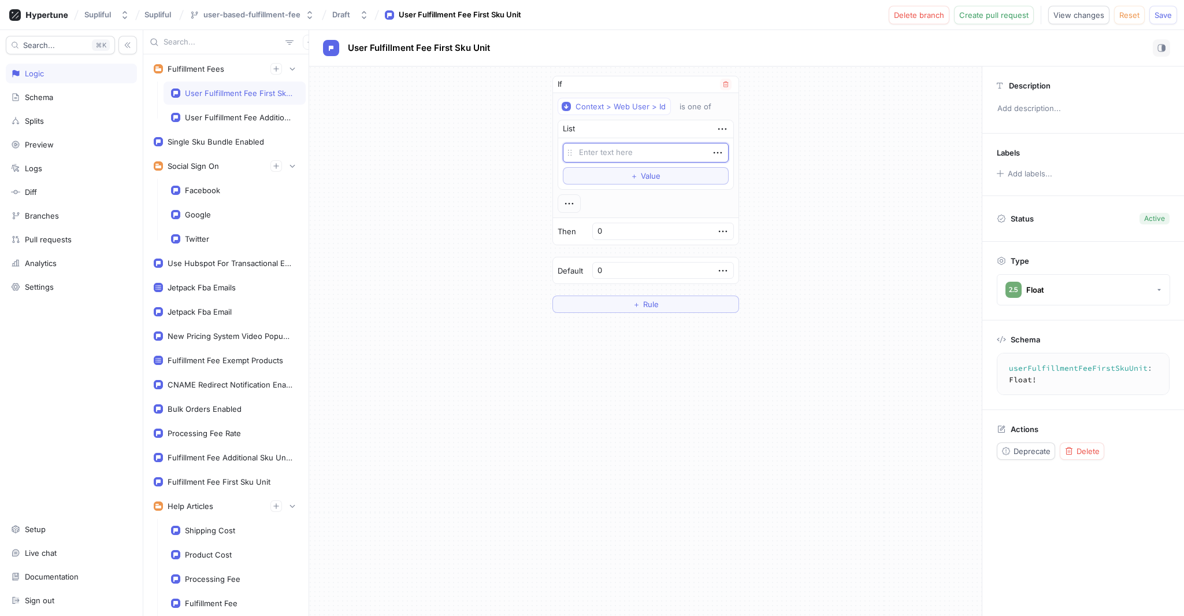
click at [672, 134] on div "List" at bounding box center [645, 129] width 175 height 18
click at [671, 127] on div "List" at bounding box center [645, 129] width 175 height 18
drag, startPoint x: 652, startPoint y: 124, endPoint x: 665, endPoint y: 126, distance: 12.8
click at [652, 124] on div "List" at bounding box center [645, 129] width 175 height 18
click at [725, 125] on icon "button" at bounding box center [722, 129] width 13 height 13
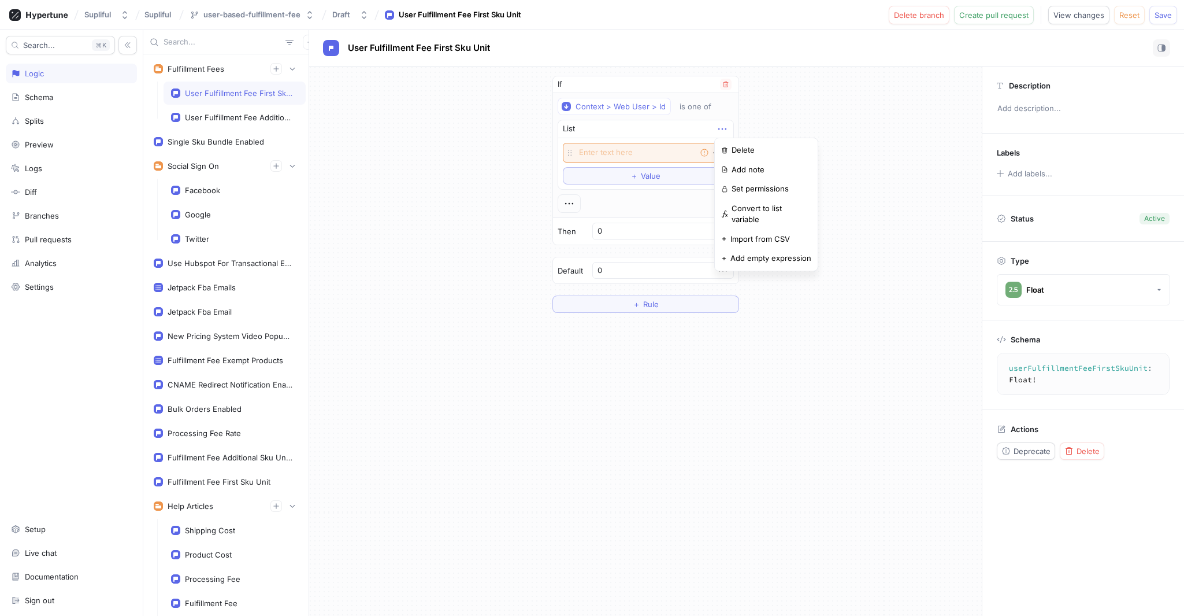
click at [720, 125] on icon "button" at bounding box center [722, 129] width 13 height 13
click at [633, 128] on div "List" at bounding box center [645, 129] width 175 height 18
click at [581, 132] on div "List" at bounding box center [645, 129] width 175 height 18
click at [592, 144] on textarea at bounding box center [646, 153] width 166 height 20
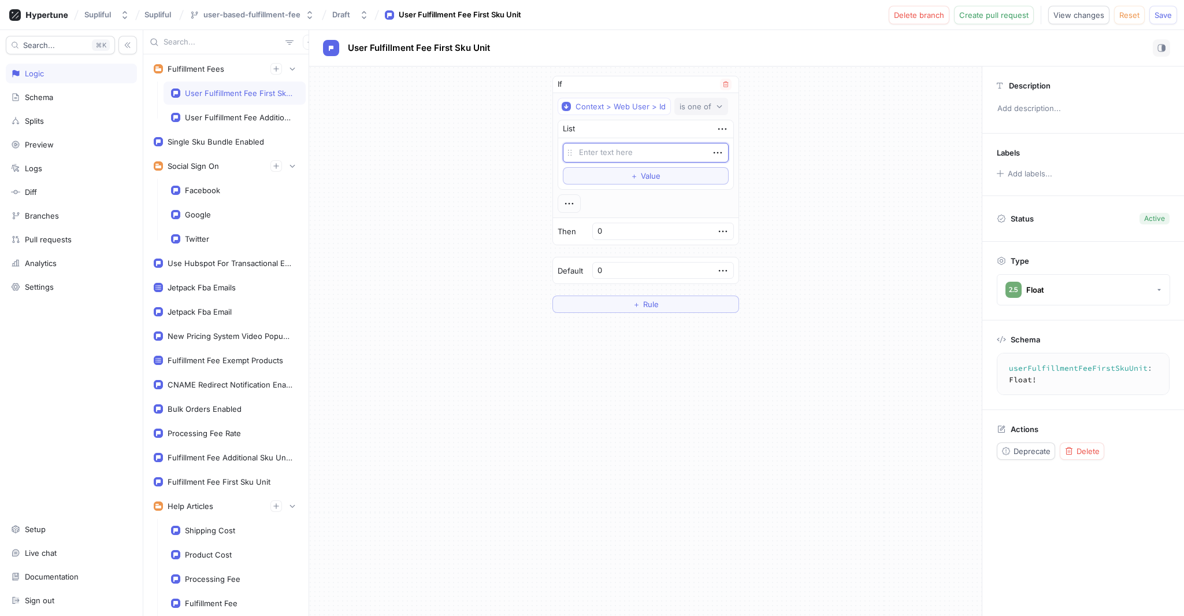
click at [698, 107] on div "is one of" at bounding box center [696, 107] width 32 height 10
click at [852, 125] on div "If Context > Web User > Id is one of List Empty string To pick up a draggable i…" at bounding box center [645, 193] width 673 height 255
click at [828, 198] on div "If Context > Web User > Id is one of List Empty string To pick up a draggable i…" at bounding box center [645, 193] width 673 height 255
click at [659, 157] on textarea at bounding box center [646, 153] width 166 height 20
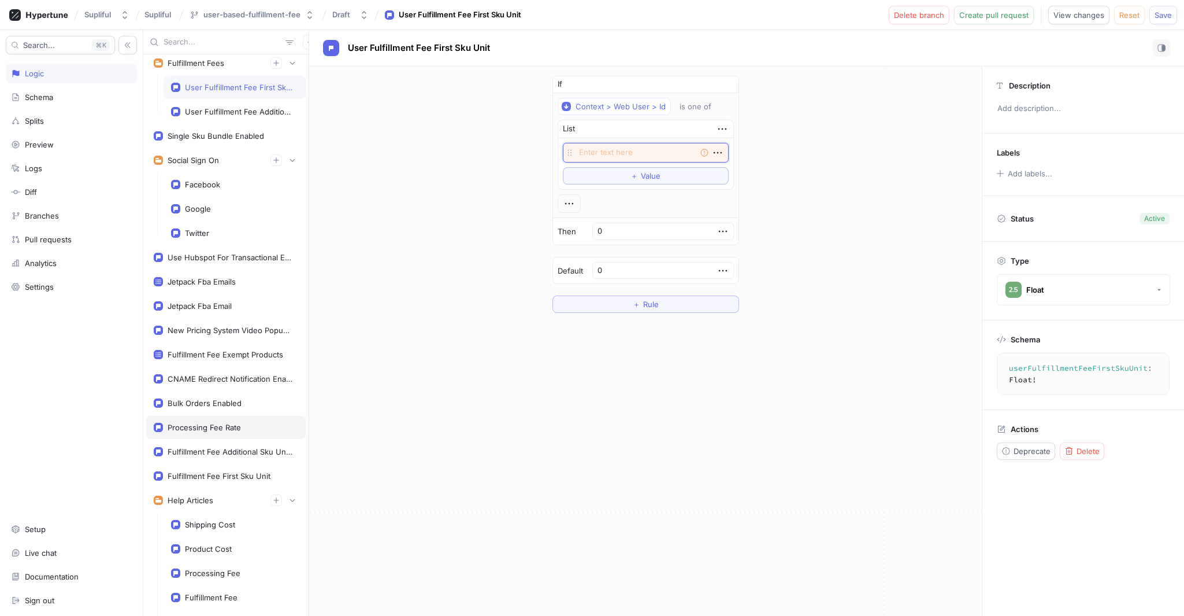
scroll to position [6, 0]
type textarea "x"
click at [209, 406] on div "Bulk Orders Enabled" at bounding box center [205, 402] width 74 height 9
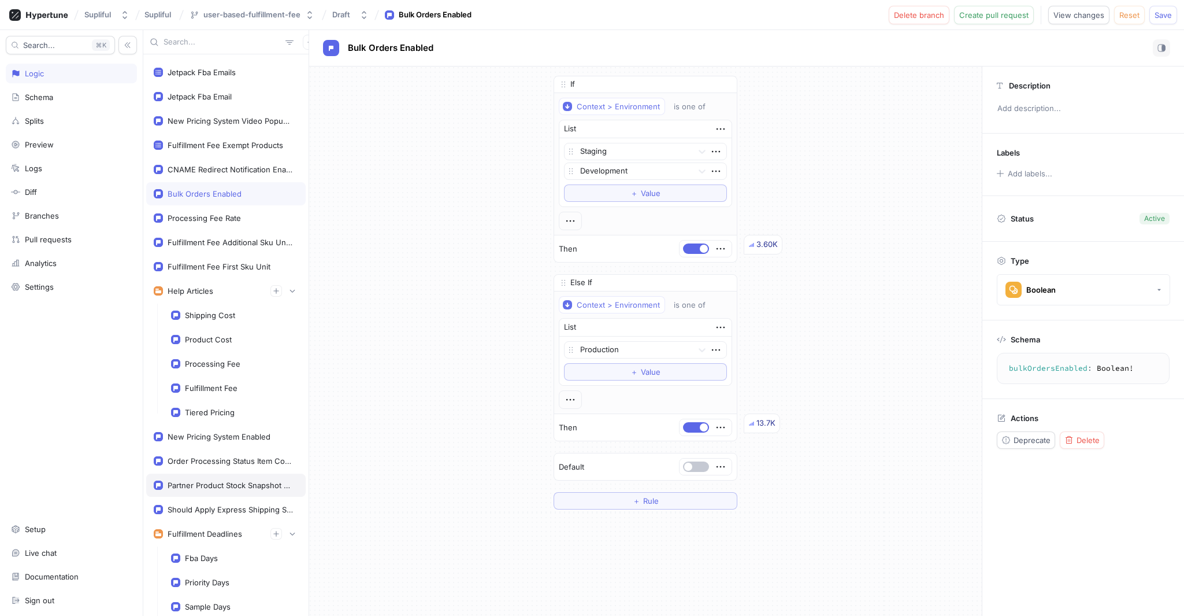
scroll to position [221, 0]
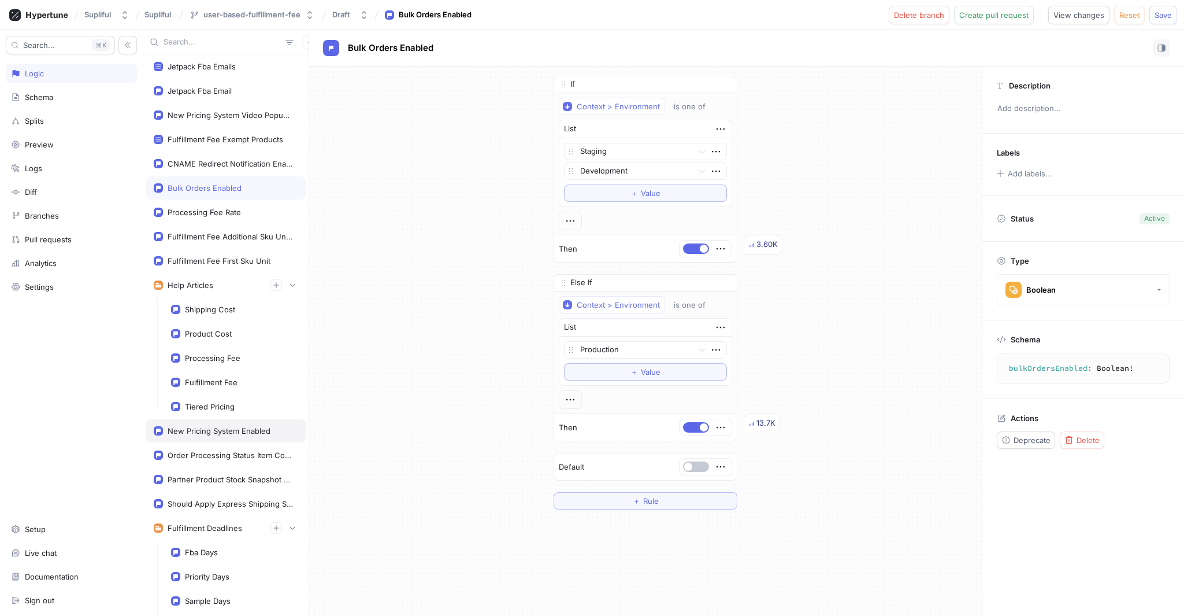
click at [205, 431] on div "New Pricing System Enabled" at bounding box center [219, 430] width 103 height 9
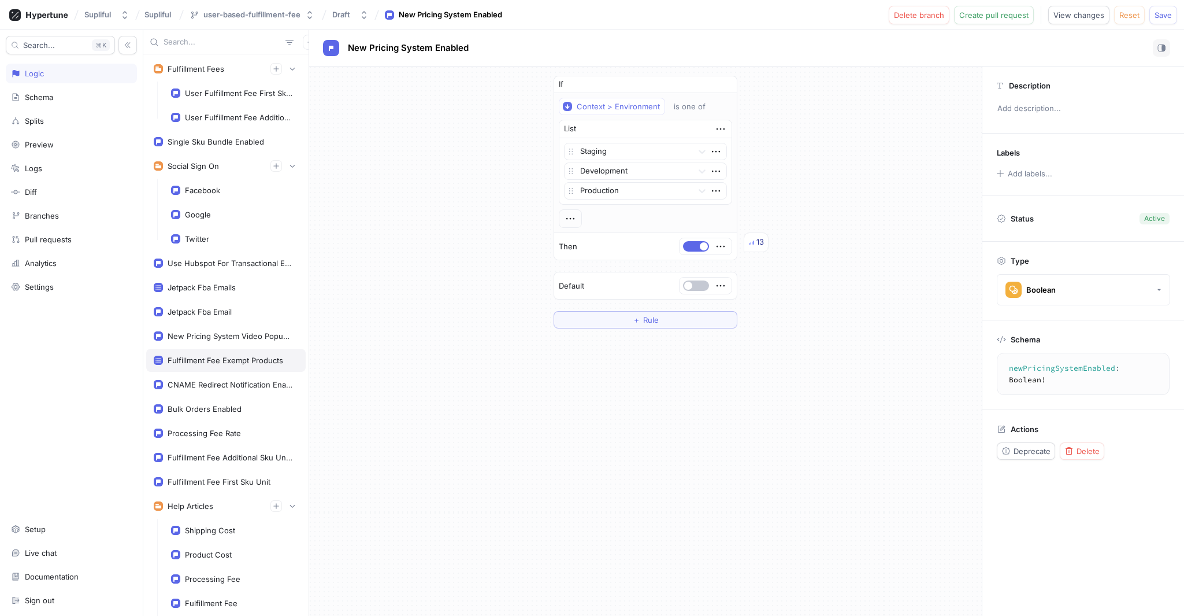
click at [197, 360] on div "Fulfillment Fee Exempt Products" at bounding box center [226, 359] width 116 height 9
type textarea "fulfillmentFeeExemptProducts: [String!]!"
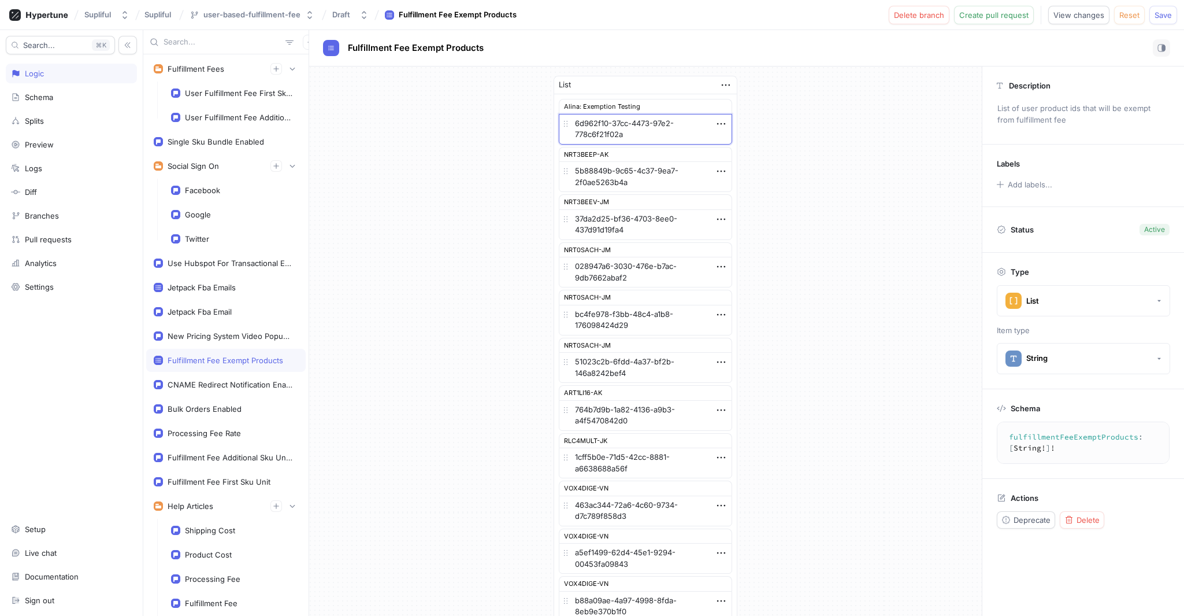
click at [666, 129] on textarea "6d962f10-37cc-4473-97e2-778c6f21f02a" at bounding box center [645, 129] width 173 height 31
click at [607, 107] on div "Alina: Exemption Testing" at bounding box center [645, 106] width 173 height 15
click at [676, 129] on textarea "6d962f10-37cc-4473-97e2-778c6f21f02a" at bounding box center [645, 129] width 173 height 31
click at [720, 82] on icon "button" at bounding box center [726, 85] width 13 height 13
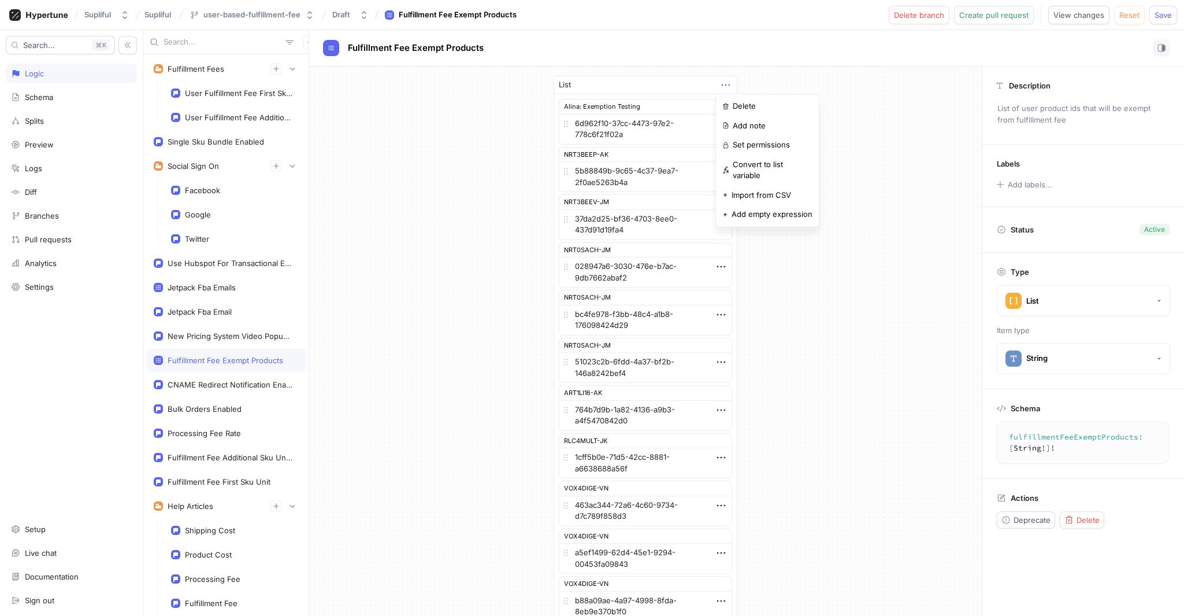
click at [55, 97] on div "Schema" at bounding box center [71, 96] width 121 height 9
type textarea "x"
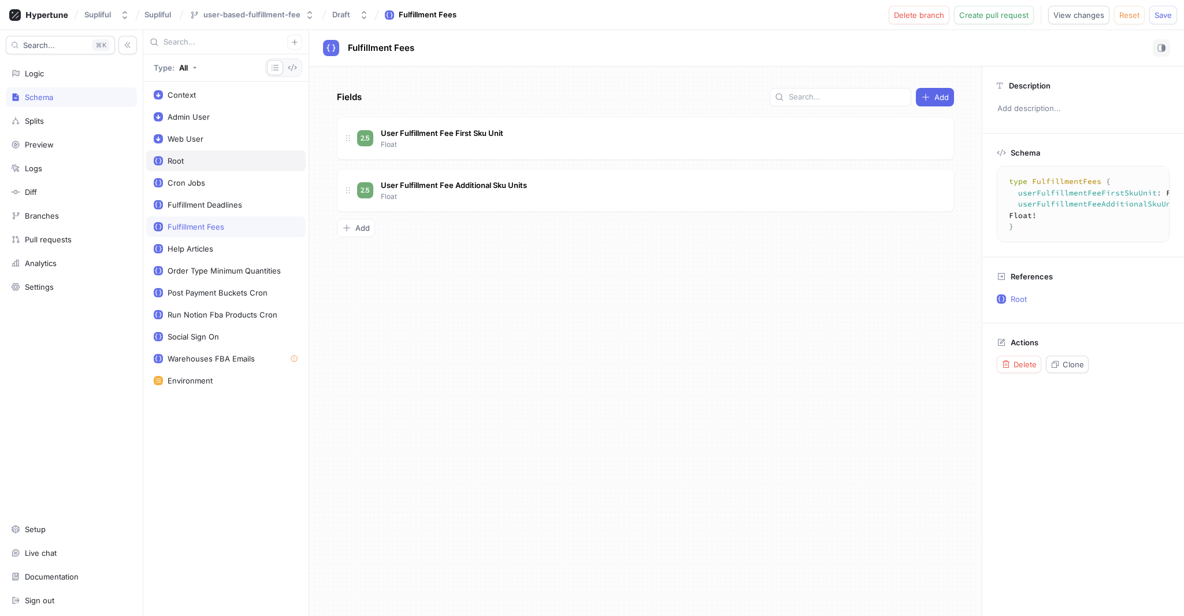
click at [202, 163] on div "Root" at bounding box center [226, 160] width 144 height 9
type textarea "type Root { fulfillmentFees: FulfillmentFees! singleSkuBundleEnabled: Boolean! …"
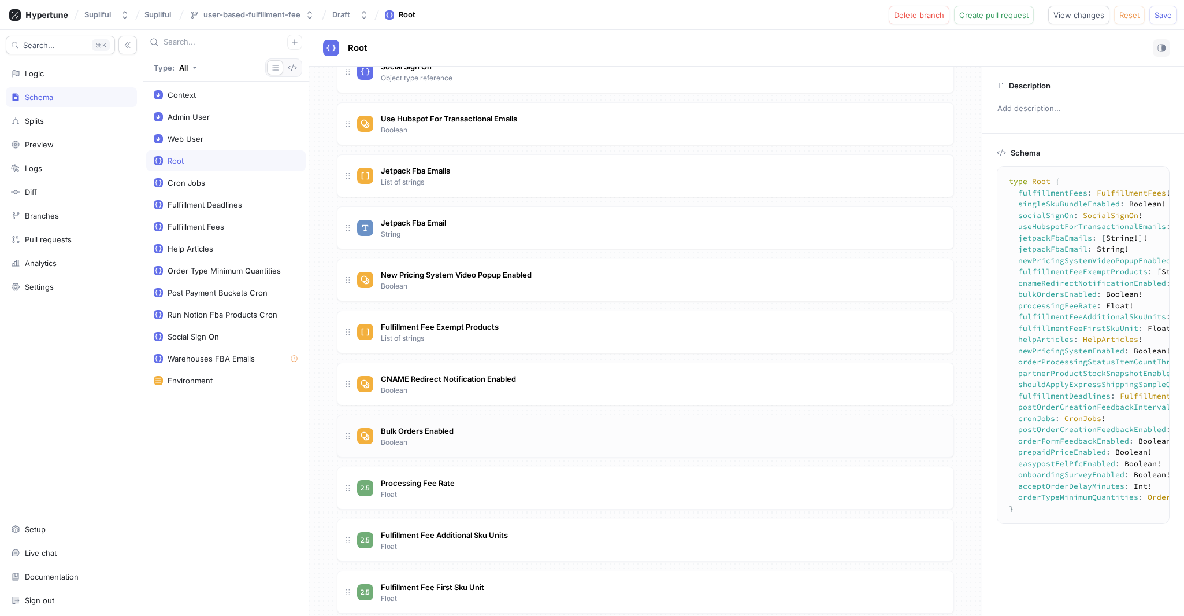
scroll to position [155, 0]
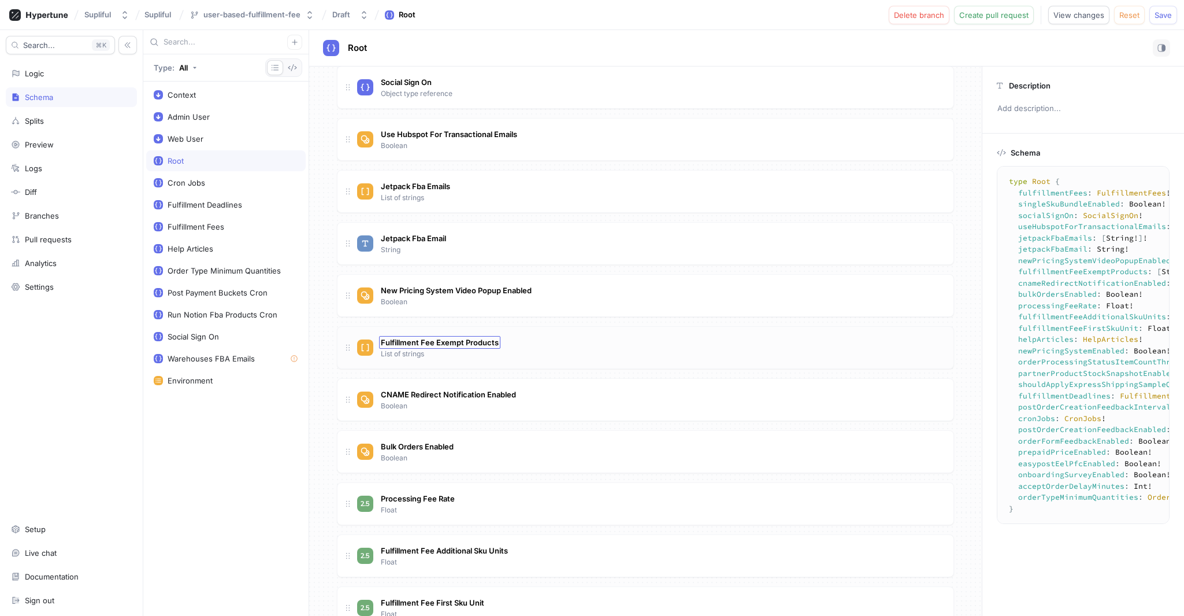
click at [487, 344] on span "Fulfillment Fee Exempt Products" at bounding box center [440, 342] width 118 height 9
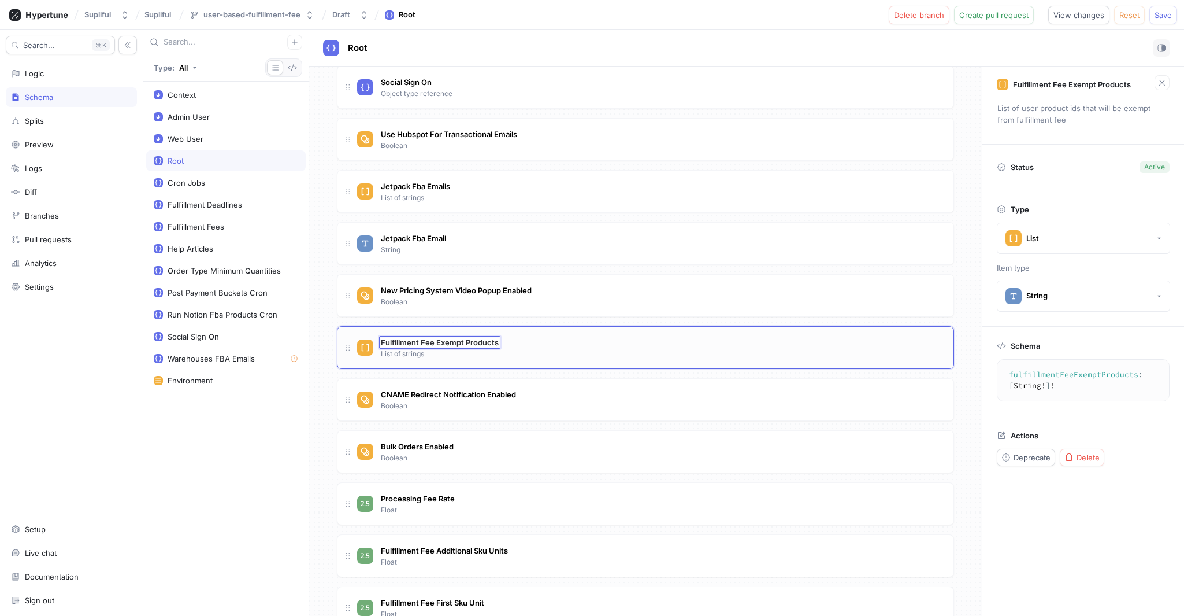
click at [595, 346] on div "Fulfillment Fee Exempt Products Fulfillment Fee Exempt Products List of strings" at bounding box center [650, 347] width 587 height 23
click at [916, 344] on div "Fulfillment Fee Exempt Products List of strings" at bounding box center [650, 347] width 587 height 23
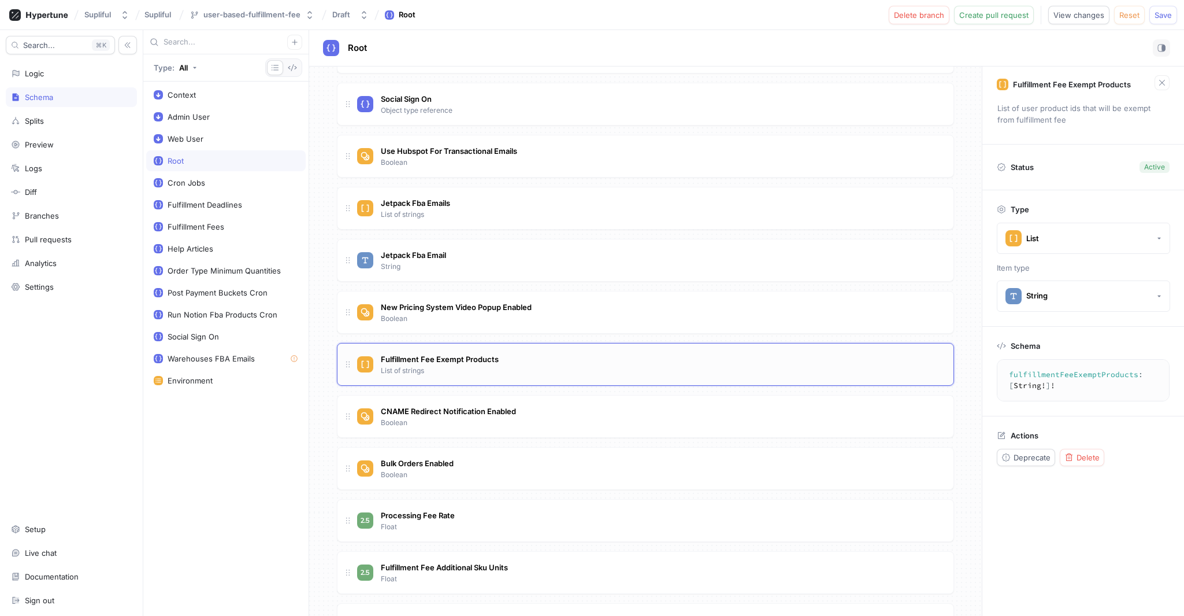
scroll to position [140, 0]
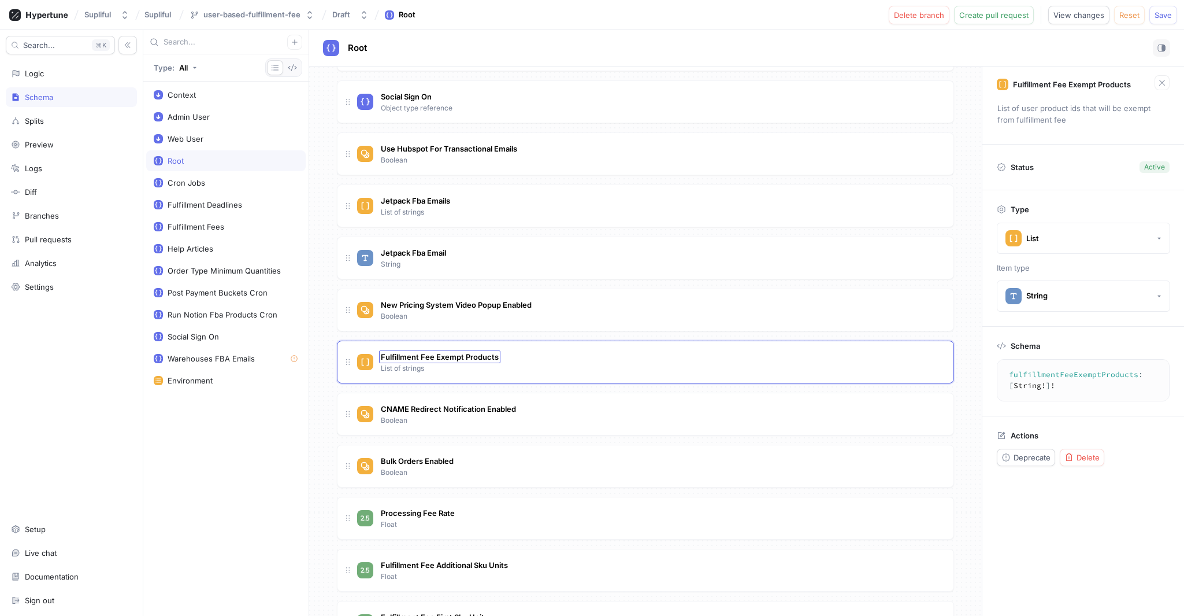
click at [477, 357] on span "Fulfillment Fee Exempt Products" at bounding box center [440, 356] width 118 height 9
click at [526, 364] on div "Fulfillment Fee Exempt Products Fulfillment Fee Exempt Products List of strings" at bounding box center [650, 361] width 587 height 23
click at [734, 363] on div "Fulfillment Fee Exempt Products List of strings" at bounding box center [650, 361] width 587 height 23
click at [1121, 233] on button "List" at bounding box center [1083, 238] width 173 height 31
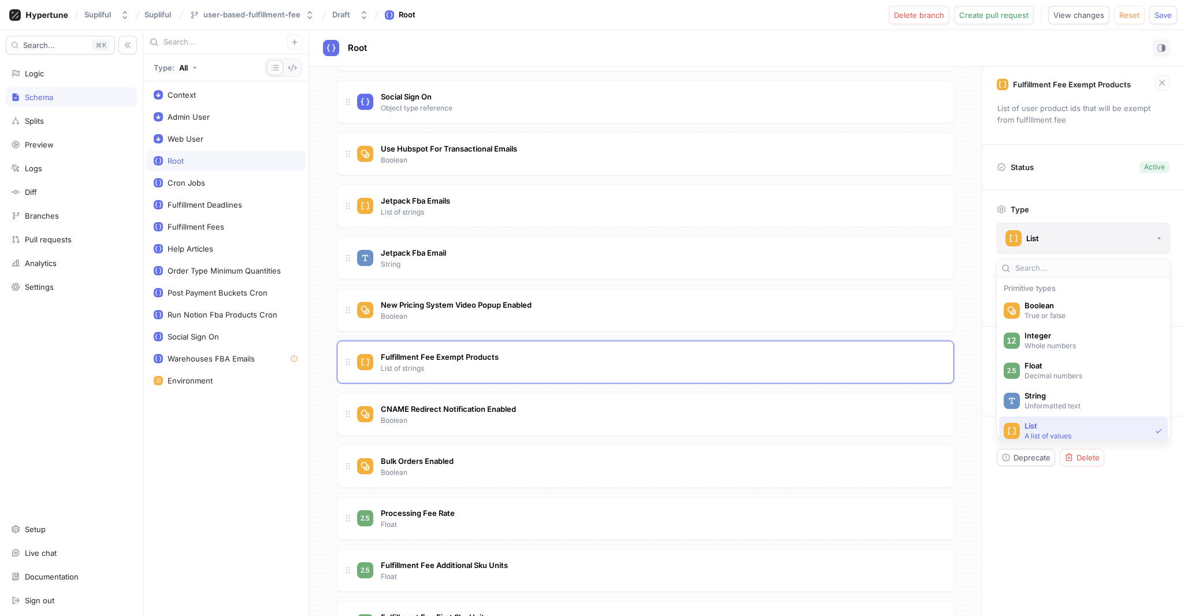
scroll to position [72, 0]
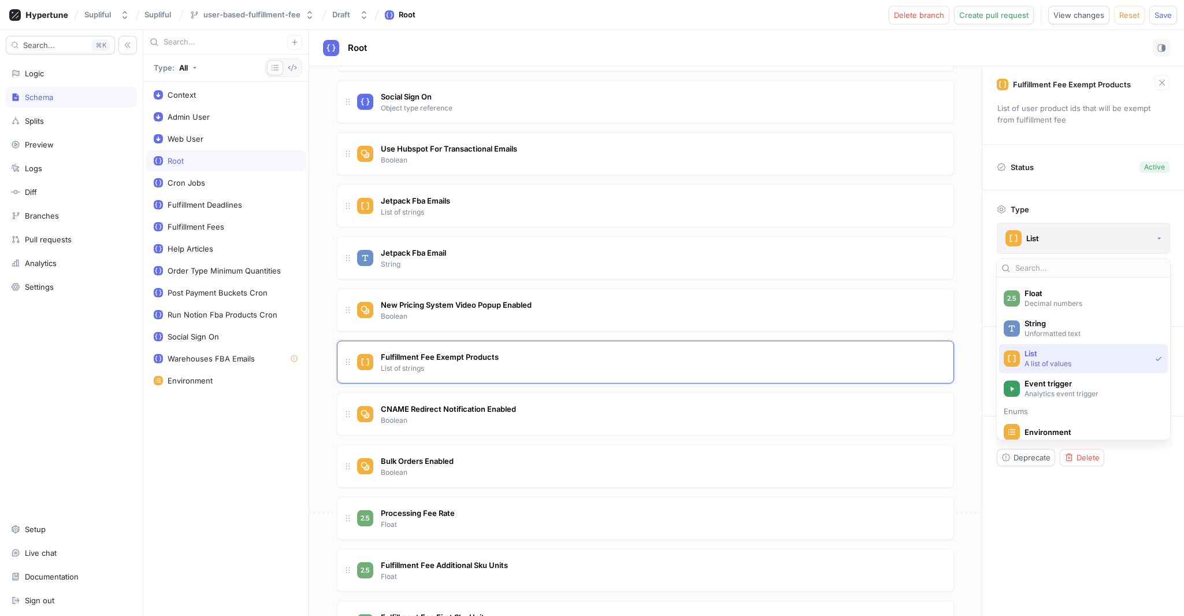
click at [1121, 233] on button "List" at bounding box center [1083, 238] width 173 height 31
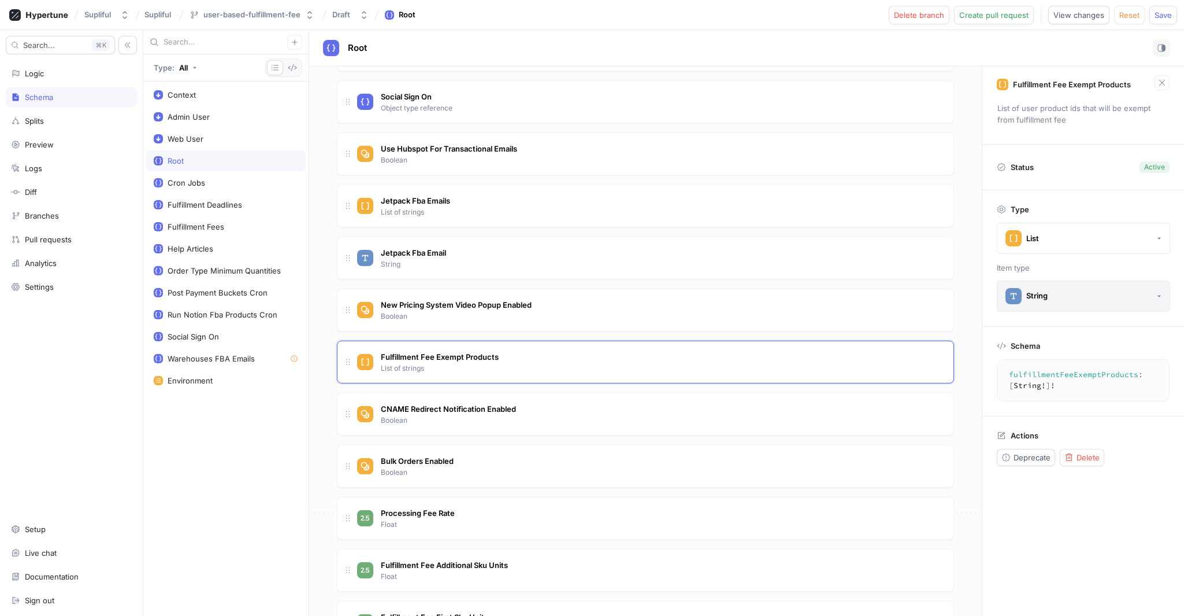
click at [1115, 291] on button "String" at bounding box center [1083, 295] width 173 height 31
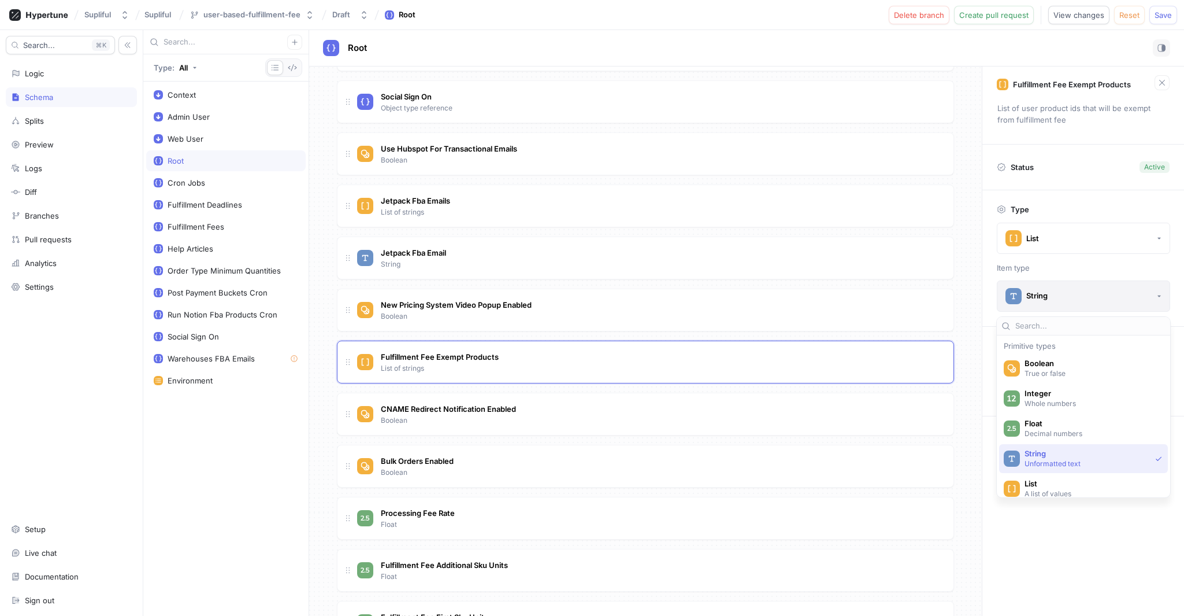
scroll to position [42, 0]
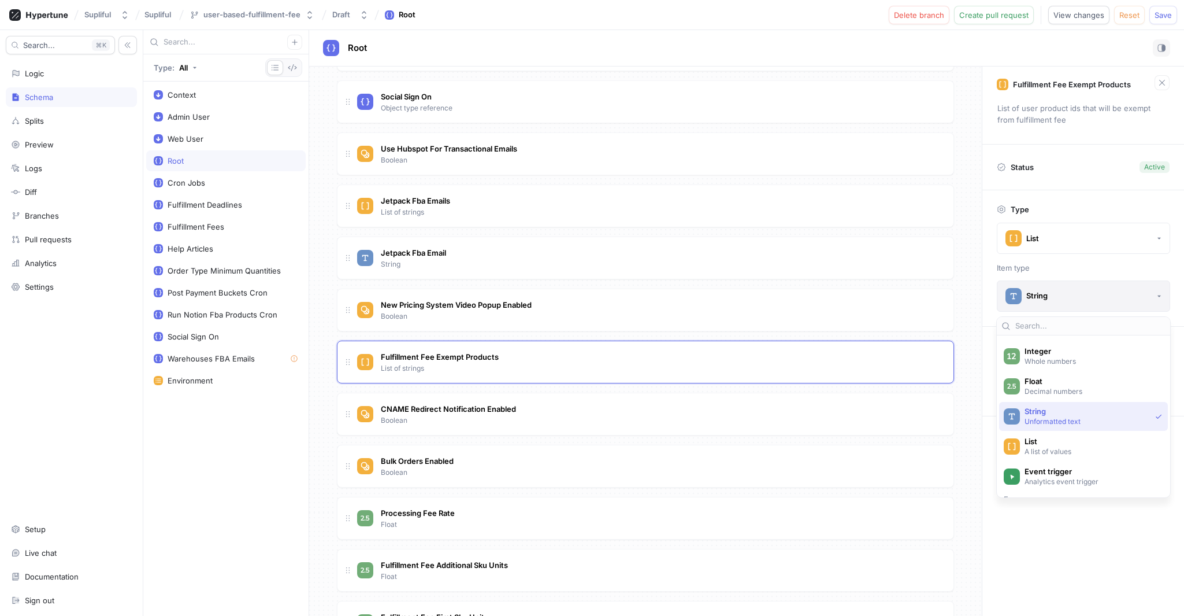
click at [1115, 291] on button "String" at bounding box center [1083, 295] width 173 height 31
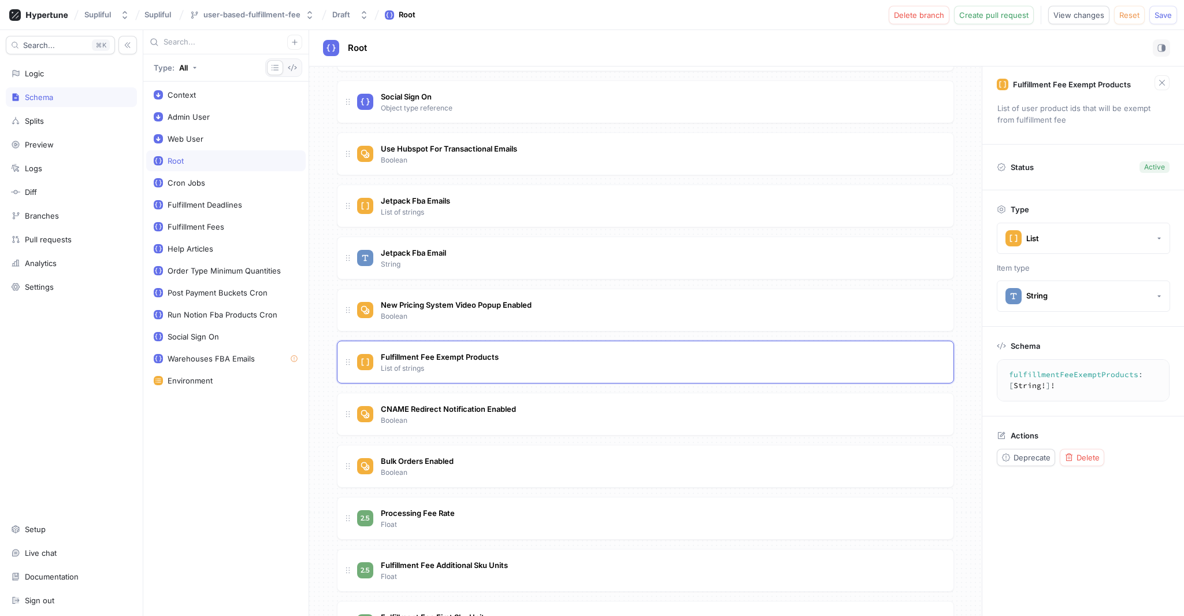
click at [1126, 528] on div "Fulfillment Fee Exempt Products List of user product ids that will be exempt fr…" at bounding box center [1083, 340] width 202 height 549
click at [201, 156] on div "Root" at bounding box center [226, 160] width 144 height 9
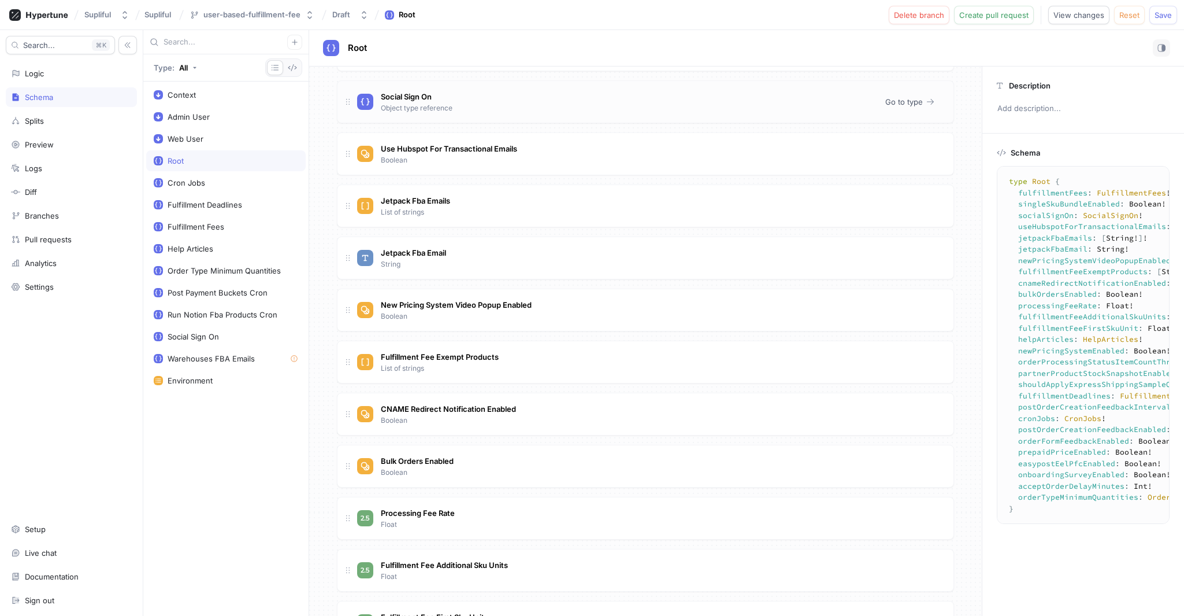
click at [486, 101] on div "Social Sign On Object type reference" at bounding box center [616, 101] width 519 height 23
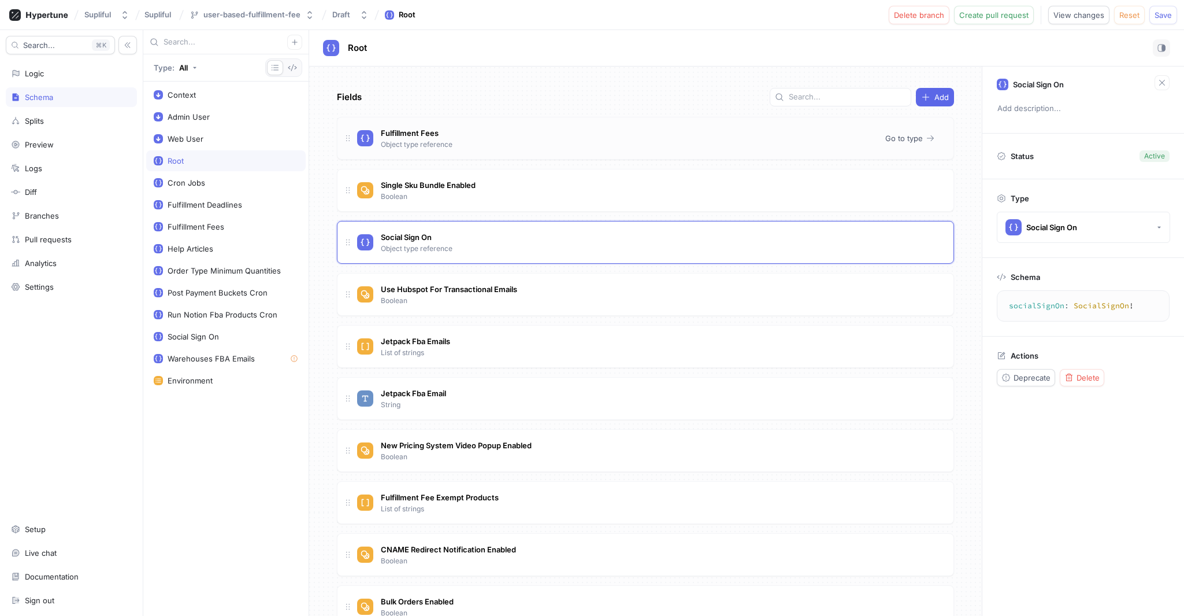
type textarea "x"
type textarea "fulfillmentFees: FulfillmentFees!"
click at [484, 134] on div "Fulfillment Fees Object type reference" at bounding box center [616, 138] width 519 height 23
click at [483, 146] on div "Fulfillment Fees Object type reference" at bounding box center [616, 138] width 519 height 23
click at [890, 139] on span "Go to type" at bounding box center [904, 138] width 38 height 7
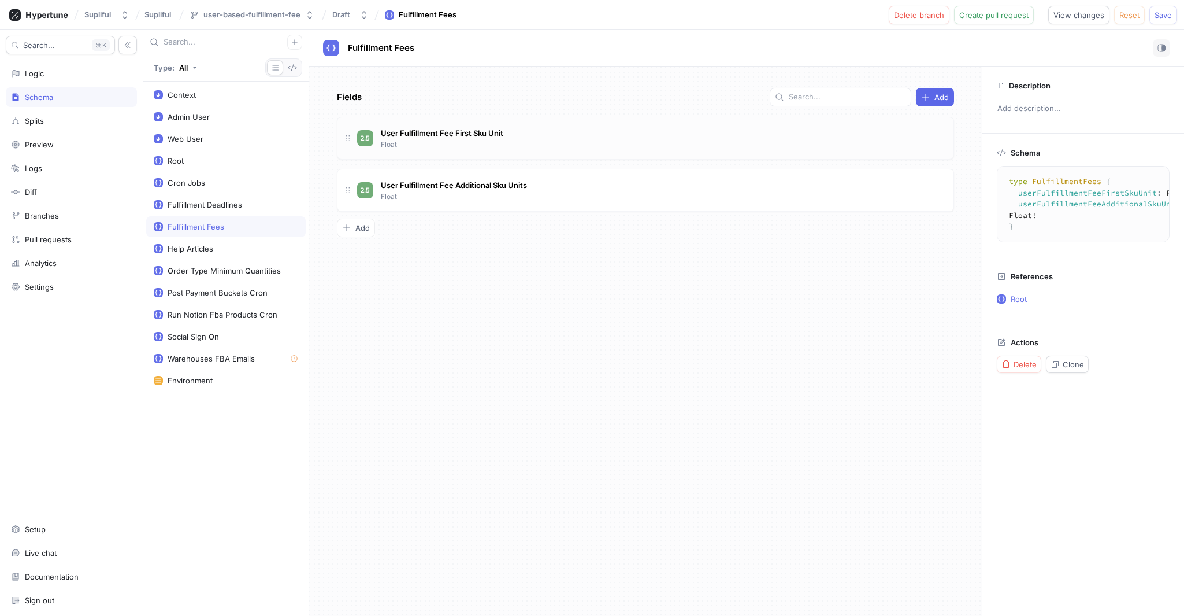
click at [528, 134] on div "User Fulfillment Fee First Sku Unit Float" at bounding box center [650, 138] width 587 height 23
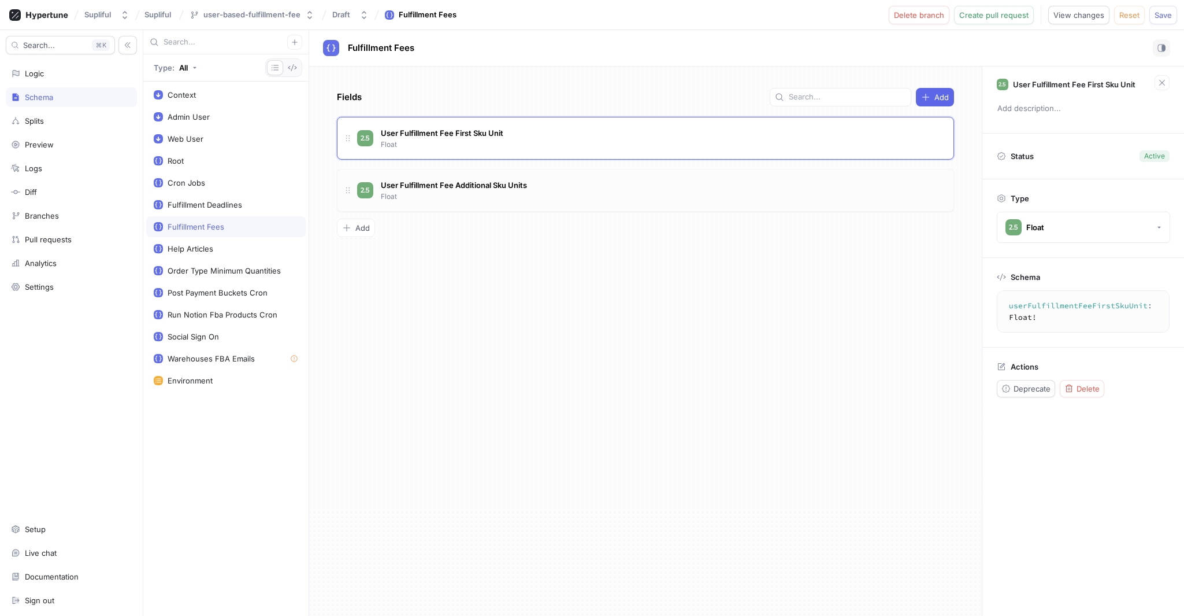
type textarea "x"
type textarea "userFulfillmentFeeAdditionalSkuUnits: Float!"
click at [586, 187] on div "User Fulfillment Fee Additional Sku Units Float" at bounding box center [650, 190] width 587 height 23
type textarea "x"
type textarea "userFulfillmentFeeFirstSkuUnit: Float!"
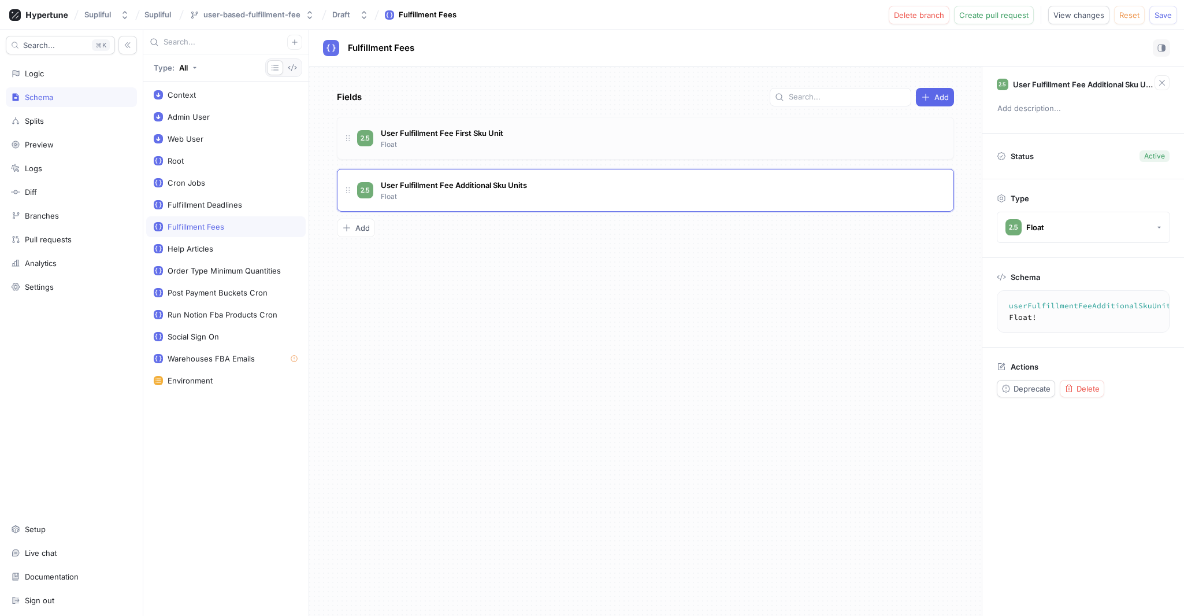
click at [555, 134] on div "User Fulfillment Fee First Sku Unit Float" at bounding box center [650, 138] width 587 height 23
click at [558, 184] on div "User Fulfillment Fee Additional Sku Units Float" at bounding box center [650, 190] width 587 height 23
type textarea "x"
type textarea "userFulfillmentFeeAdditionalSkuUnits: Float!"
type textarea "x"
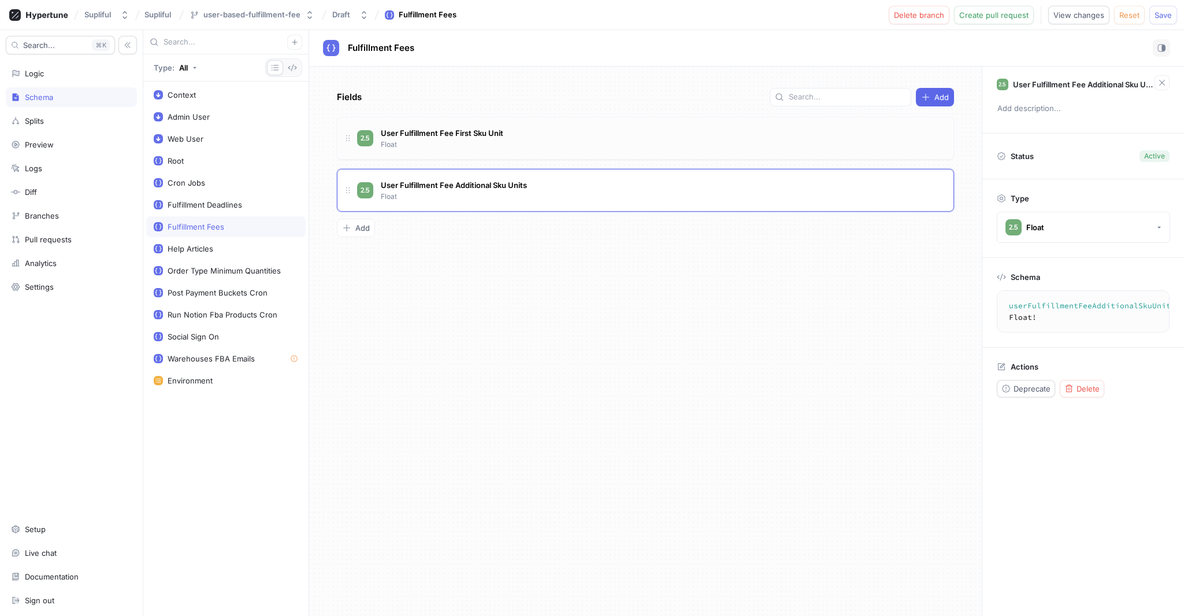
type textarea "userFulfillmentFeeFirstSkuUnit: Float!"
click at [550, 134] on div "User Fulfillment Fee First Sku Unit Float" at bounding box center [650, 138] width 587 height 23
click at [68, 79] on div "Logic" at bounding box center [71, 74] width 131 height 20
type textarea "x"
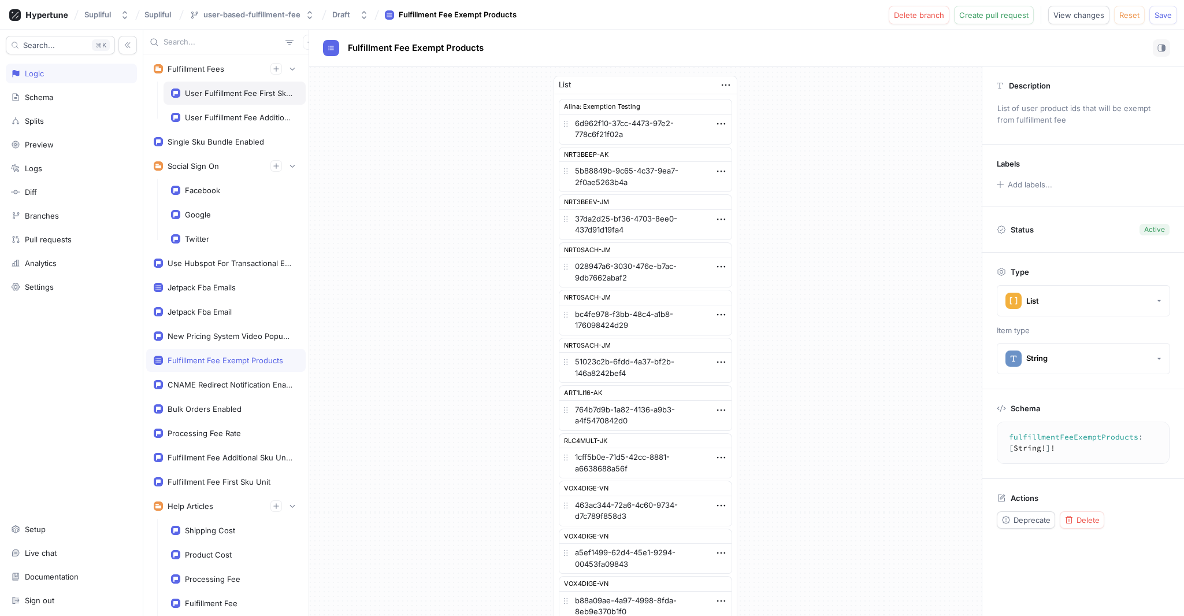
click at [212, 97] on div "User Fulfillment Fee First Sku Unit" at bounding box center [239, 92] width 109 height 9
type textarea "userFulfillmentFeeFirstSkuUnit: Float!"
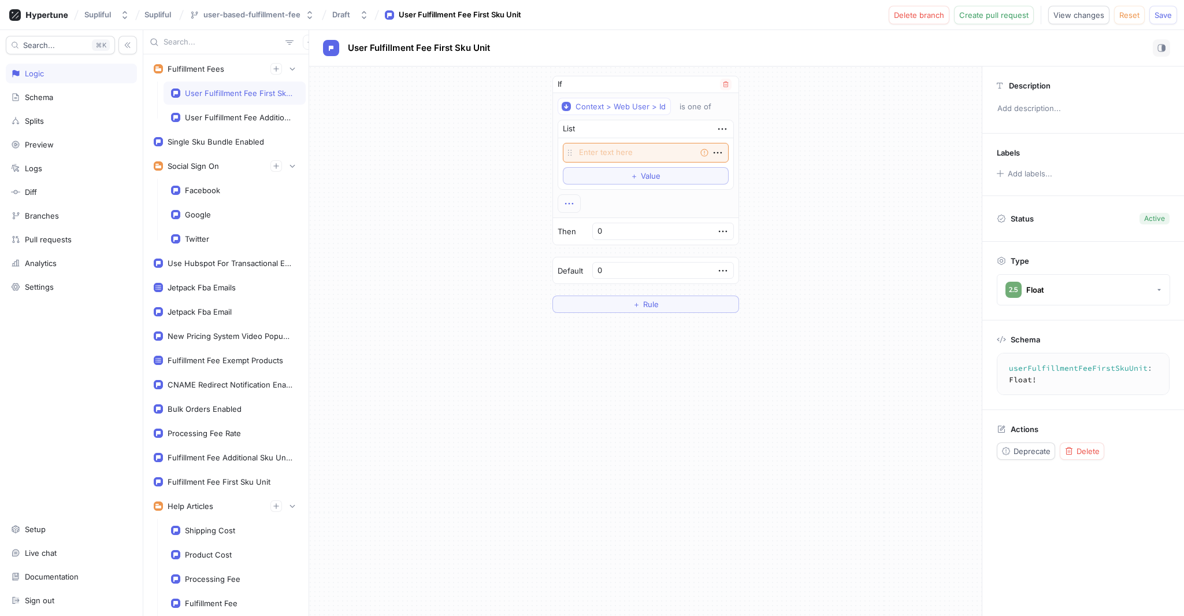
click at [573, 203] on icon "button" at bounding box center [569, 204] width 8 height 2
click at [456, 228] on div "If Context > Web User > Id is one of List Empty string To pick up a draggable i…" at bounding box center [645, 193] width 673 height 255
click at [667, 305] on button "＋ Rule" at bounding box center [646, 303] width 187 height 17
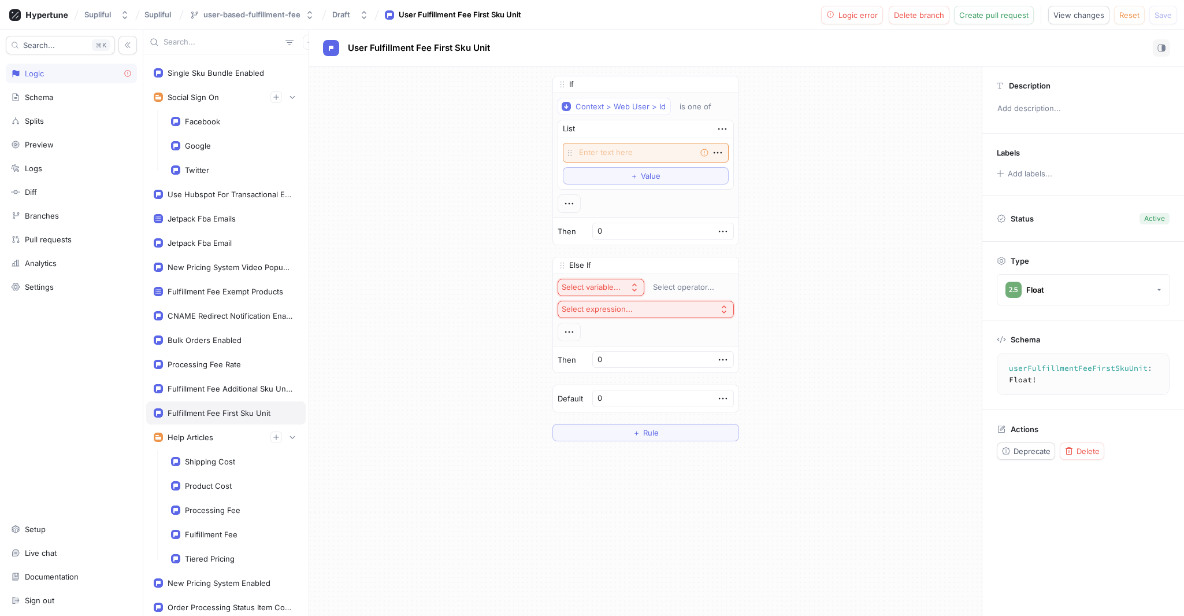
scroll to position [27, 0]
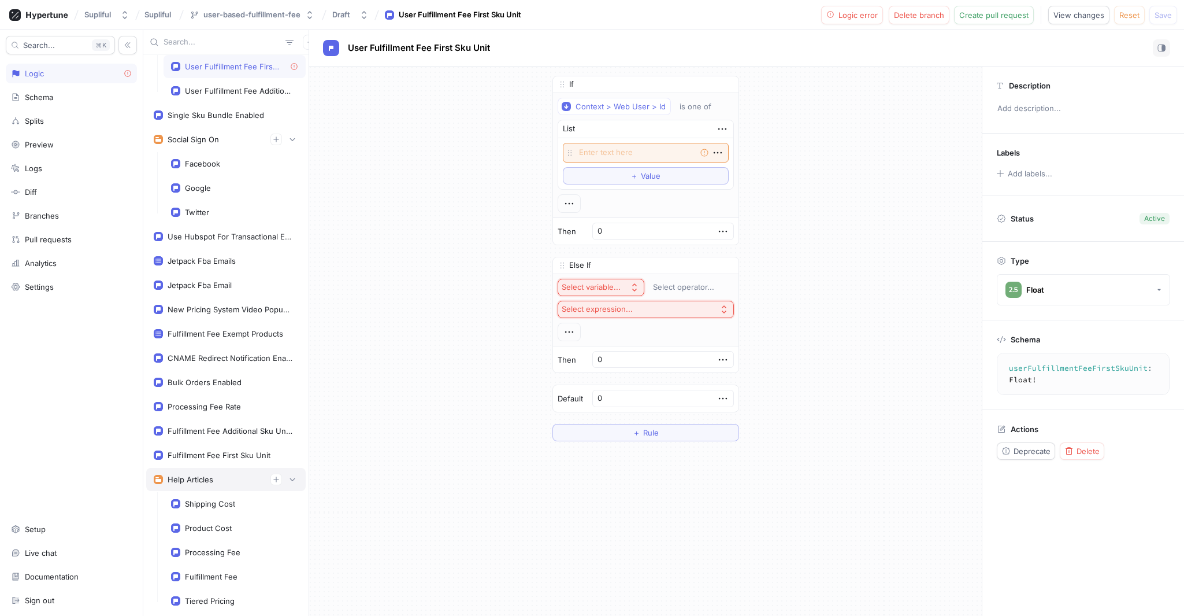
type textarea "x"
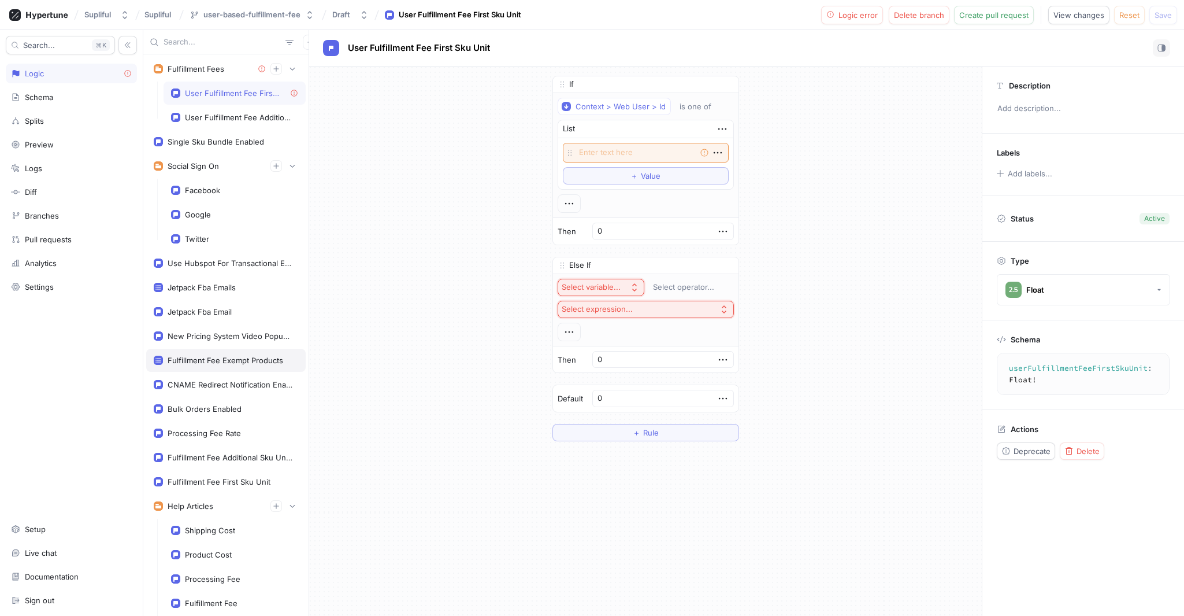
click at [226, 363] on div "Fulfillment Fee Exempt Products" at bounding box center [226, 359] width 116 height 9
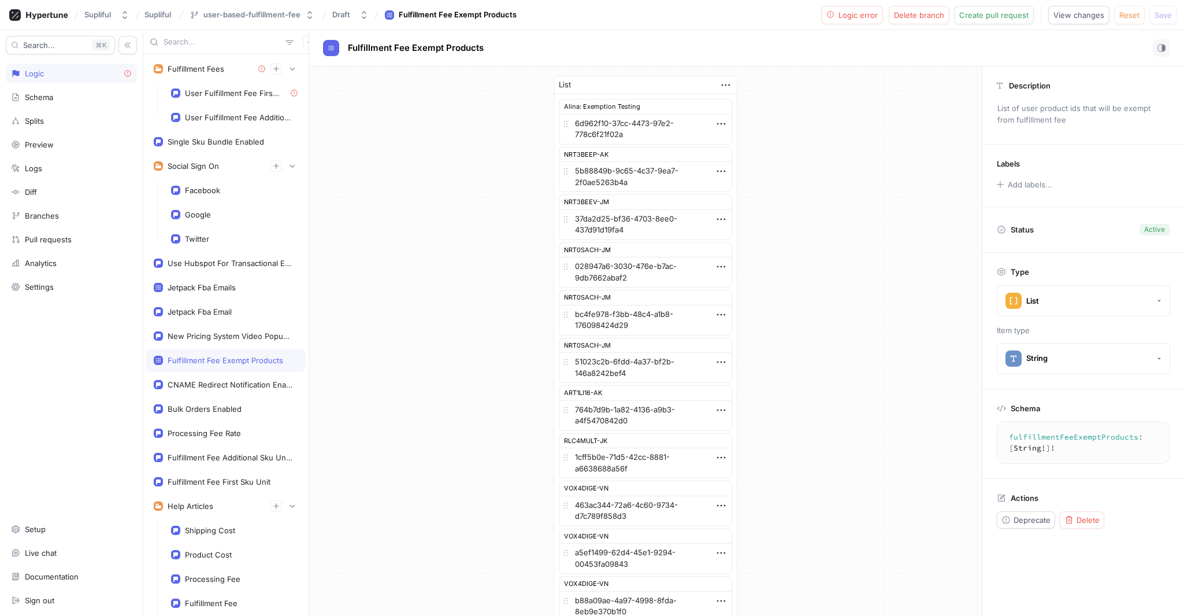
type textarea "fulfillmentFeeExemptProducts: [String!]!"
click at [613, 107] on div "Alina: Exemption Testing" at bounding box center [645, 106] width 173 height 15
click at [633, 125] on textarea "6d962f10-37cc-4473-97e2-778c6f21f02a" at bounding box center [645, 129] width 173 height 31
click at [647, 135] on textarea "6d962f10-37cc-4473-97e2-778c6f21f02a" at bounding box center [645, 129] width 173 height 31
click at [724, 125] on textarea "6d962f10-37cc-4473-97e2-778c6f21f02a" at bounding box center [645, 129] width 173 height 31
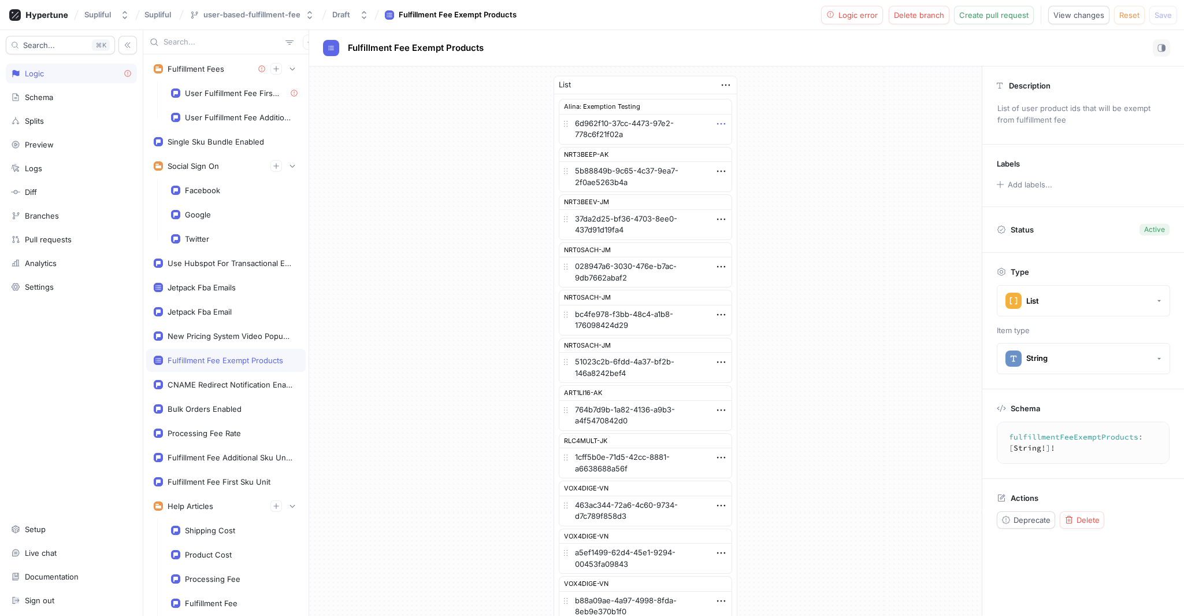
click at [722, 125] on icon "button" at bounding box center [721, 123] width 13 height 13
click at [722, 127] on icon "button" at bounding box center [721, 123] width 13 height 13
click at [646, 136] on textarea "6d962f10-37cc-4473-97e2-778c6f21f02a" at bounding box center [645, 129] width 173 height 31
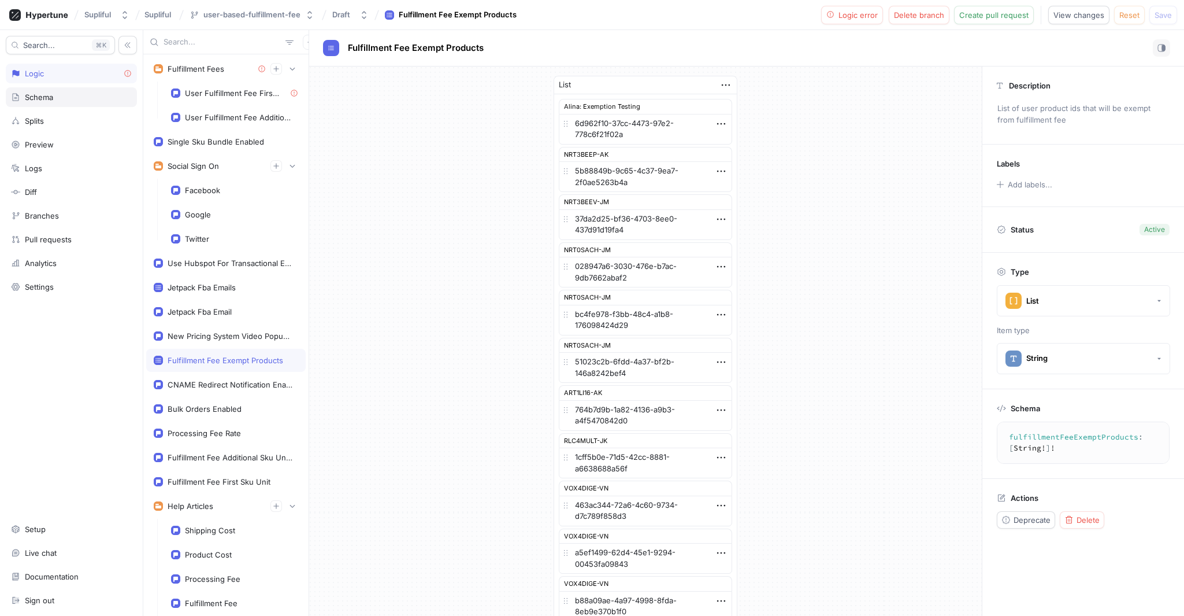
click at [46, 94] on div "Schema" at bounding box center [39, 96] width 28 height 9
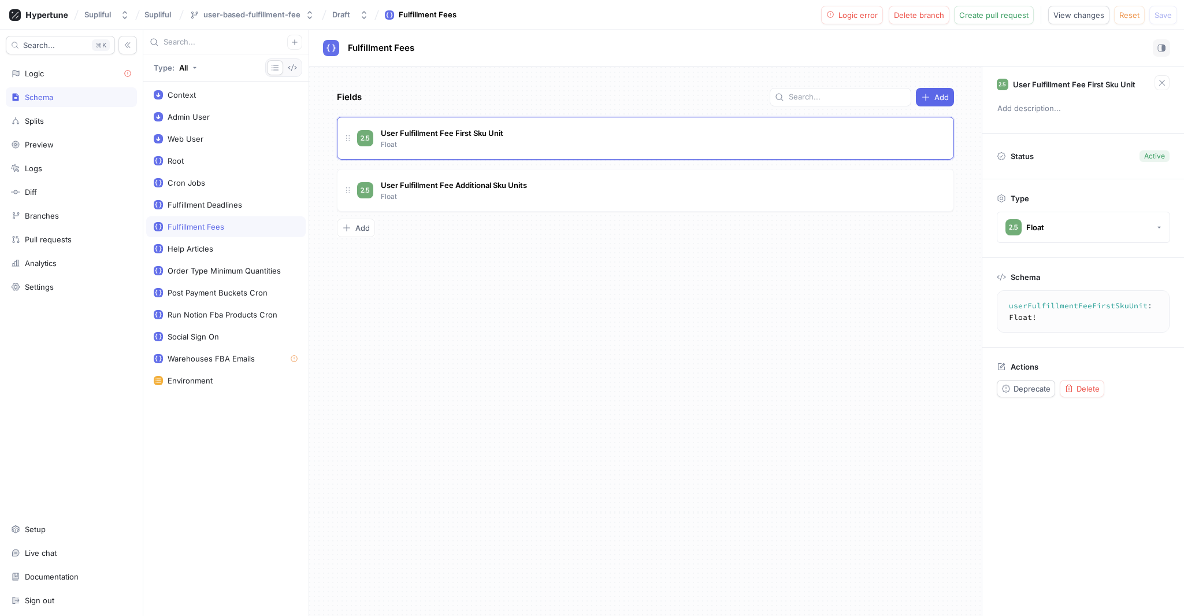
click at [215, 228] on div "Fulfillment Fees" at bounding box center [196, 226] width 57 height 9
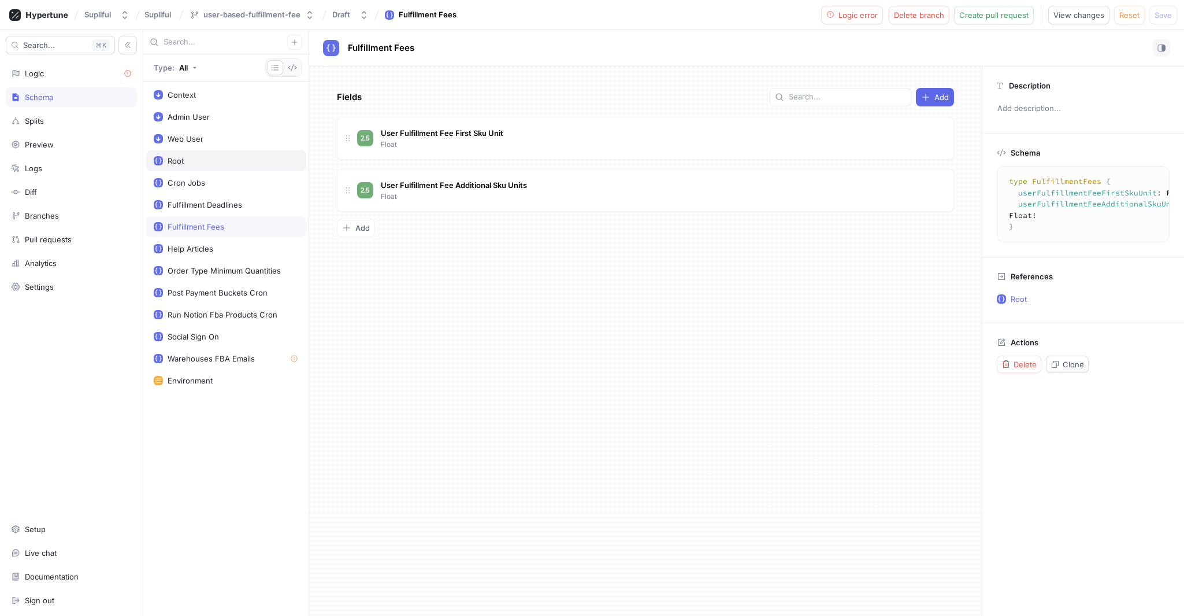
click at [209, 159] on div "Root" at bounding box center [226, 160] width 144 height 9
type textarea "x"
type textarea "type Root { fulfillmentFees: FulfillmentFees! singleSkuBundleEnabled: Boolean! …"
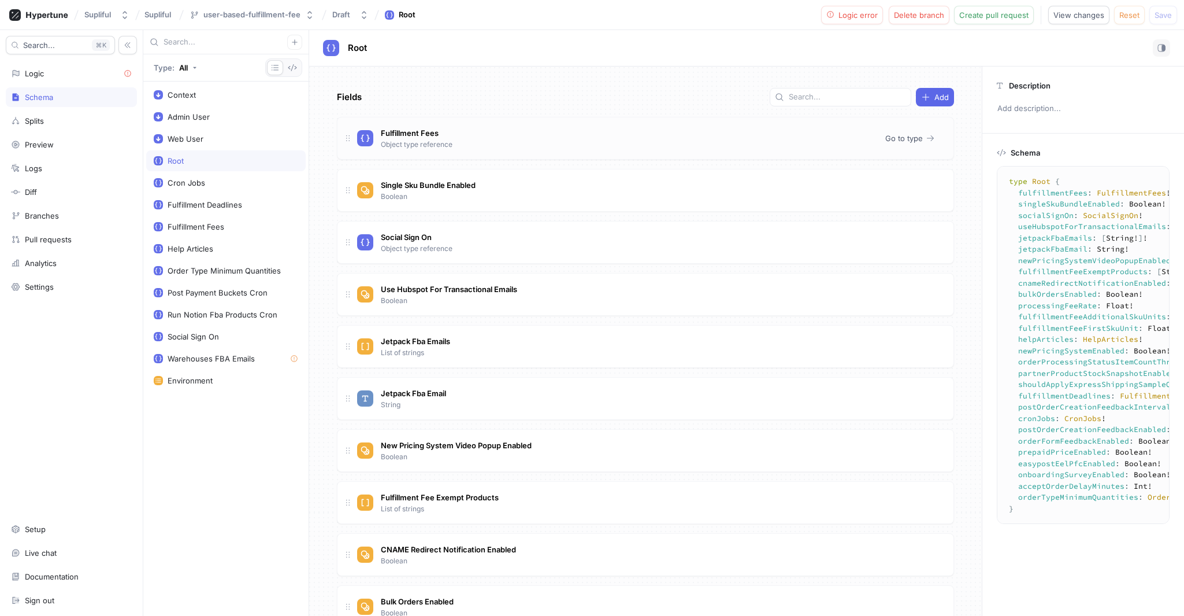
click at [569, 140] on div "Fulfillment Fees Object type reference" at bounding box center [616, 138] width 519 height 23
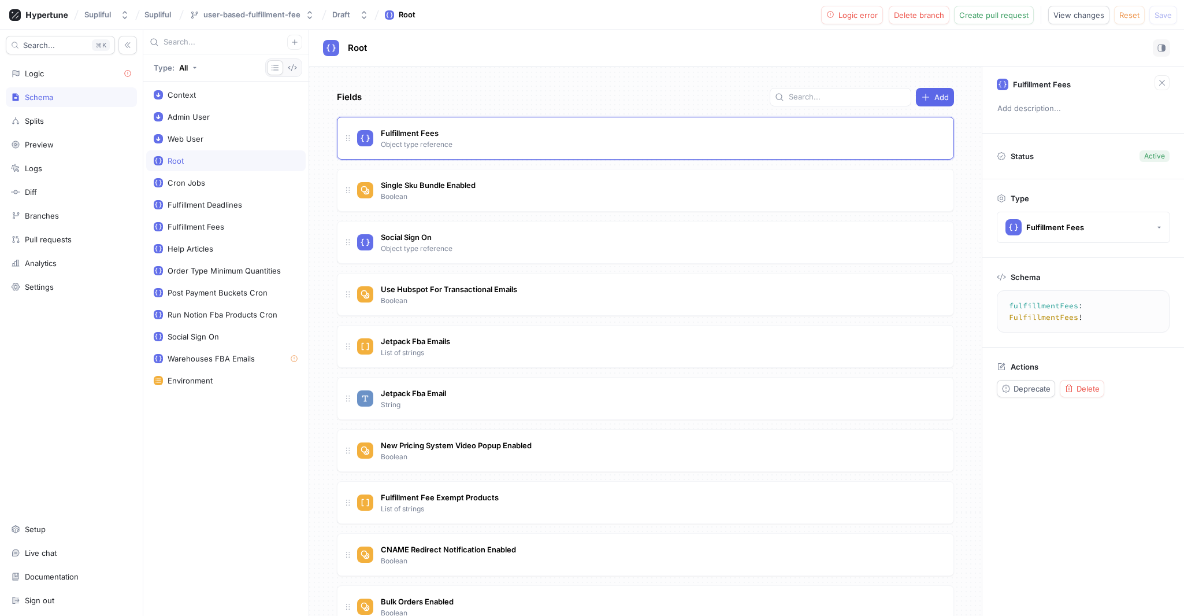
click at [1041, 317] on textarea "fulfillmentFees: FulfillmentFees!" at bounding box center [1083, 311] width 162 height 32
click at [1087, 319] on textarea "fulfillmentFees: FulfillmentFees!" at bounding box center [1083, 311] width 162 height 32
click at [468, 134] on div "Fulfillment Fees Object type reference" at bounding box center [616, 138] width 519 height 23
click at [57, 80] on div "Logic" at bounding box center [71, 74] width 131 height 20
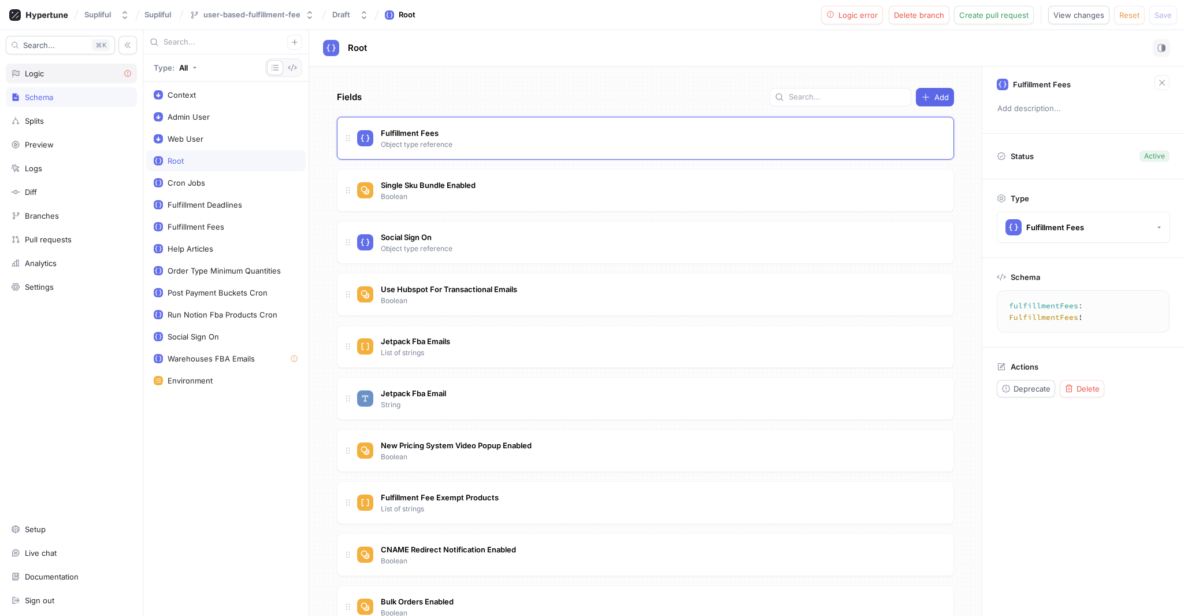
type textarea "x"
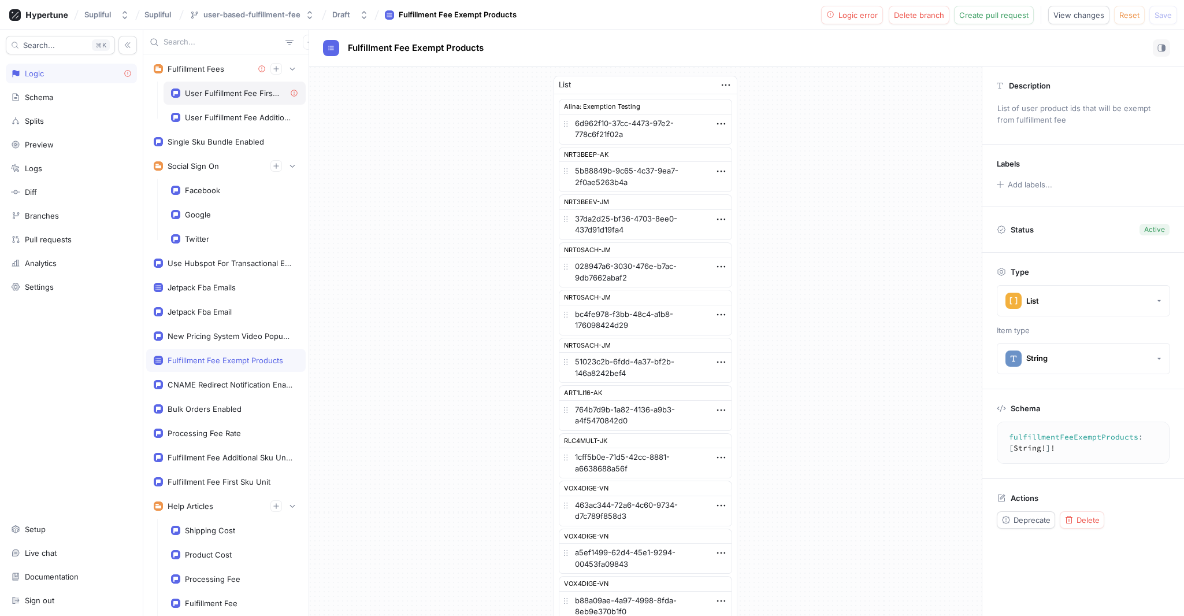
click at [241, 97] on div "User Fulfillment Fee First Sku Unit" at bounding box center [233, 92] width 96 height 9
type textarea "userFulfillmentFeeFirstSkuUnit: Float!"
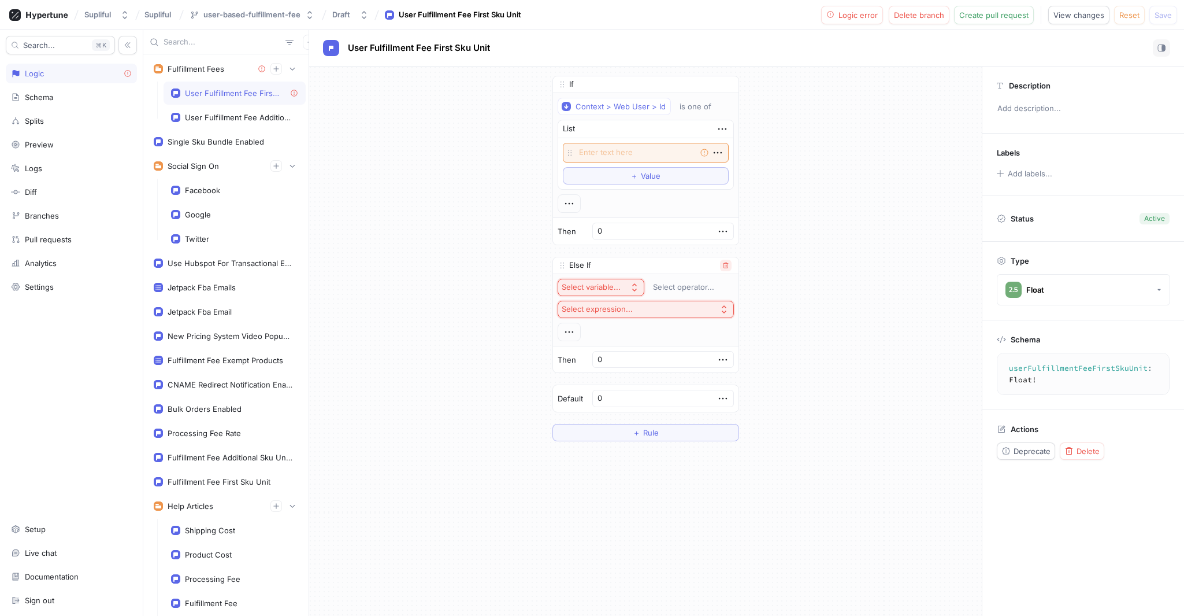
click at [720, 268] on button "button" at bounding box center [726, 265] width 12 height 12
click at [652, 305] on span "Rule" at bounding box center [651, 304] width 16 height 7
click at [669, 233] on input "0" at bounding box center [663, 231] width 142 height 17
click at [609, 152] on textarea at bounding box center [646, 153] width 166 height 20
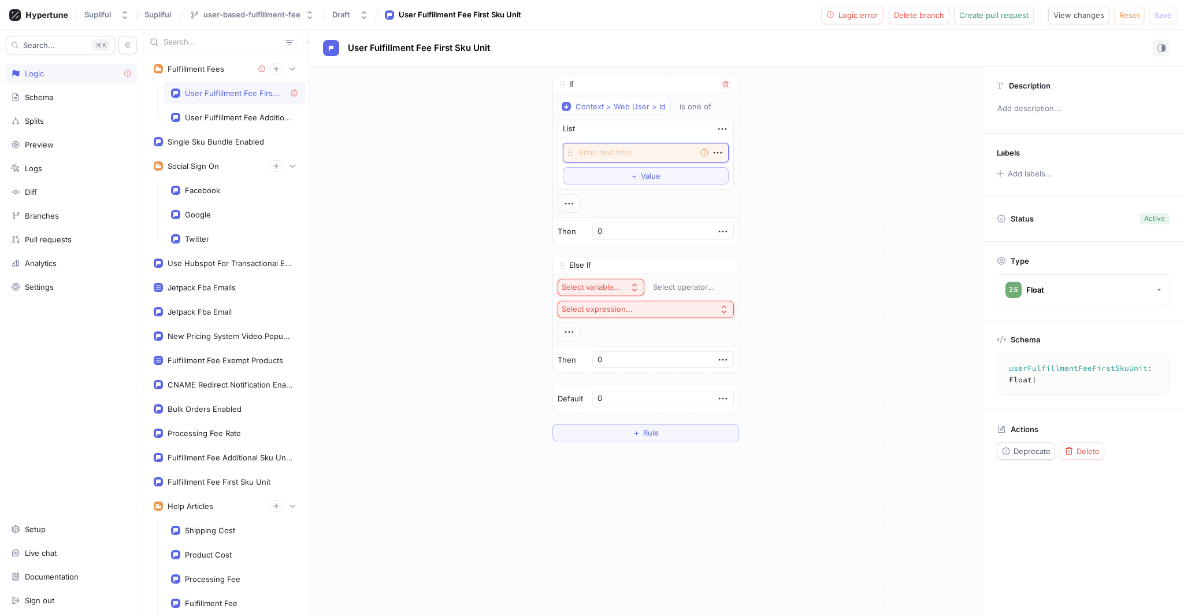
click at [616, 155] on textarea at bounding box center [646, 153] width 166 height 20
paste textarea "2c249272-bdb6-4ba1-83b0-7fcd361b244e"
type textarea "x"
type textarea "2c249272-bdb6-4ba1-83b0-7fcd361b244e"
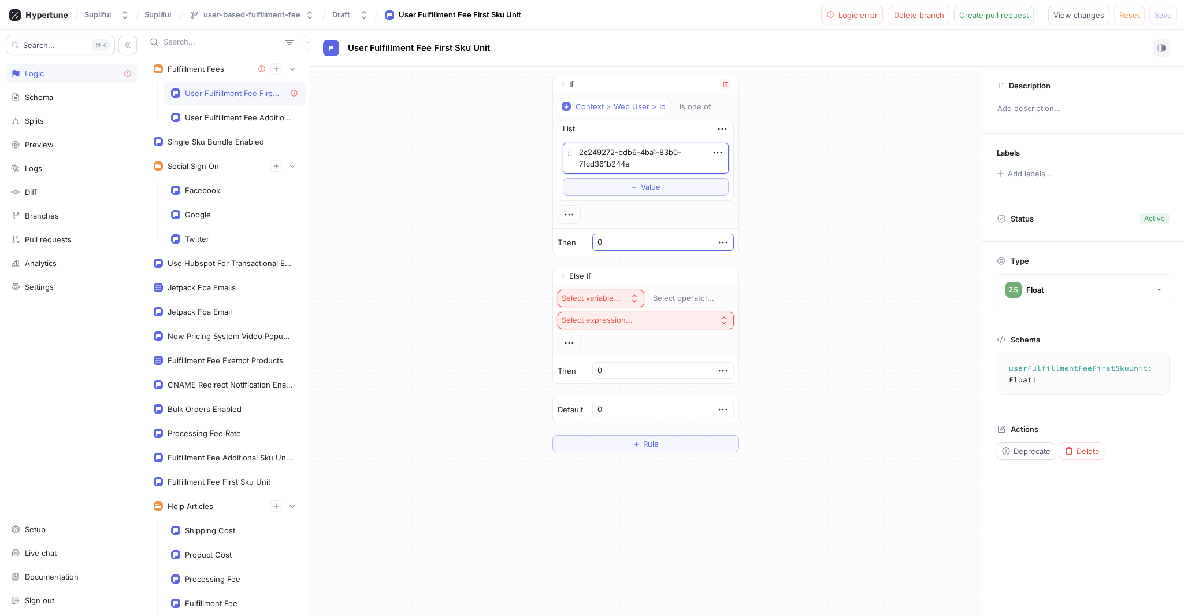
type textarea "x"
type textarea "2c249272-bdb6-4ba1-83b0-7fcd361b244e"
click at [646, 246] on input "0" at bounding box center [663, 241] width 142 height 17
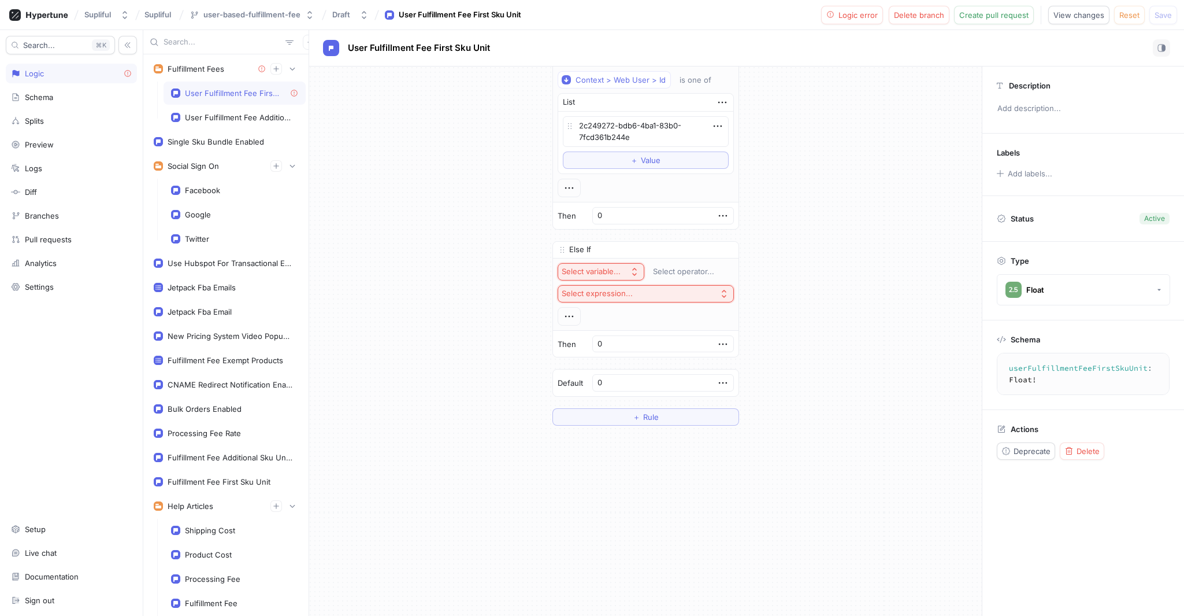
scroll to position [30, 0]
click at [722, 247] on icon "button" at bounding box center [725, 246] width 7 height 7
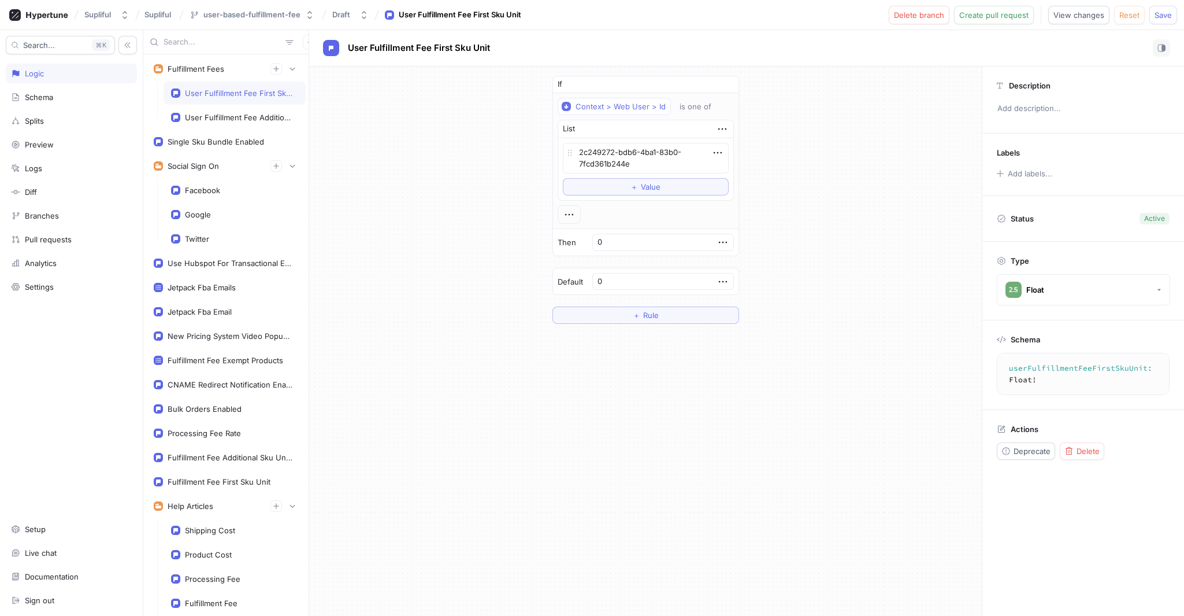
scroll to position [0, 0]
click at [718, 281] on icon "button" at bounding box center [722, 281] width 8 height 2
drag, startPoint x: 634, startPoint y: 286, endPoint x: 630, endPoint y: 278, distance: 9.0
click at [634, 286] on div "0" at bounding box center [663, 281] width 142 height 17
click at [630, 278] on input "0" at bounding box center [663, 281] width 142 height 17
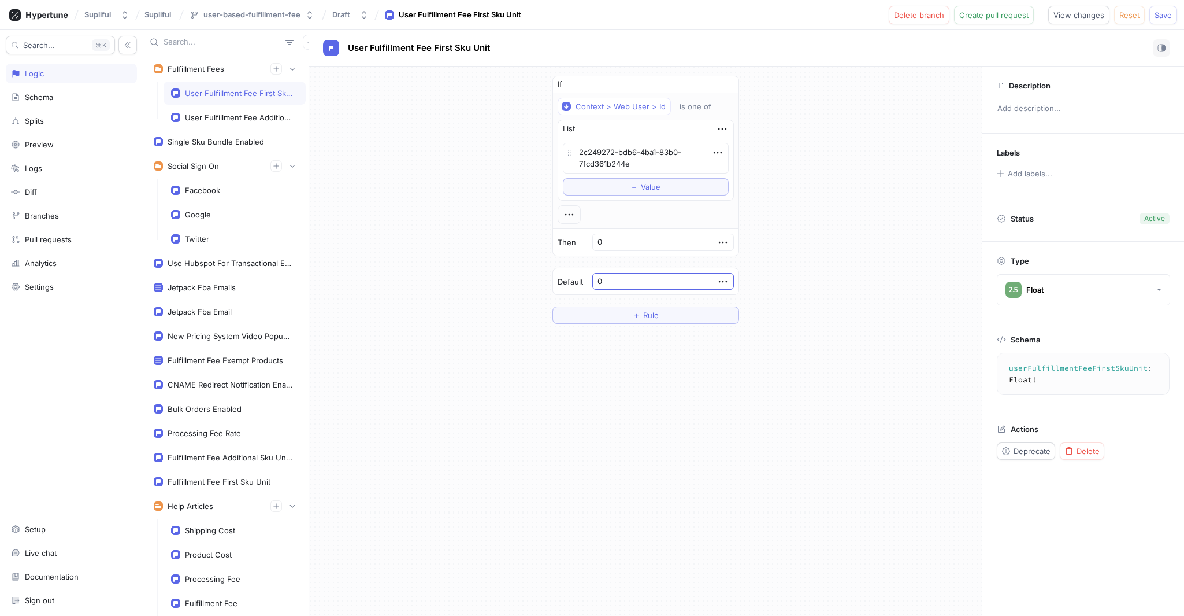
click at [630, 278] on input "0" at bounding box center [663, 281] width 142 height 17
click at [621, 385] on div "If Context > Web User > Id is one of List 2c249272-bdb6-4ba1-83b0-7fcd361b244e …" at bounding box center [645, 340] width 673 height 549
click at [653, 241] on input "0" at bounding box center [663, 241] width 142 height 17
click at [786, 185] on div "If Context > Web User > Id is one of List 2c249272-bdb6-4ba1-83b0-7fcd361b244e …" at bounding box center [645, 199] width 673 height 266
click at [666, 161] on textarea "2c249272-bdb6-4ba1-83b0-7fcd361b244e" at bounding box center [646, 158] width 166 height 31
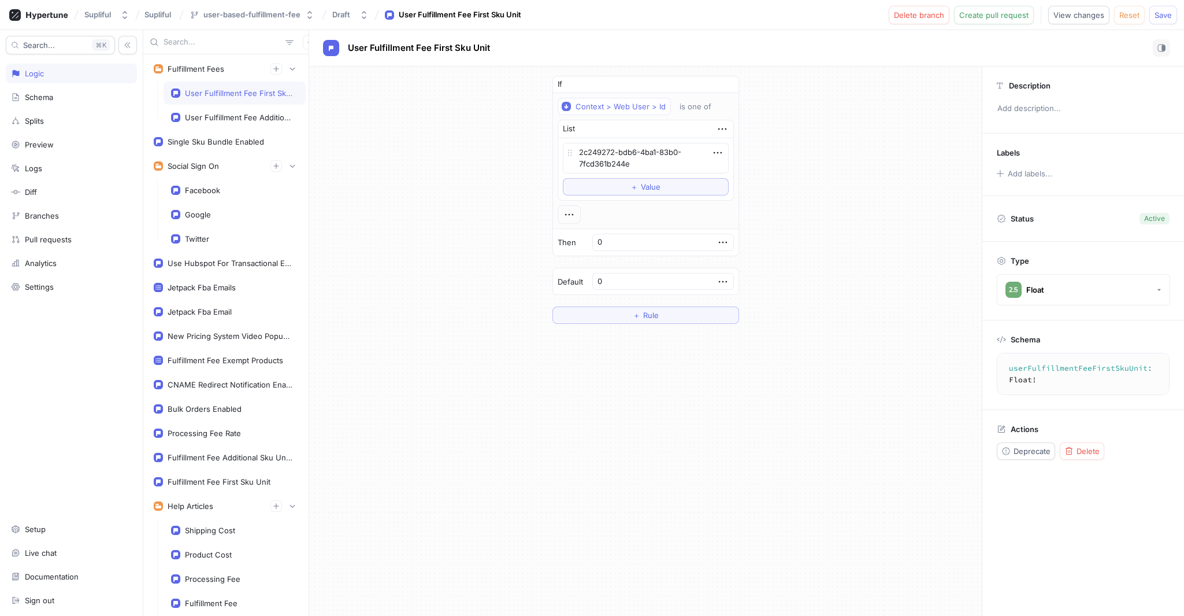
click at [748, 414] on div "If Context > Web User > Id is one of List 2c249272-bdb6-4ba1-83b0-7fcd361b244e …" at bounding box center [645, 340] width 673 height 549
click at [682, 161] on textarea "2c249272-bdb6-4ba1-83b0-7fcd361b244e" at bounding box center [646, 158] width 166 height 31
click at [785, 203] on div "If Context > Web User > Id is one of List 2c249272-bdb6-4ba1-83b0-7fcd361b244e …" at bounding box center [645, 199] width 673 height 266
type textarea "x"
click at [238, 362] on div "Fulfillment Fee Exempt Products" at bounding box center [226, 359] width 116 height 9
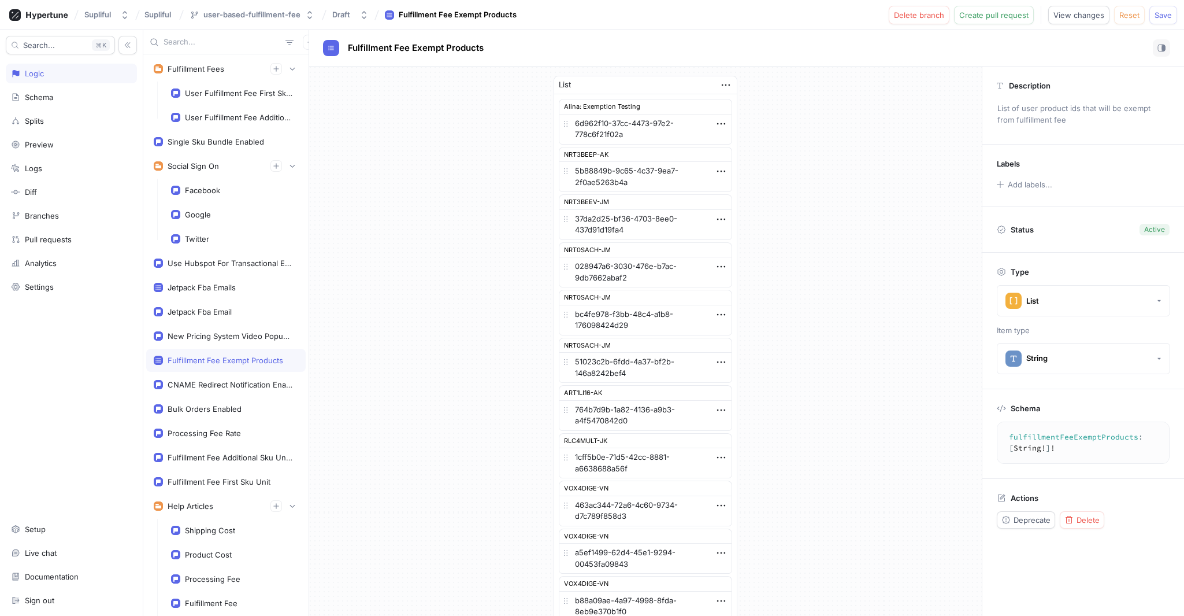
type textarea "fulfillmentFeeExemptProducts: [String!]!"
type textarea "x"
click at [219, 102] on div "User Fulfillment Fee First Sku Unit" at bounding box center [235, 92] width 142 height 23
type textarea "userFulfillmentFeeFirstSkuUnit: Float!"
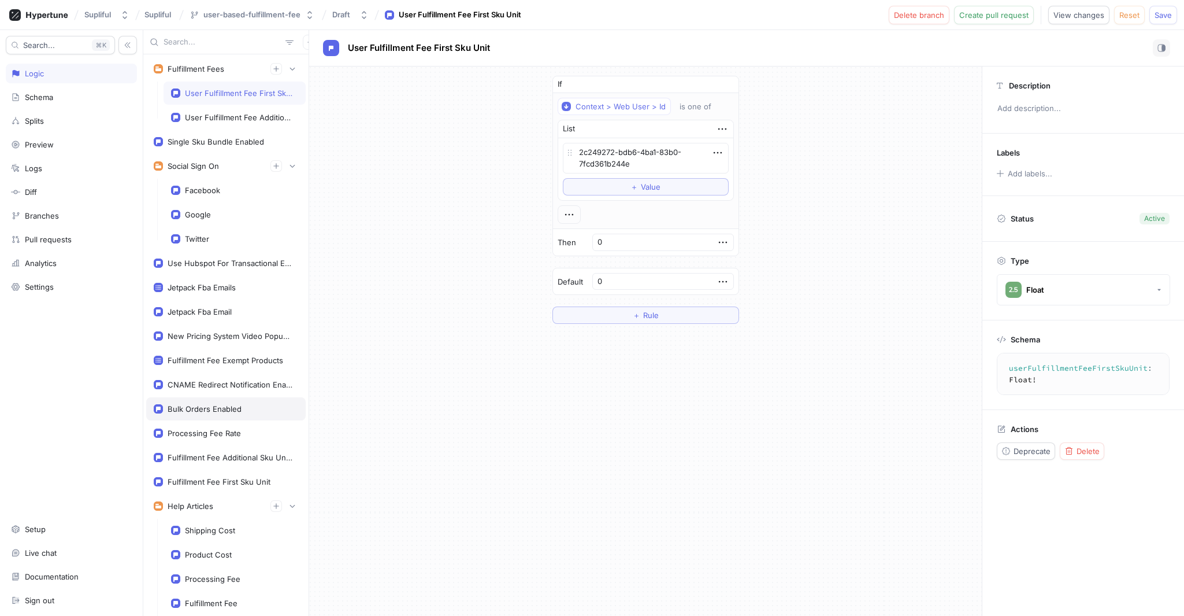
type textarea "x"
click at [201, 474] on div "Fulfillment Fee First Sku Unit" at bounding box center [226, 481] width 160 height 23
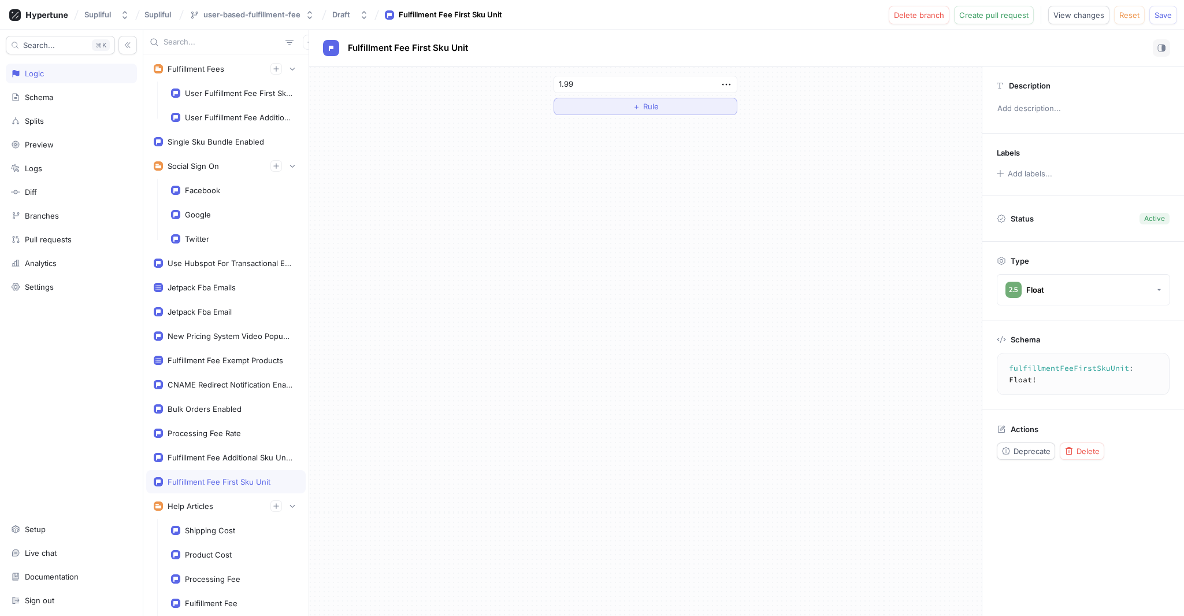
click at [668, 105] on button "＋ Rule" at bounding box center [646, 106] width 184 height 17
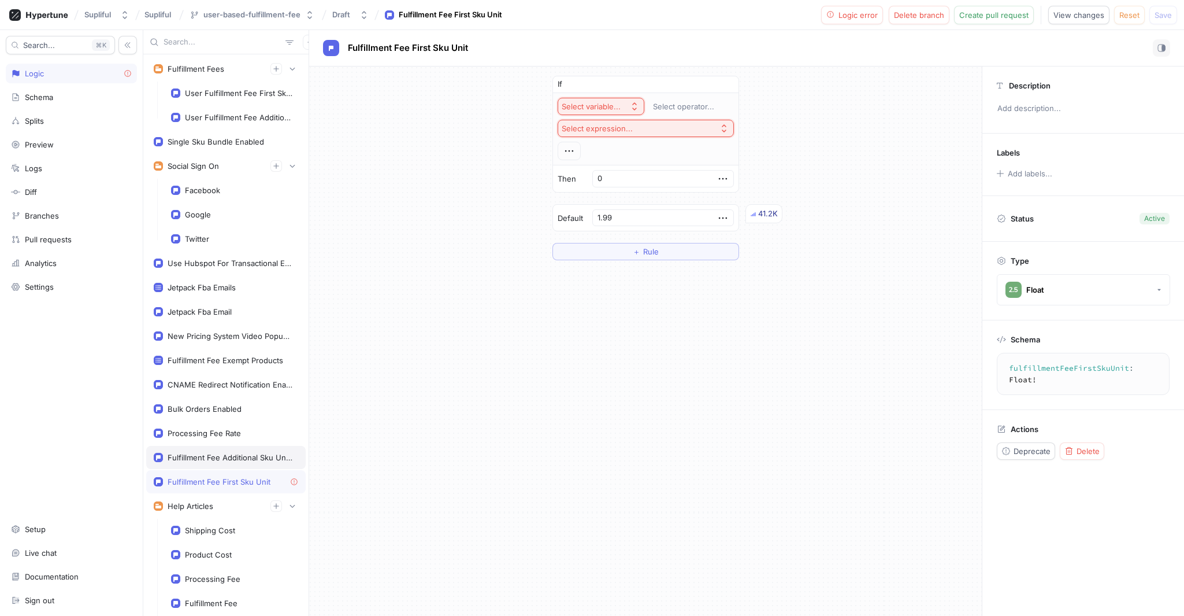
click at [228, 451] on div "Fulfillment Fee Additional Sku Units" at bounding box center [226, 457] width 160 height 23
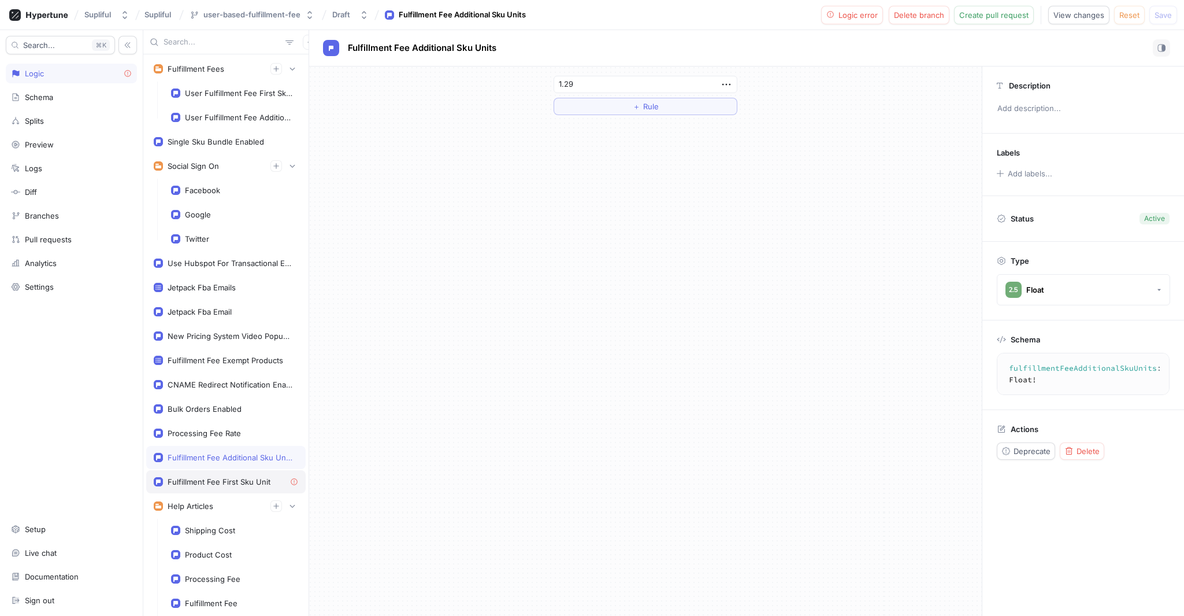
click at [207, 488] on div "Fulfillment Fee First Sku Unit" at bounding box center [226, 481] width 160 height 23
type textarea "fulfillmentFeeFirstSkuUnit: Float!"
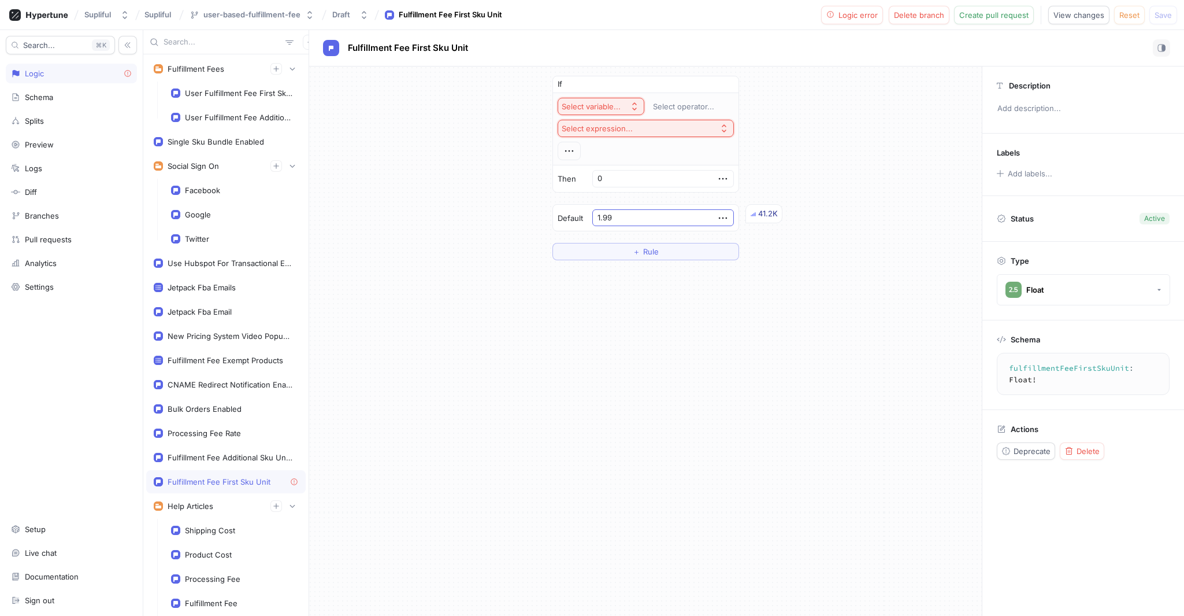
click at [659, 220] on input "1.99" at bounding box center [663, 217] width 142 height 17
click at [659, 219] on input "1.99" at bounding box center [663, 217] width 142 height 17
click at [643, 387] on div "If Select variable... Select operator... Select expression... Then 0 Default 1.…" at bounding box center [645, 340] width 673 height 549
drag, startPoint x: 633, startPoint y: 218, endPoint x: 608, endPoint y: 218, distance: 25.4
click at [608, 218] on div "Default 1.99 41.2K" at bounding box center [646, 218] width 186 height 27
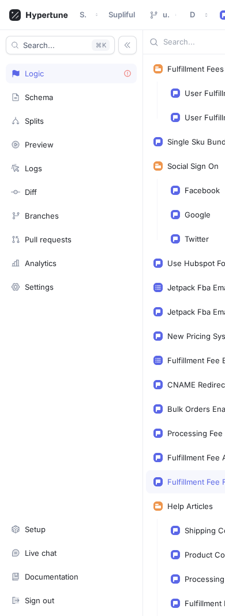
click at [122, 371] on div "Search... K Logic Schema Splits Preview Logs Diff Branches Pull requests Analyt…" at bounding box center [71, 322] width 143 height 585
click at [114, 398] on div "Search... K Logic Schema Splits Preview Logs Diff Branches Pull requests Analyt…" at bounding box center [71, 322] width 143 height 585
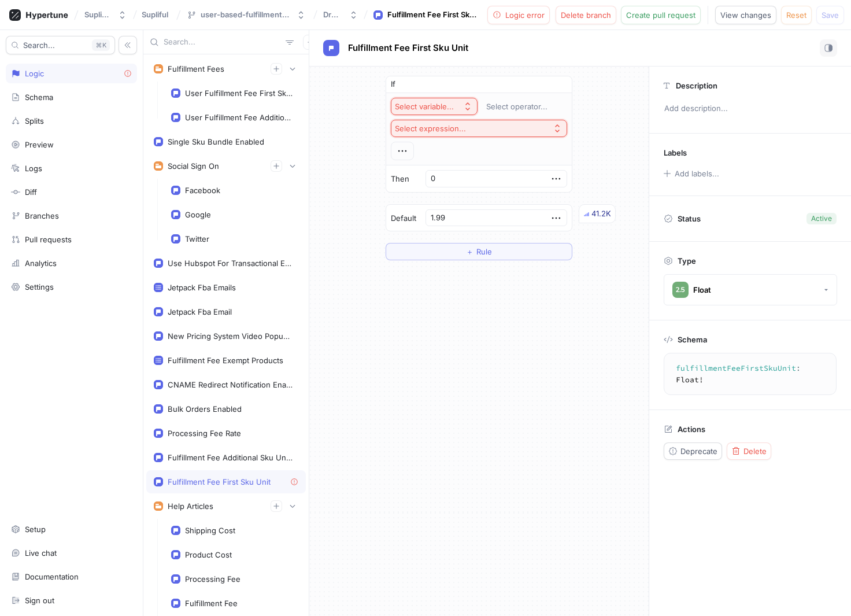
click at [434, 221] on div "Default 1.99 41.2K" at bounding box center [479, 218] width 186 height 27
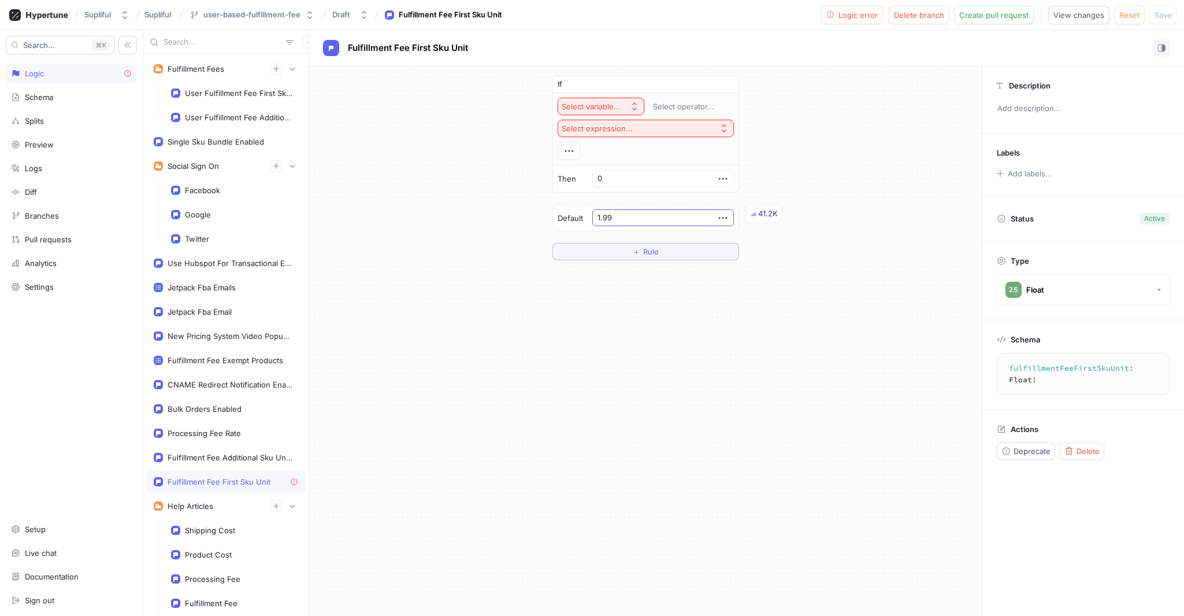
click at [649, 215] on input "1.99" at bounding box center [663, 217] width 142 height 17
click at [676, 170] on input "0" at bounding box center [663, 178] width 142 height 17
click at [669, 183] on input "0" at bounding box center [663, 178] width 142 height 17
type input "7"
click at [838, 346] on div "If Select variable... Select operator... Select expression... Then 7.5 Default …" at bounding box center [645, 340] width 673 height 549
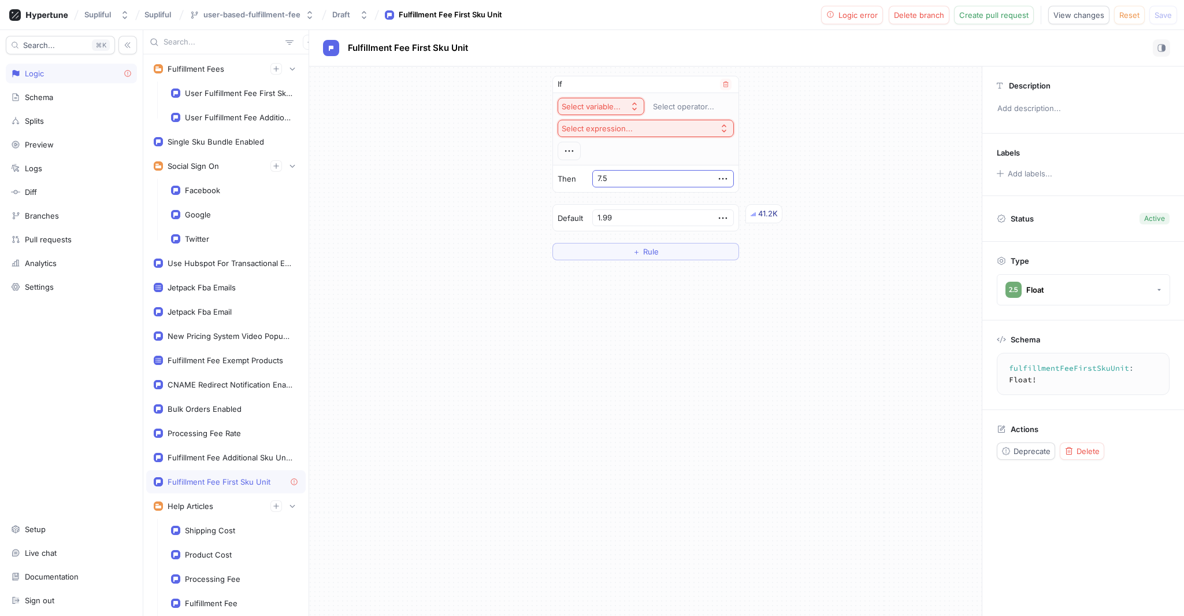
click at [659, 177] on input "7.5" at bounding box center [663, 178] width 142 height 17
type input "7"
type input "7.9"
click at [723, 351] on div "If Select variable... Select operator... Select expression... Then 7.9 Default …" at bounding box center [645, 340] width 673 height 549
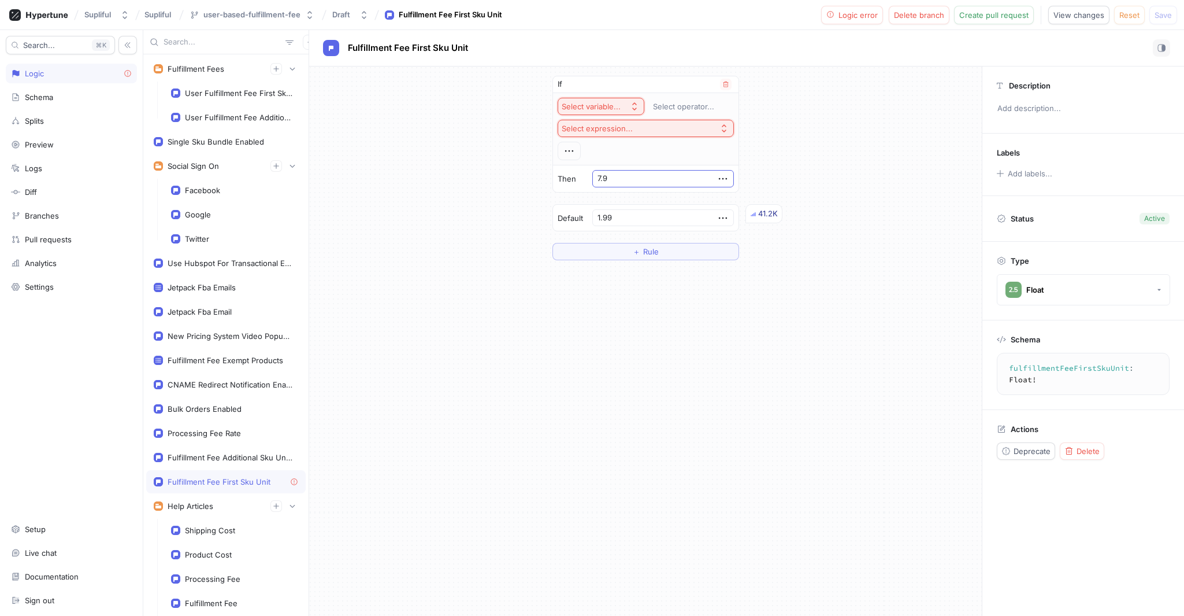
click at [651, 183] on input "7.9" at bounding box center [663, 178] width 142 height 17
drag, startPoint x: 609, startPoint y: 404, endPoint x: 716, endPoint y: 296, distance: 151.6
click at [608, 403] on div "If Select variable... Select operator... Select expression... Then Number Inval…" at bounding box center [645, 340] width 673 height 549
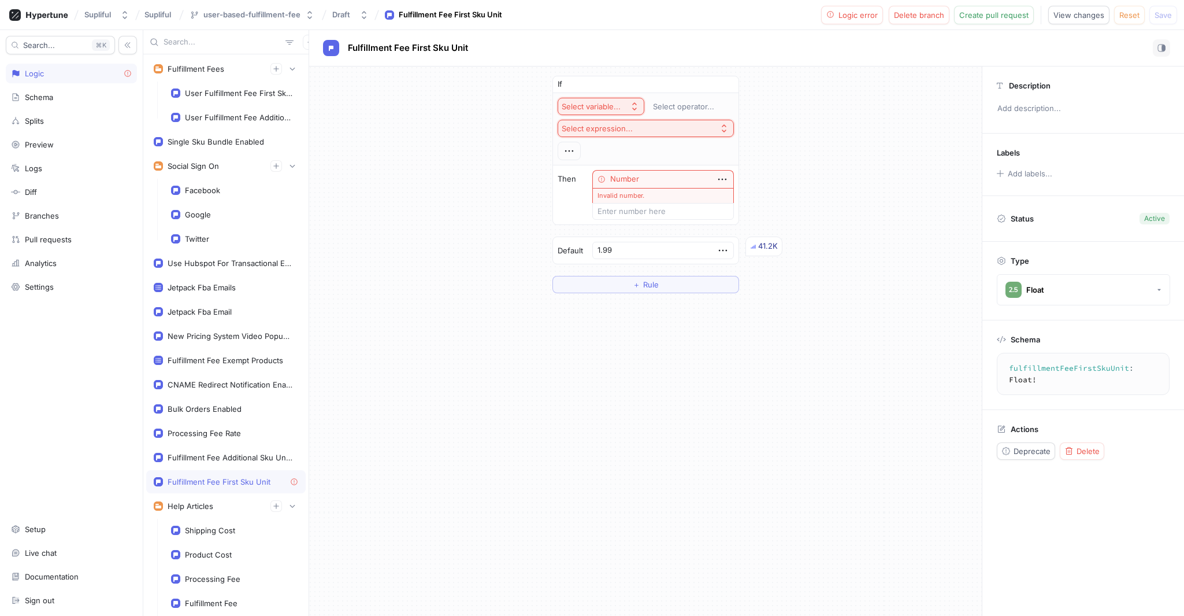
drag, startPoint x: 728, startPoint y: 359, endPoint x: 721, endPoint y: 357, distance: 7.1
click at [727, 359] on div "If Select variable... Select operator... Select expression... Then Number Inval…" at bounding box center [645, 340] width 673 height 549
click at [678, 105] on div "Select operator..." at bounding box center [683, 107] width 61 height 10
click at [832, 132] on div "If Select variable... Select operator... Select expression... Then Number Inval…" at bounding box center [645, 184] width 673 height 236
click at [603, 106] on div "Select variable..." at bounding box center [591, 107] width 59 height 10
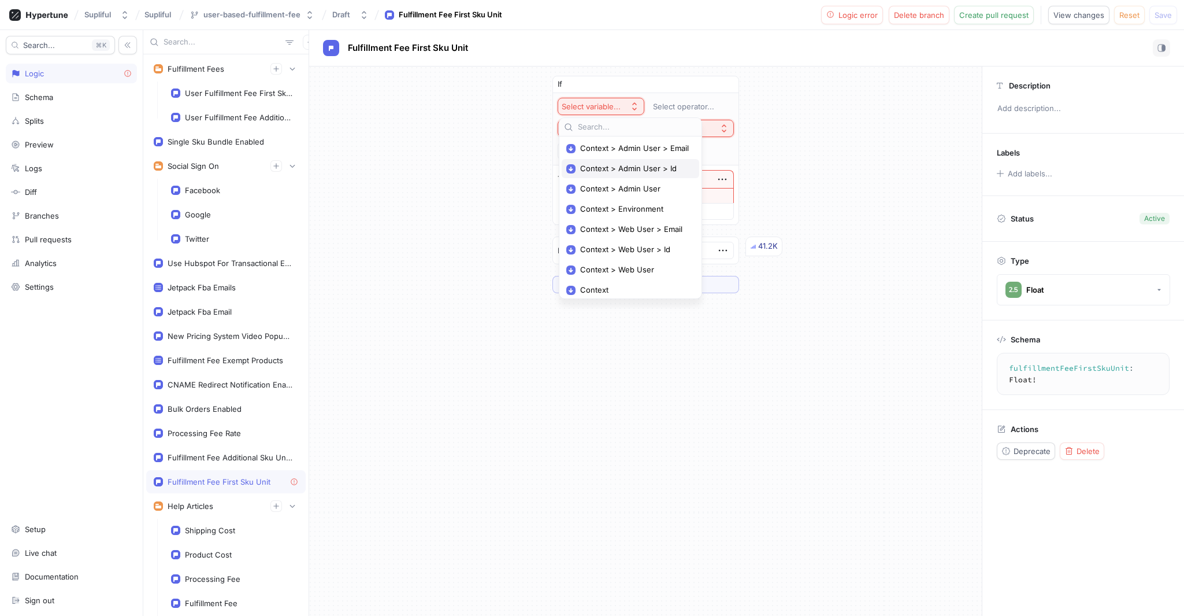
click at [654, 169] on span "Context > Admin User > Id" at bounding box center [634, 169] width 109 height 10
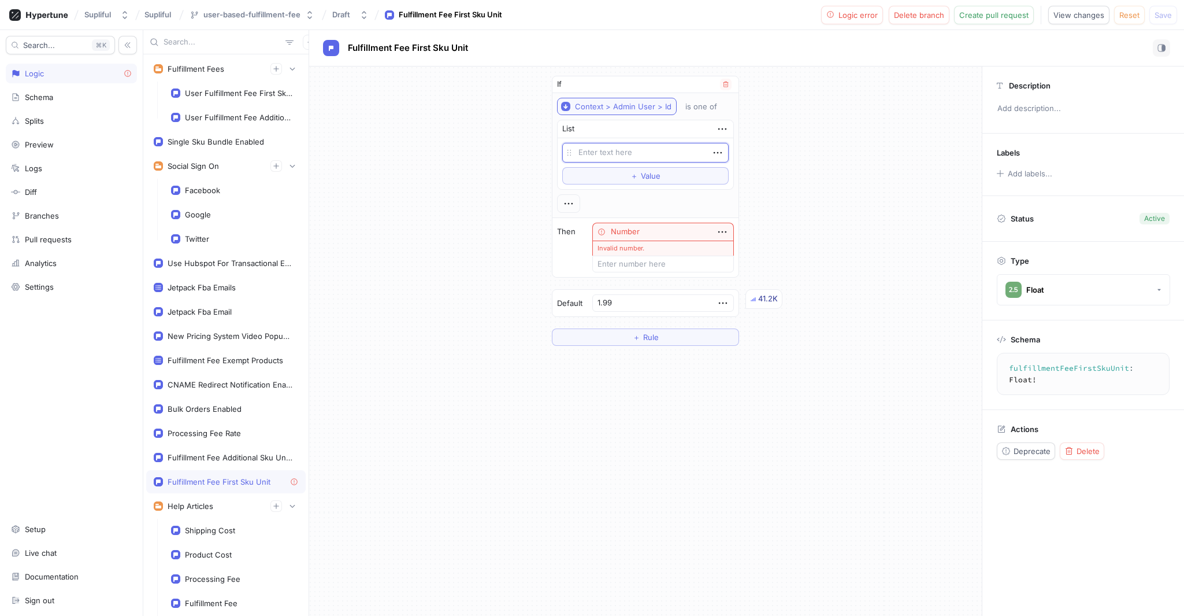
click at [646, 109] on div "Context > Admin User > Id" at bounding box center [623, 107] width 97 height 10
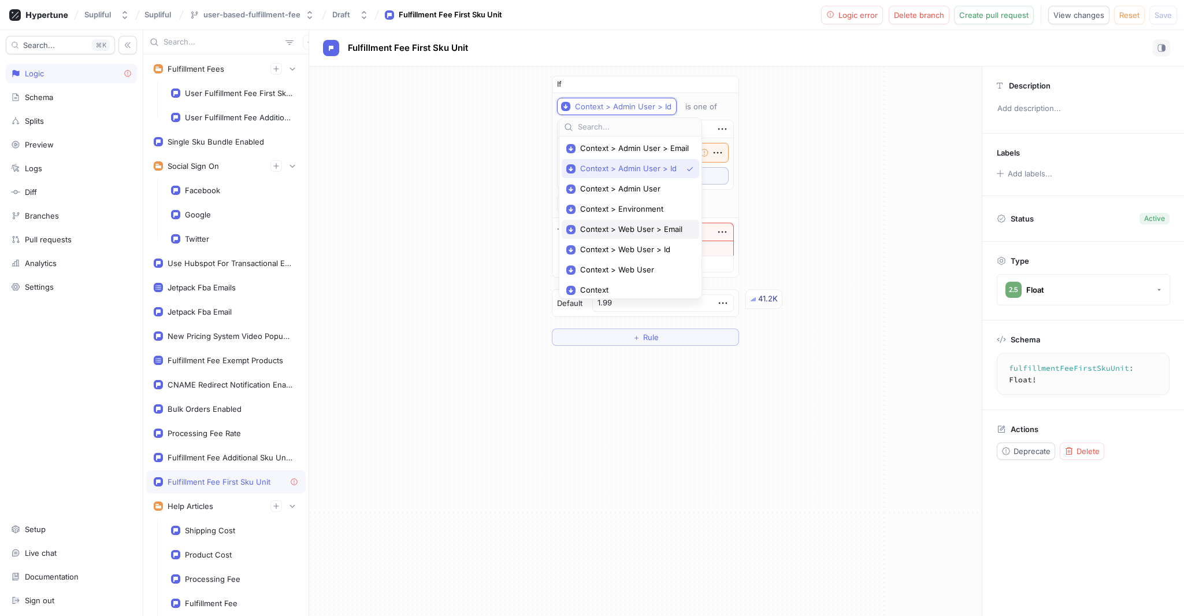
click at [640, 233] on div "Context > Web User > Email" at bounding box center [631, 229] width 138 height 19
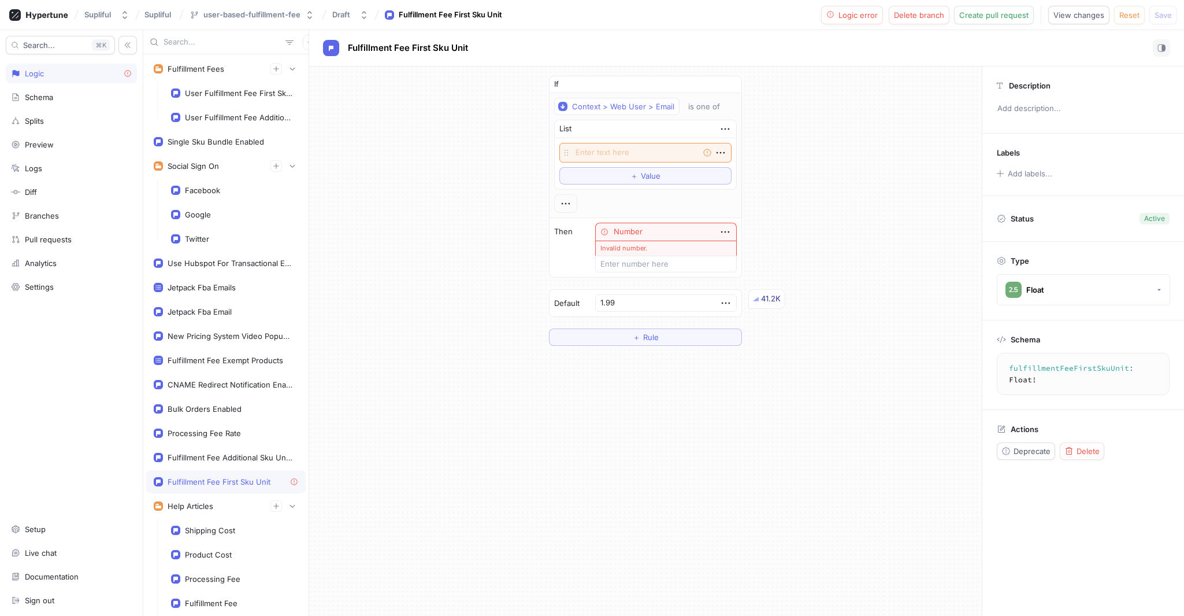
click at [654, 433] on div "If Context > Web User > Email is one of List Empty string To pick up a draggabl…" at bounding box center [645, 340] width 673 height 549
type textarea "x"
